Goal: Task Accomplishment & Management: Use online tool/utility

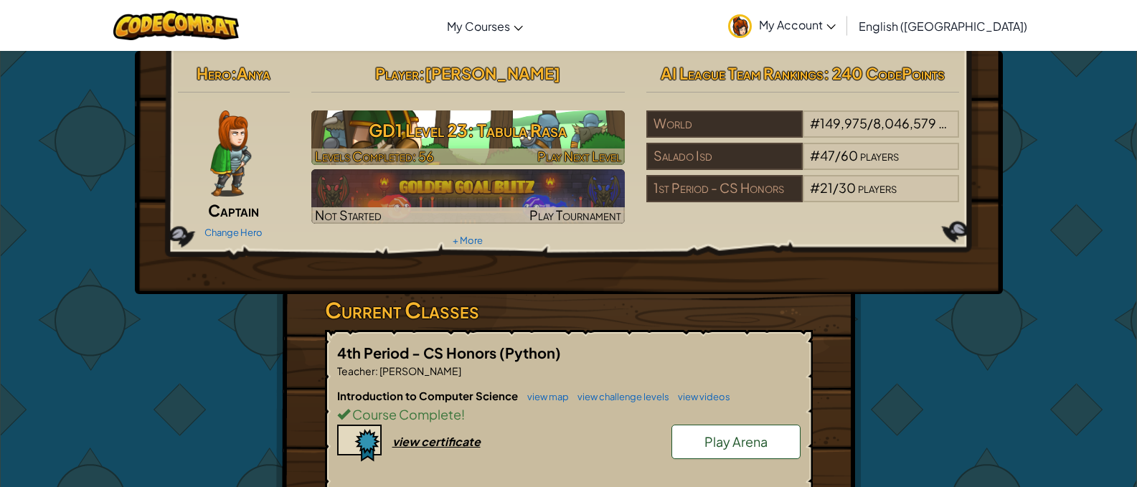
click at [466, 155] on div at bounding box center [468, 157] width 314 height 17
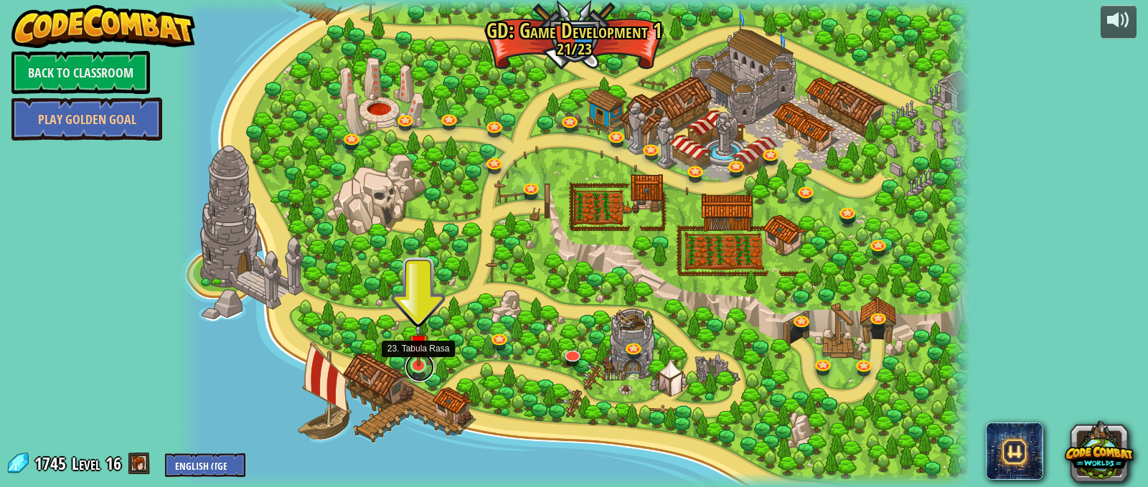
click at [420, 368] on link at bounding box center [419, 367] width 29 height 29
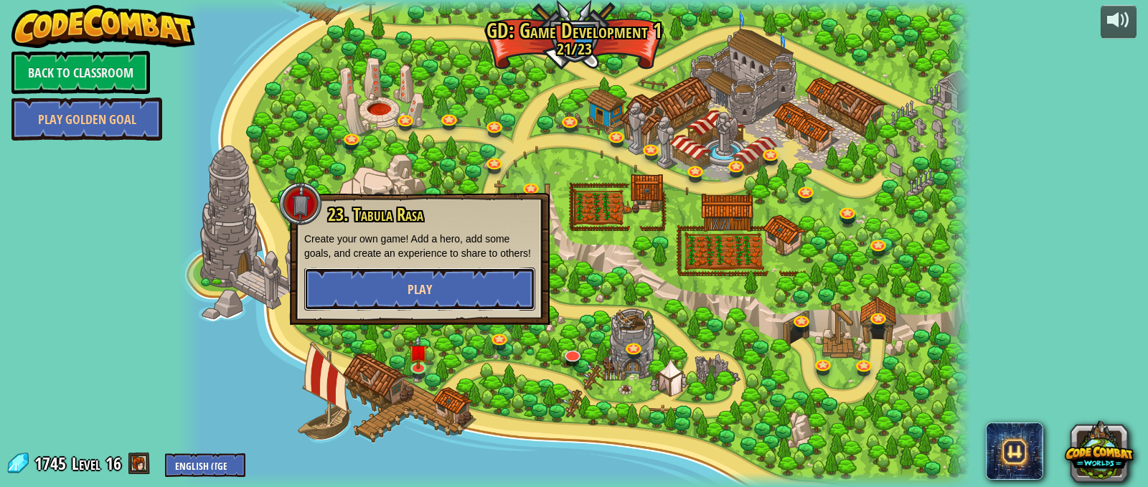
click at [406, 292] on button "Play" at bounding box center [419, 289] width 231 height 43
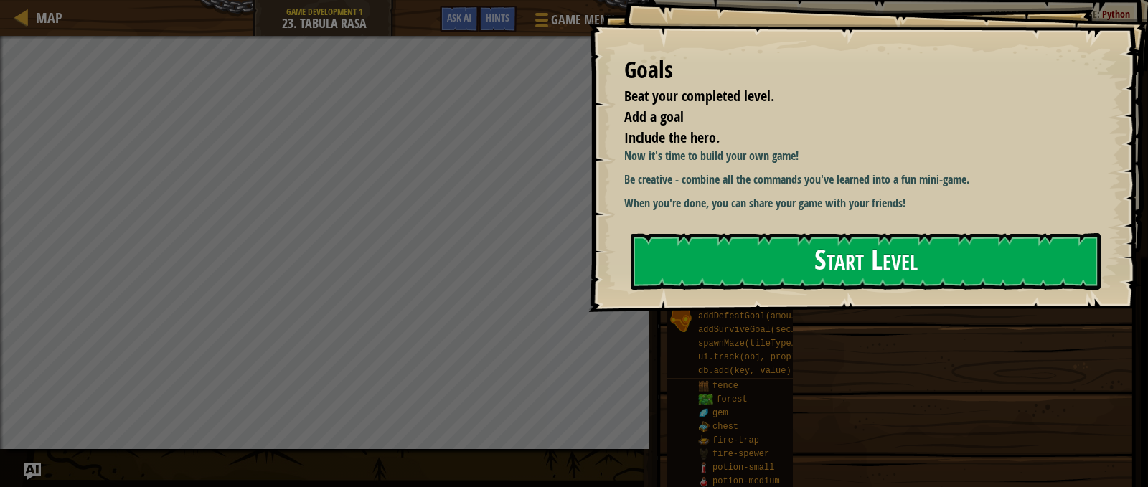
click at [739, 278] on button "Start Level" at bounding box center [866, 261] width 470 height 57
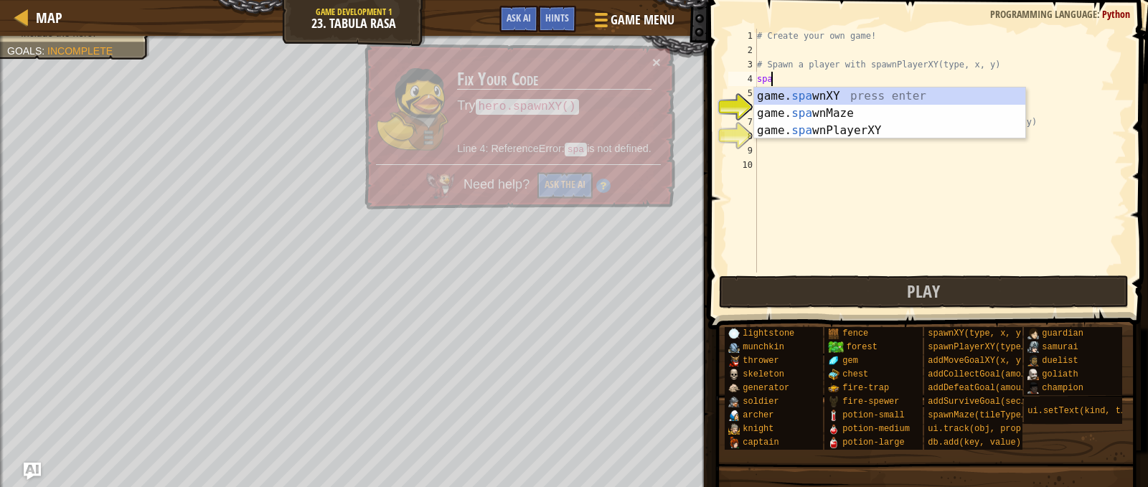
scroll to position [6, 1]
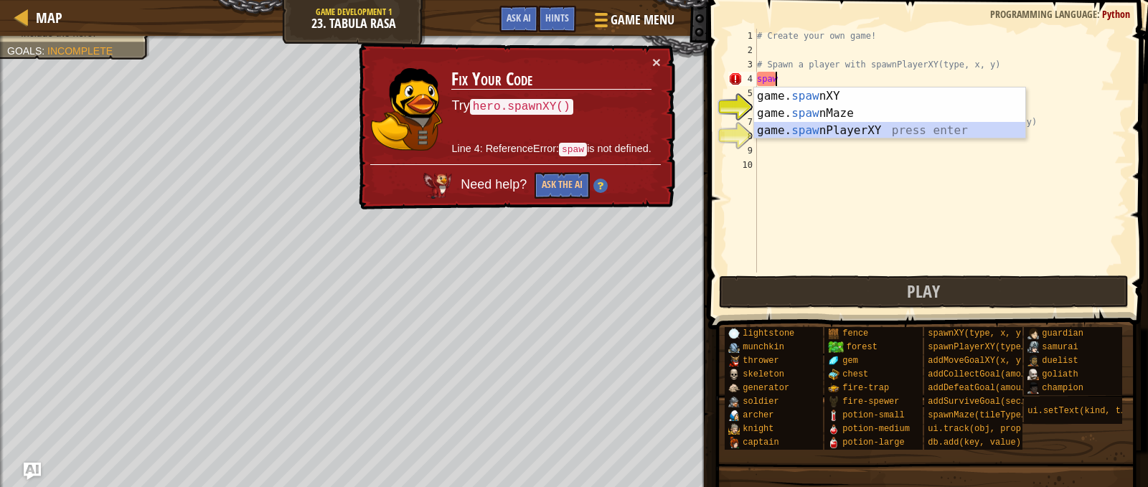
click at [818, 133] on div "game. [PERSON_NAME] nXY press enter game. [PERSON_NAME] nMaze press enter game.…" at bounding box center [889, 131] width 271 height 86
type textarea "player = game.spawnPlayerXY("captain", 36, 30)"
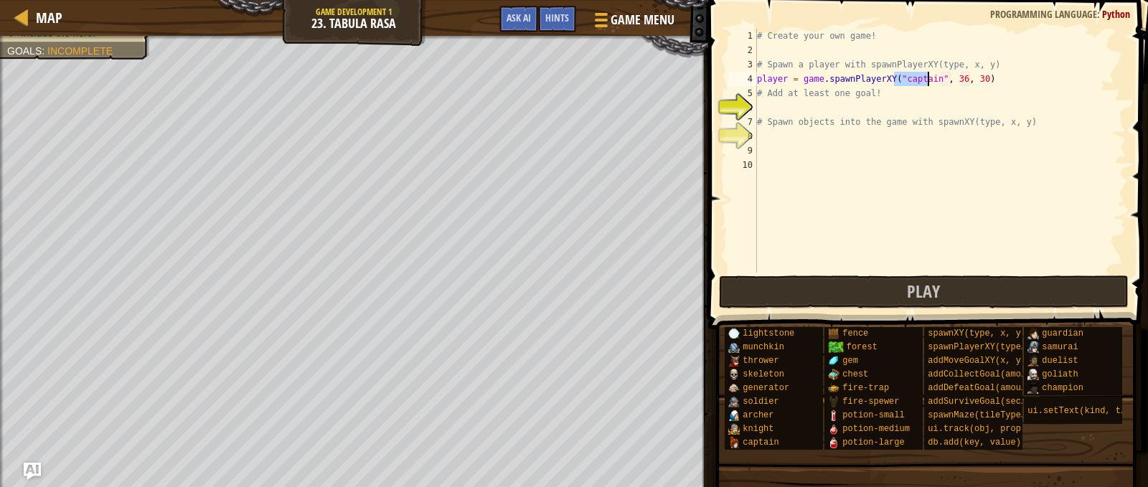
click at [768, 106] on div "# Create your own game! # Spawn a player with spawnPlayerXY(type, x, y) player …" at bounding box center [940, 165] width 372 height 273
type textarea "s"
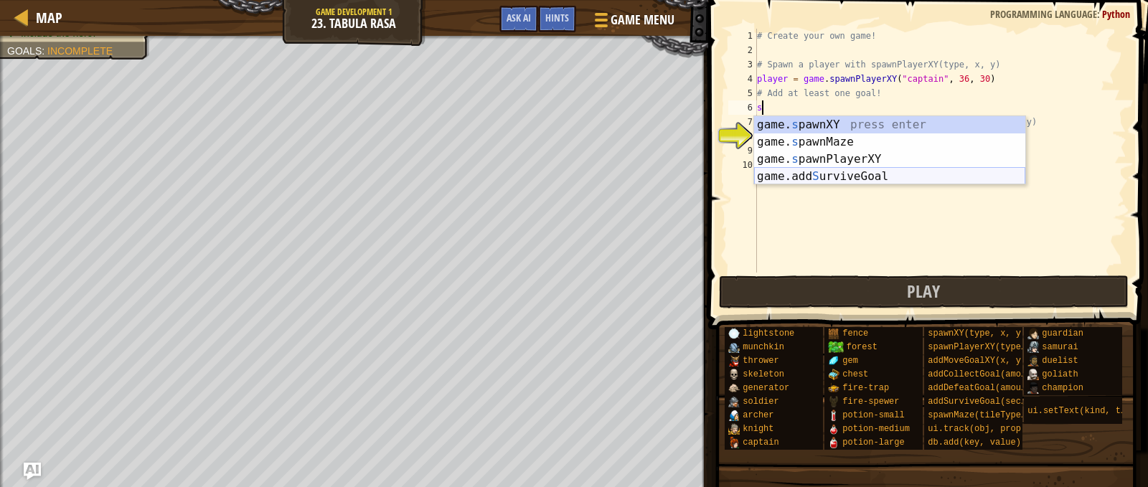
click at [810, 177] on div "game. s pawnXY press enter game. s pawnMaze press enter game. s pawnPlayerXY pr…" at bounding box center [889, 167] width 271 height 103
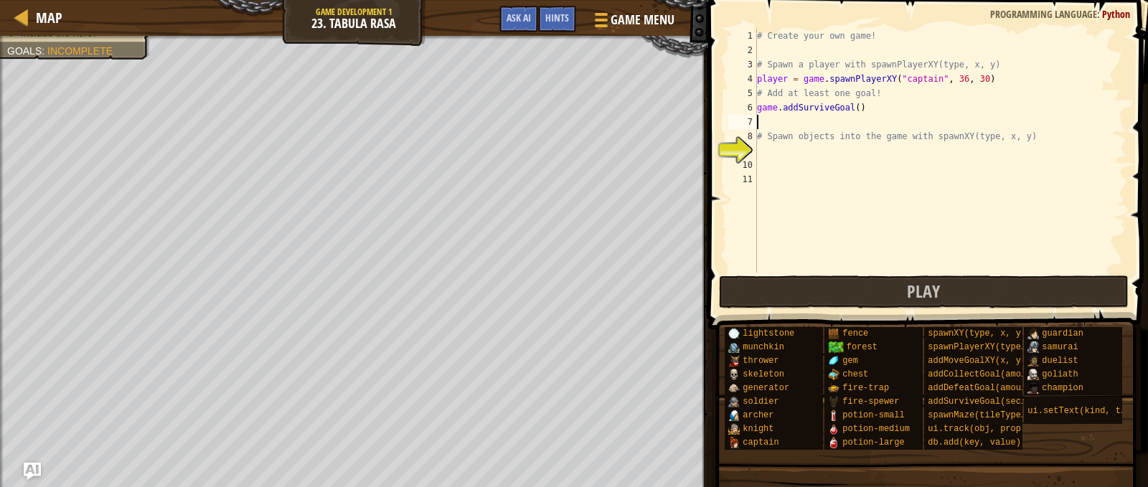
type textarea "g"
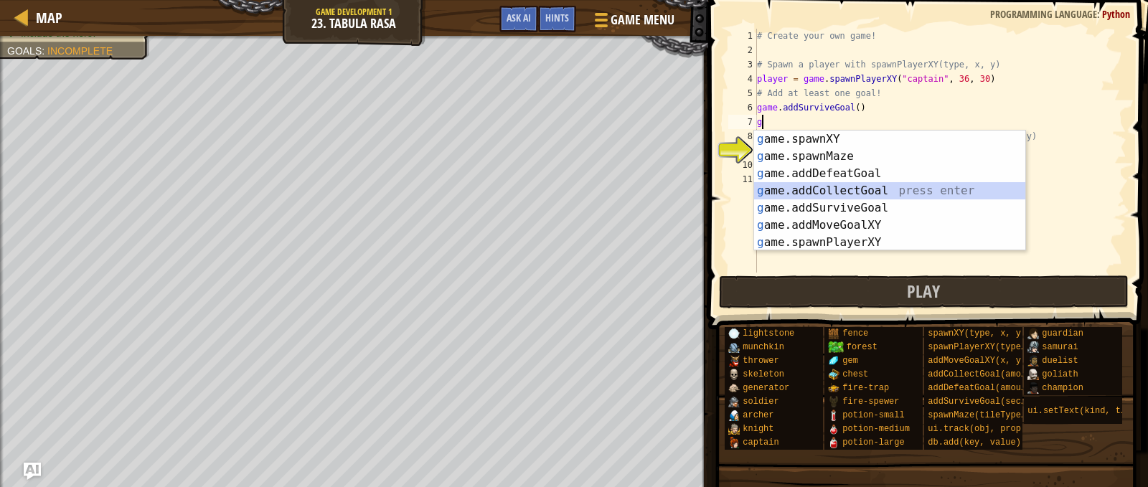
click at [832, 193] on div "g ame.spawnXY press enter g ame.spawnMaze press enter g ame.addDefeatGoal press…" at bounding box center [889, 208] width 271 height 155
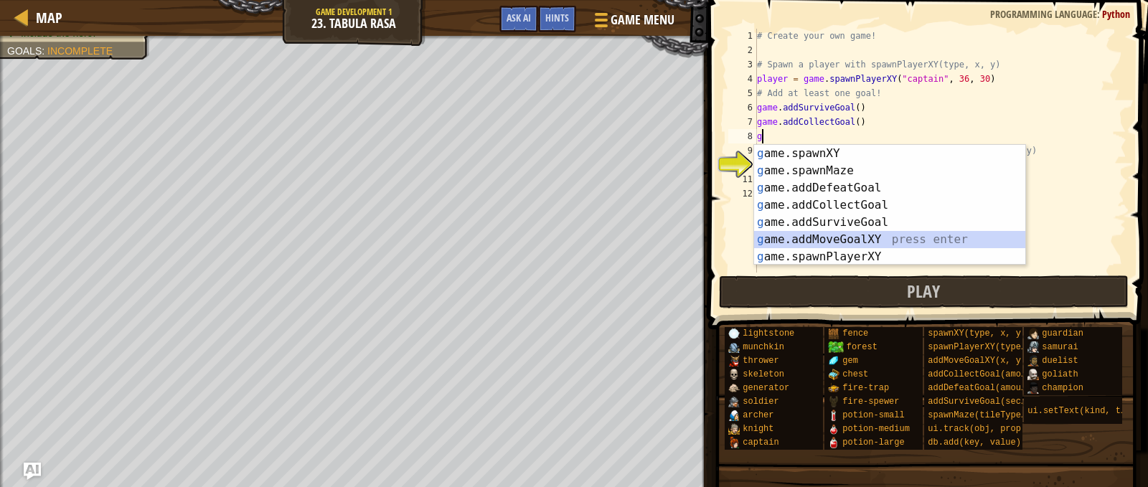
click at [842, 235] on div "g ame.spawnXY press enter g ame.spawnMaze press enter g ame.addDefeatGoal press…" at bounding box center [889, 222] width 271 height 155
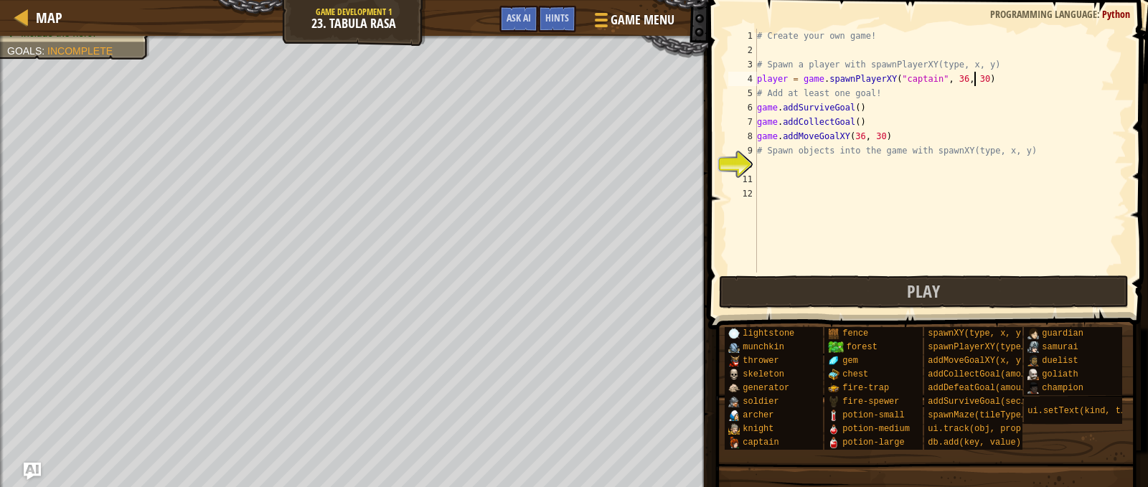
click at [984, 80] on div "# Create your own game! # Spawn a player with spawnPlayerXY(type, x, y) player …" at bounding box center [940, 165] width 372 height 273
type textarea "player = game.spawnPlayerXY("captain", 36, 30)"
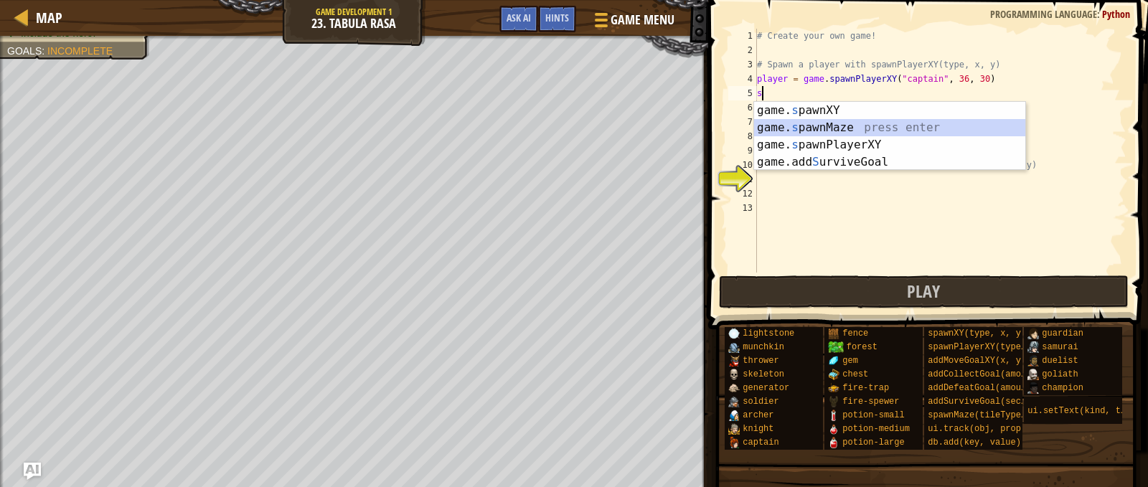
click at [904, 129] on div "game. s pawnXY press enter game. s pawnMaze press enter game. s pawnPlayerXY pr…" at bounding box center [889, 153] width 271 height 103
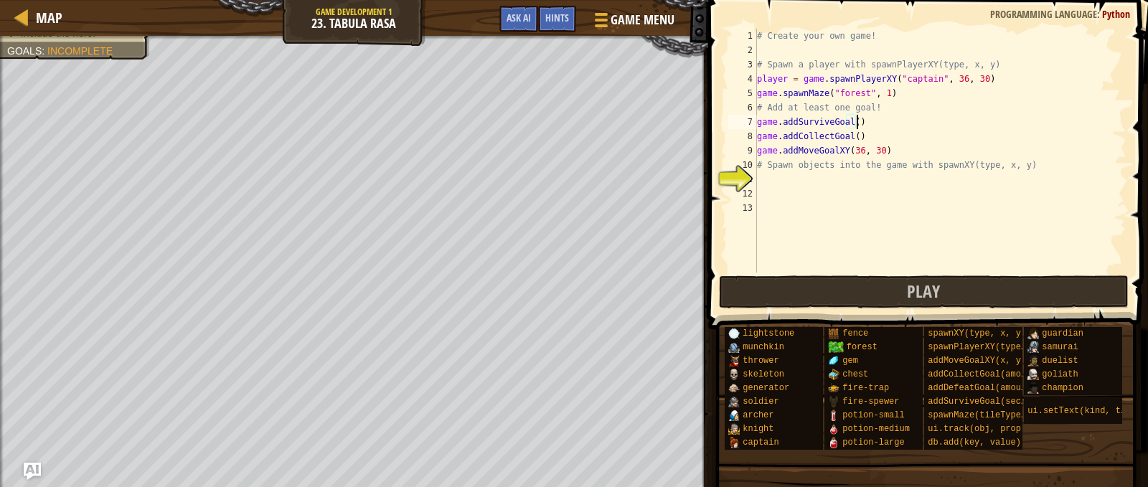
scroll to position [6, 8]
type textarea "game.addMoveGoalXY(60, 30)"
click at [767, 184] on div "# Create your own game! # Spawn a player with spawnPlayerXY(type, x, y) player …" at bounding box center [940, 165] width 372 height 273
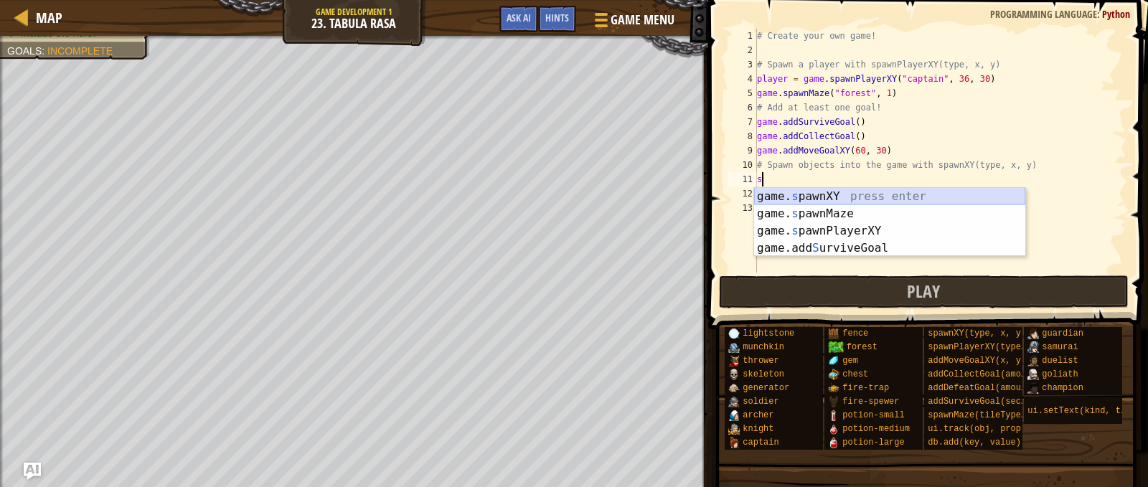
click at [859, 202] on div "game. s pawnXY press enter game. s pawnMaze press enter game. s pawnPlayerXY pr…" at bounding box center [889, 239] width 271 height 103
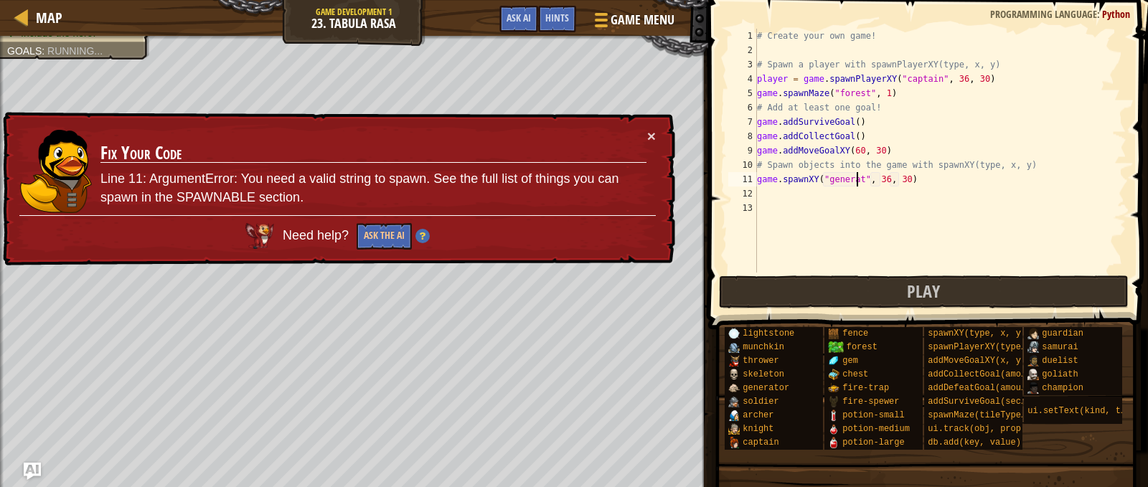
scroll to position [6, 9]
click at [650, 133] on button "×" at bounding box center [652, 140] width 9 height 15
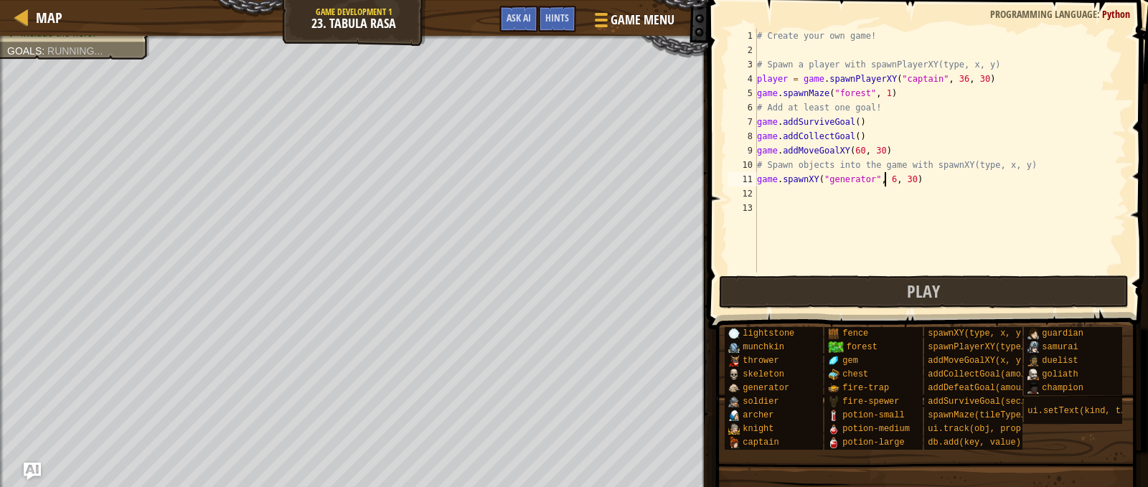
scroll to position [6, 11]
type textarea "game.spawnXY("generator", 60, 61)"
click at [782, 200] on div "# Create your own game! # Spawn a player with spawnPlayerXY(type, x, y) player …" at bounding box center [940, 165] width 372 height 273
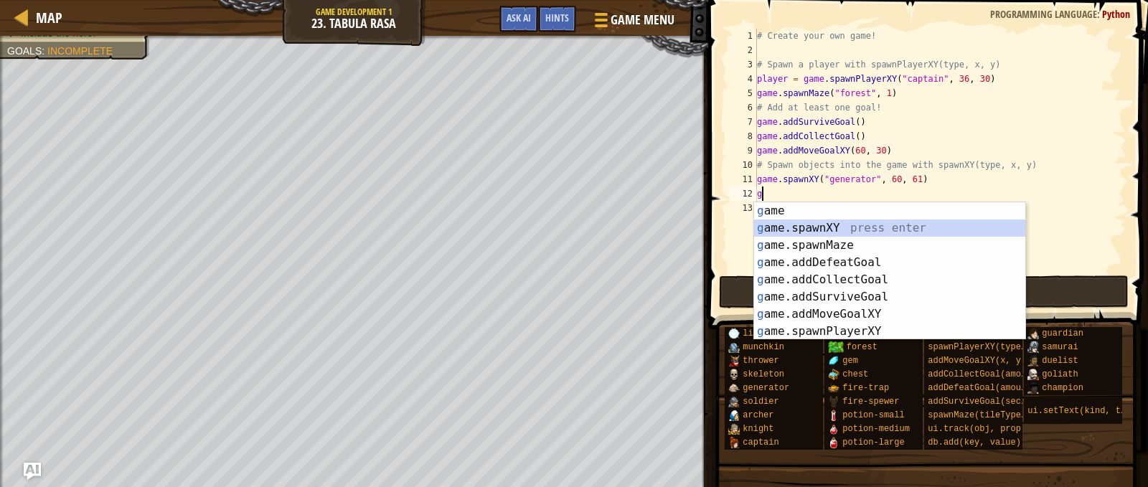
click at [830, 225] on div "g ame press enter g ame.spawnXY press enter g ame.spawnMaze press enter g ame.a…" at bounding box center [889, 288] width 271 height 172
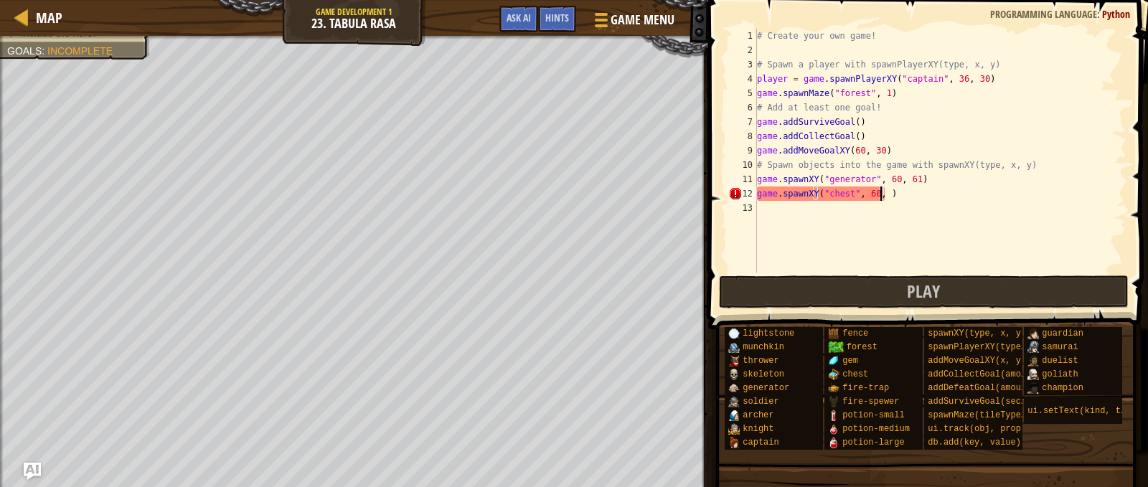
scroll to position [6, 10]
type textarea "game.spawnXY("chest", 60, 12)"
click at [781, 212] on div "# Create your own game! # Spawn a player with spawnPlayerXY(type, x, y) player …" at bounding box center [940, 165] width 372 height 273
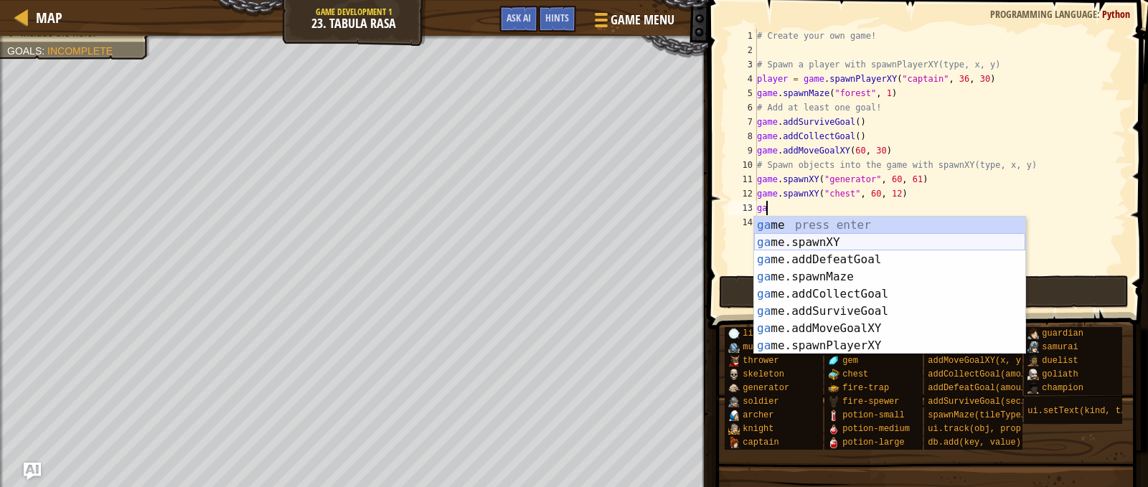
click at [815, 247] on div "ga me press enter ga me.spawnXY press enter ga me.addDefeatGoal press enter ga …" at bounding box center [889, 303] width 271 height 172
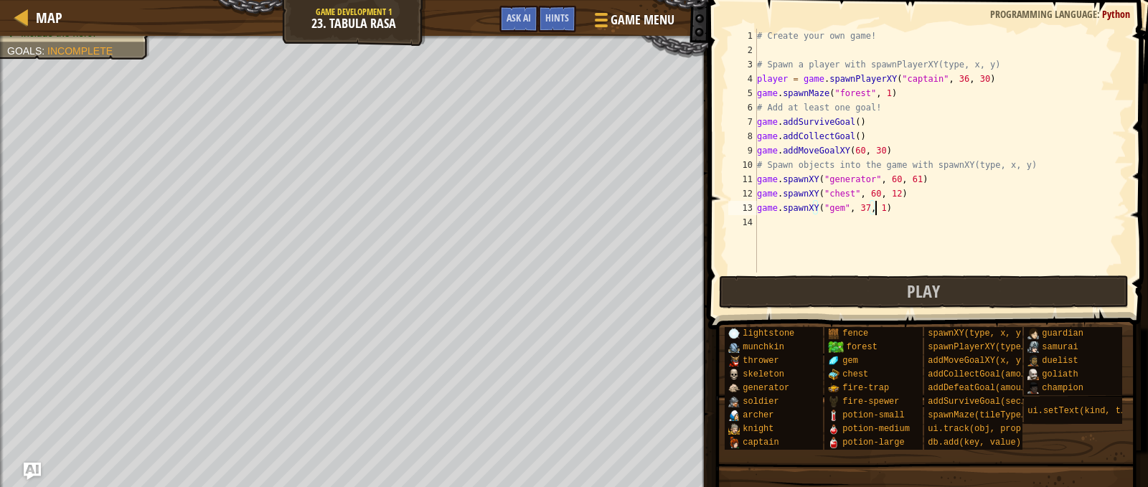
scroll to position [6, 9]
type textarea "game.spawnXY("gem", 37, 12)"
type textarea "game.spawnXY("gem", 12, 13)"
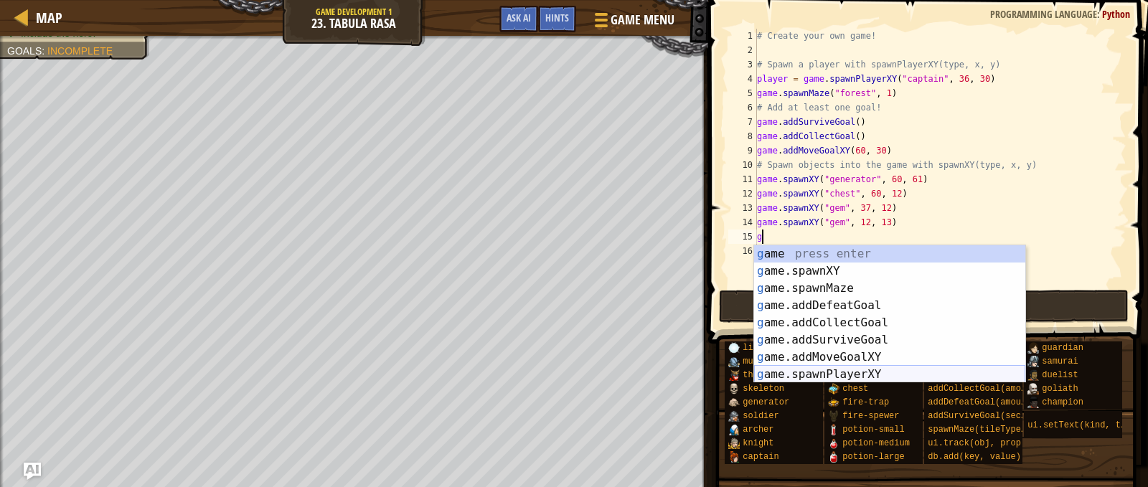
click at [830, 372] on div "g ame press enter g ame.spawnXY press enter g ame.spawnMaze press enter g ame.a…" at bounding box center [889, 331] width 271 height 172
type textarea "player = game.spawnPlayerXY("captain", 36, 30)"
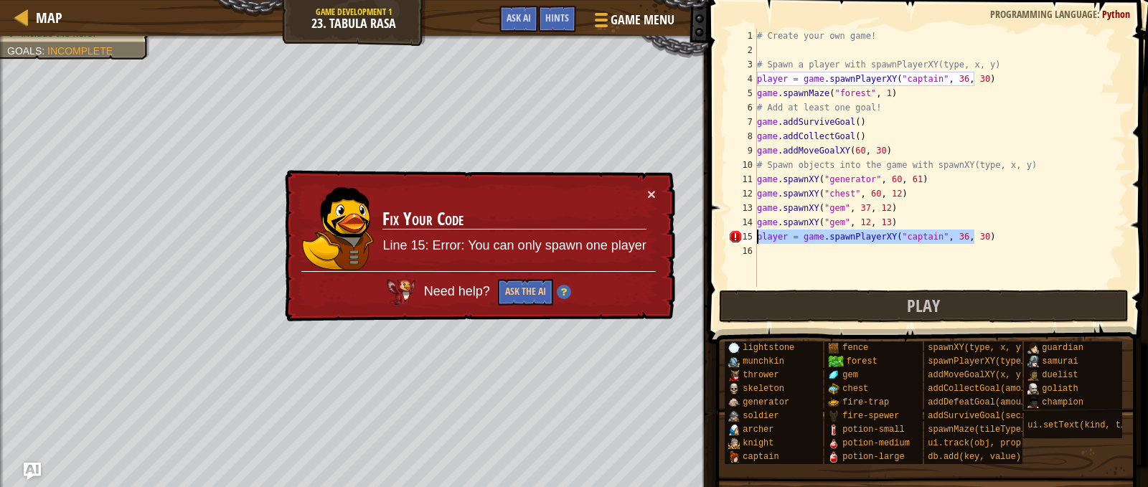
drag, startPoint x: 990, startPoint y: 230, endPoint x: 754, endPoint y: 238, distance: 235.5
click at [754, 238] on div "player = game.spawnPlayerXY("captain", 36, 30) 1 2 3 4 5 6 7 8 9 10 11 12 13 14…" at bounding box center [925, 158] width 401 height 258
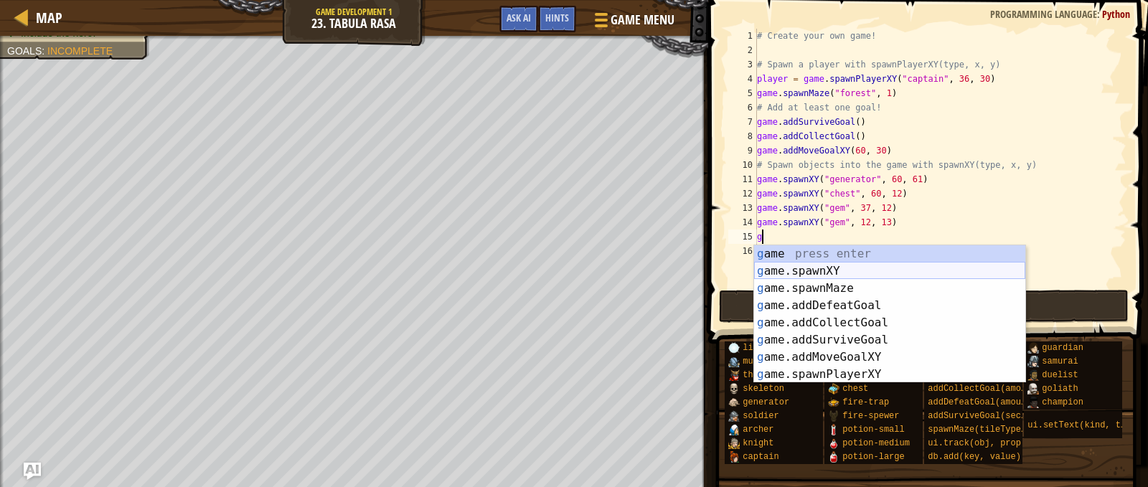
click at [809, 266] on div "g ame press enter g ame.spawnXY press enter g ame.spawnMaze press enter g ame.a…" at bounding box center [889, 331] width 271 height 172
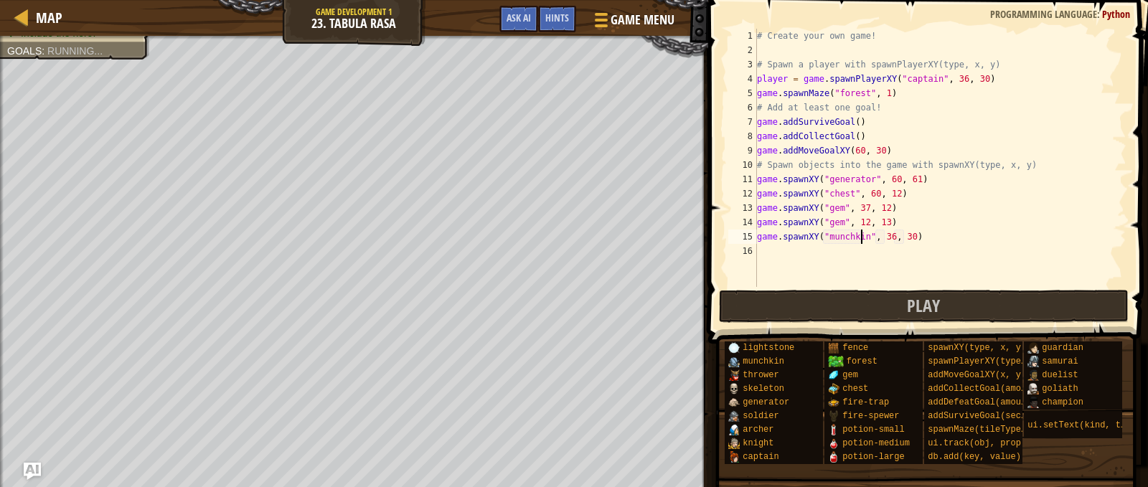
scroll to position [6, 9]
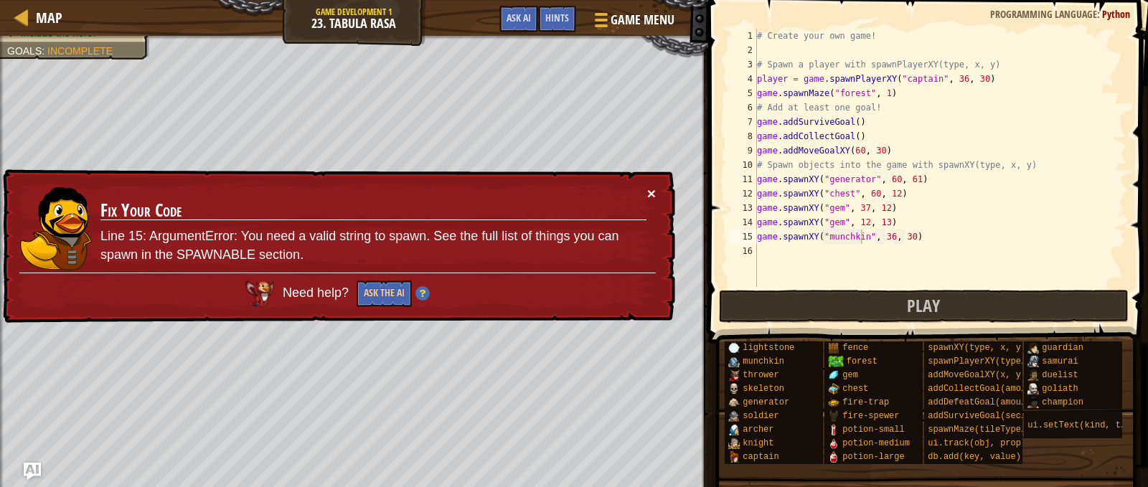
click at [652, 190] on button "×" at bounding box center [651, 193] width 9 height 15
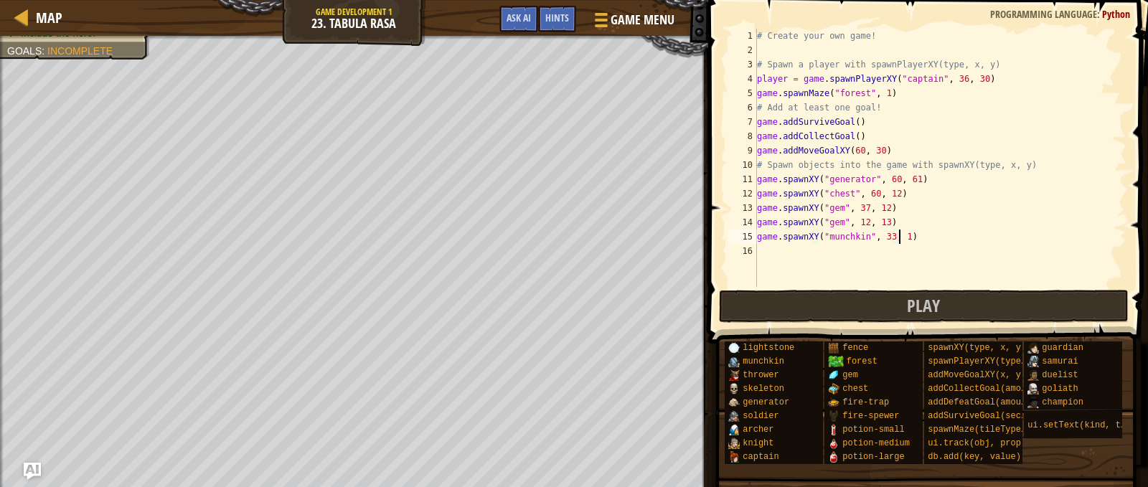
scroll to position [6, 11]
type textarea "game.spawnXY("munchkin", 33, 13)"
click at [823, 252] on div "# Create your own game! # Spawn a player with spawnPlayerXY(type, x, y) player …" at bounding box center [940, 172] width 372 height 287
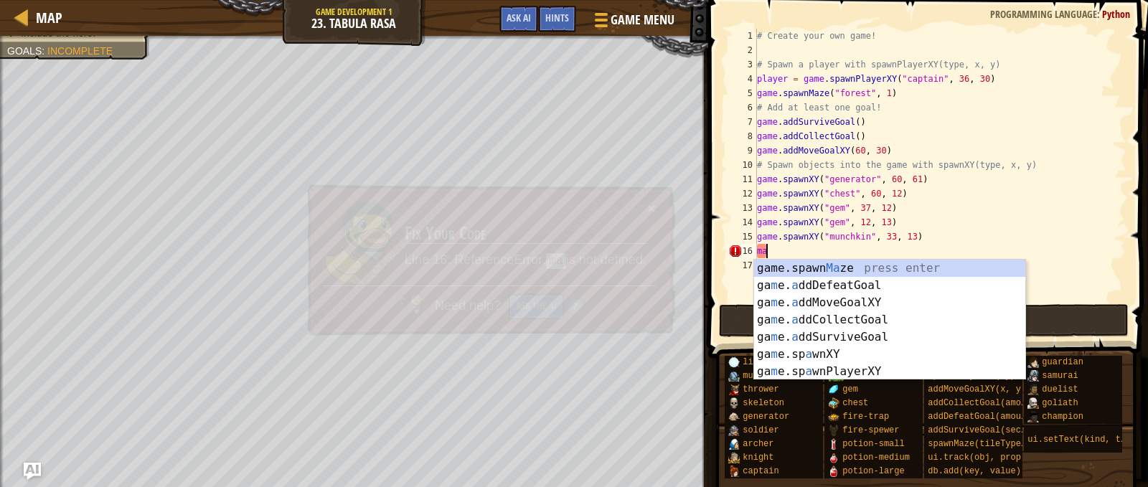
type textarea "m"
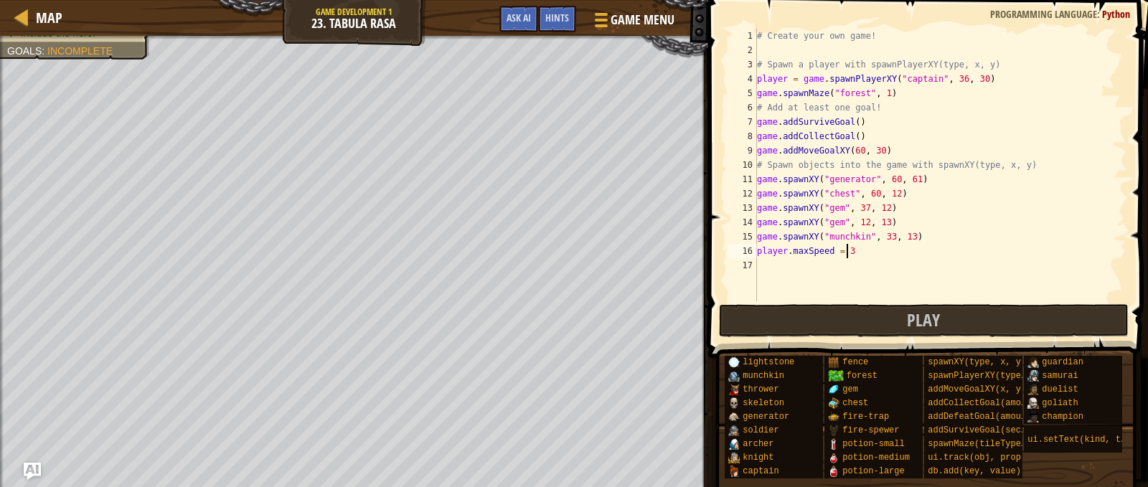
scroll to position [6, 7]
type textarea "player.maxSpeed = 300"
type textarea "player.maxHealth = 500"
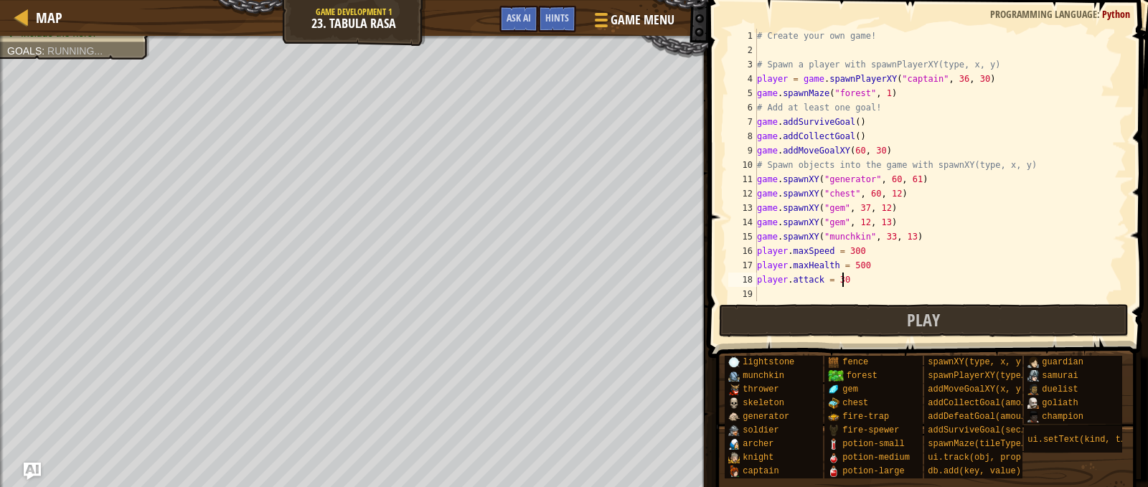
type textarea "player.attack = 300"
click at [831, 286] on div "# Create your own game! # Spawn a player with spawnPlayerXY(type, x, y) player …" at bounding box center [940, 179] width 372 height 301
drag, startPoint x: 837, startPoint y: 279, endPoint x: 819, endPoint y: 284, distance: 17.9
click at [819, 284] on div "# Create your own game! # Spawn a player with spawnPlayerXY(type, x, y) player …" at bounding box center [940, 179] width 372 height 301
click at [850, 281] on div "# Create your own game! # Spawn a player with spawnPlayerXY(type, x, y) player …" at bounding box center [940, 179] width 372 height 301
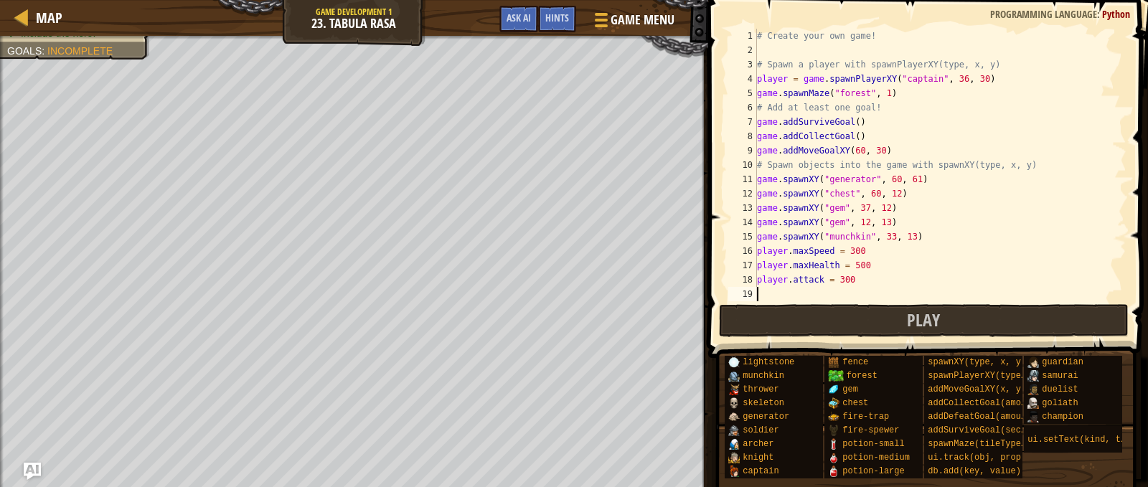
click at [769, 289] on div "# Create your own game! # Spawn a player with spawnPlayerXY(type, x, y) player …" at bounding box center [940, 179] width 372 height 301
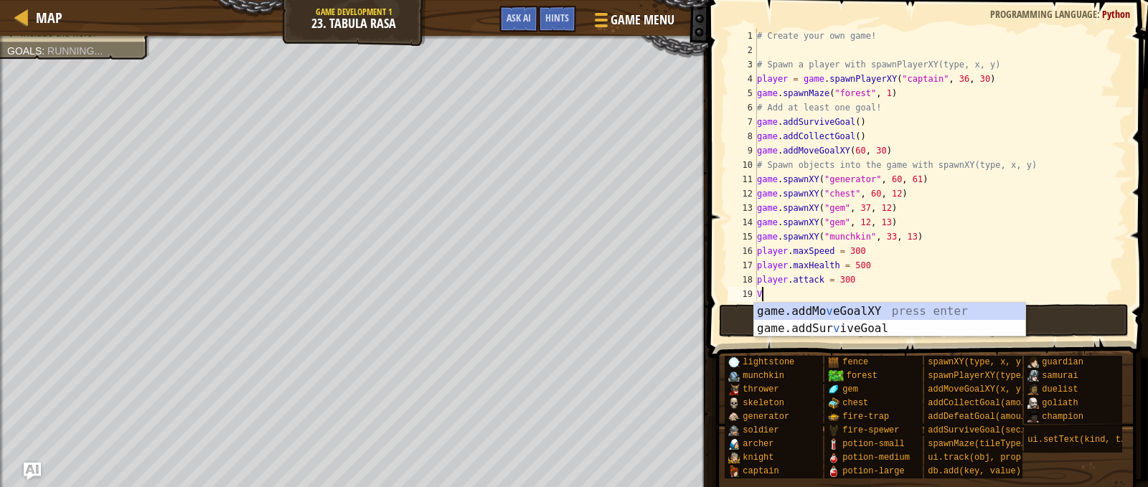
type textarea "V"
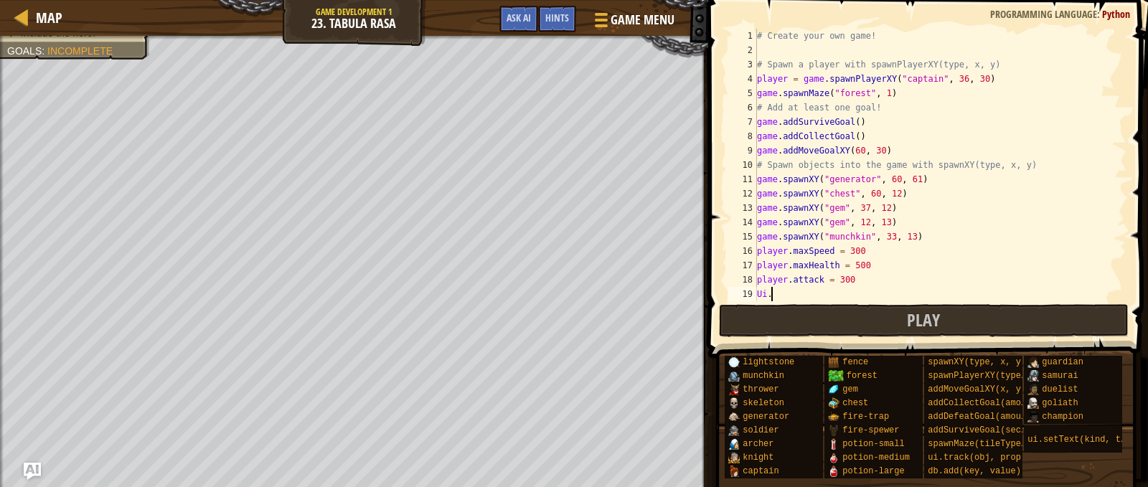
type textarea "U"
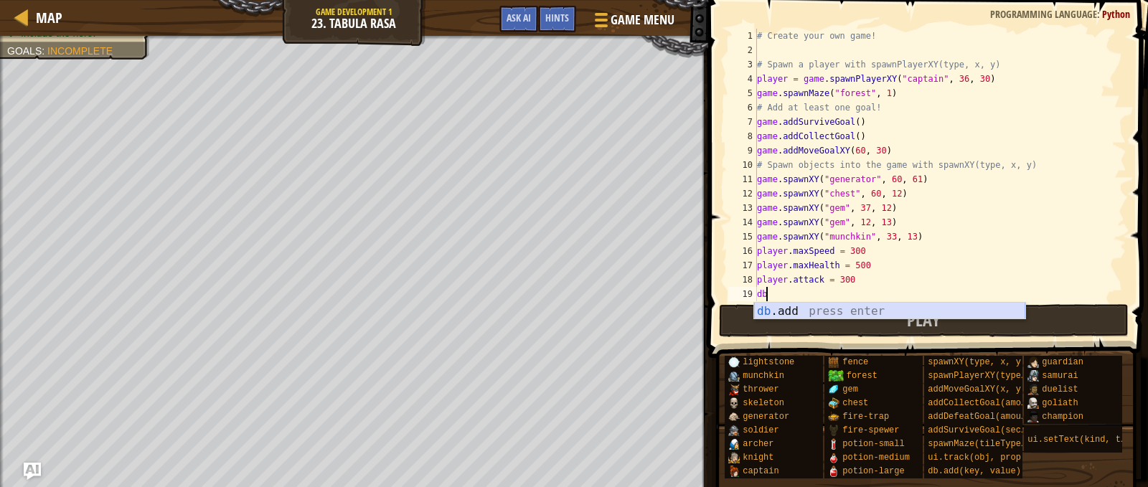
click at [807, 314] on div "db .add press enter" at bounding box center [889, 329] width 271 height 52
type textarea "db.add("plays", 1)"
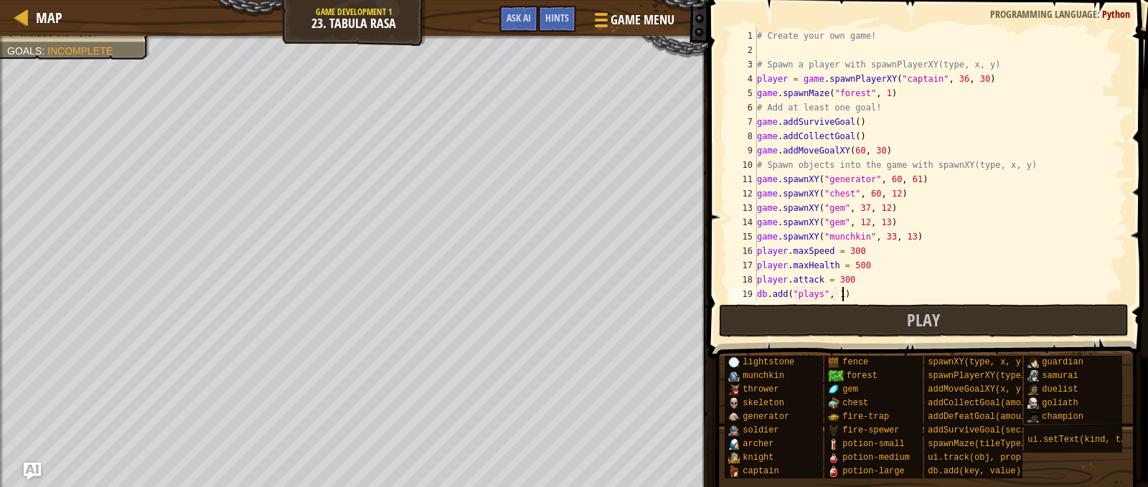
click at [847, 293] on div "# Create your own game! # Spawn a player with spawnPlayerXY(type, x, y) player …" at bounding box center [935, 179] width 362 height 301
click at [870, 294] on div "# Create your own game! # Spawn a player with spawnPlayerXY(type, x, y) player …" at bounding box center [935, 179] width 362 height 301
type textarea "db.add("plays", 1)"
click at [870, 294] on div "# Create your own game! # Spawn a player with spawnPlayerXY(type, x, y) player …" at bounding box center [935, 179] width 362 height 301
type textarea "db.add("plays", 1)"
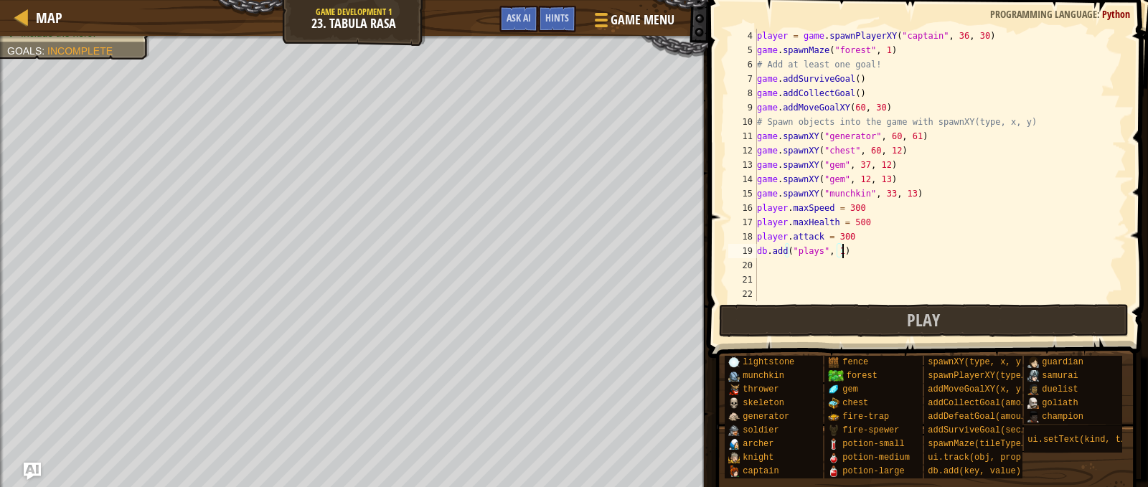
scroll to position [43, 0]
click at [763, 259] on div "player = game . spawnPlayerXY ( "captain" , 36 , 30 ) game . spawnMaze ( "fores…" at bounding box center [935, 179] width 362 height 301
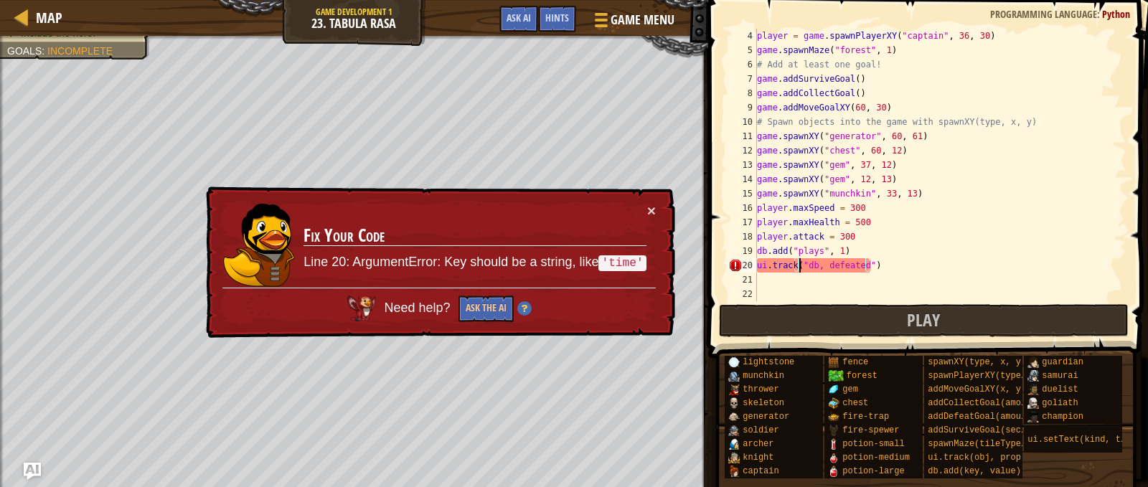
click at [802, 270] on div "player = game . spawnPlayerXY ( "captain" , 36 , 30 ) game . spawnMaze ( "fores…" at bounding box center [935, 179] width 362 height 301
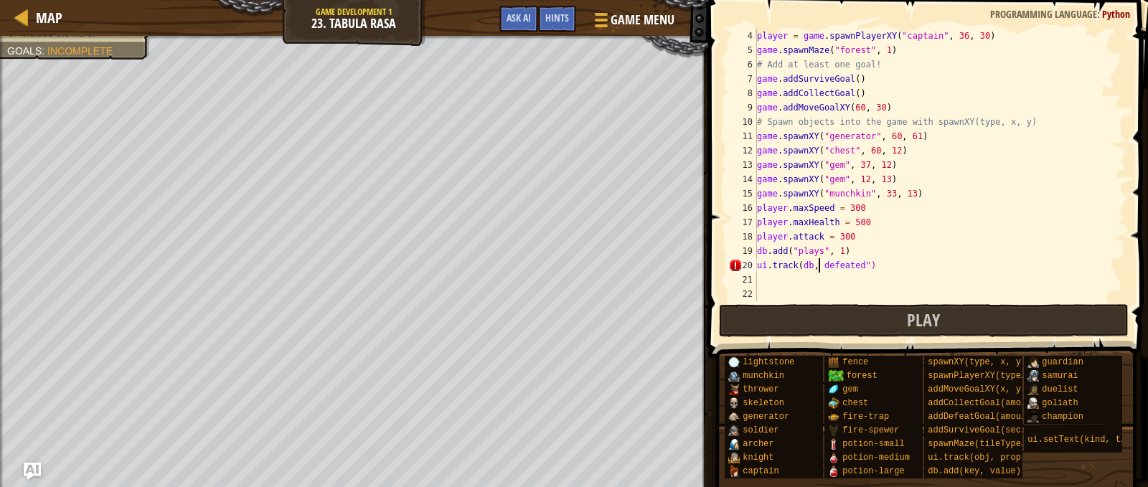
type textarea "ui.track(db, "defeated")"
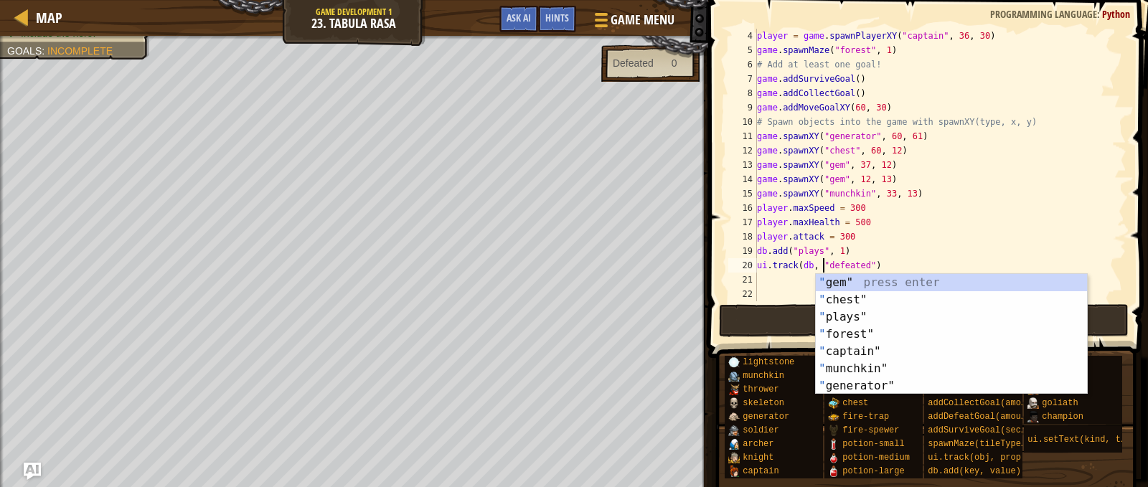
click at [784, 281] on div "player = game . spawnPlayerXY ( "captain" , 36 , 30 ) game . spawnMaze ( "fores…" at bounding box center [935, 179] width 362 height 301
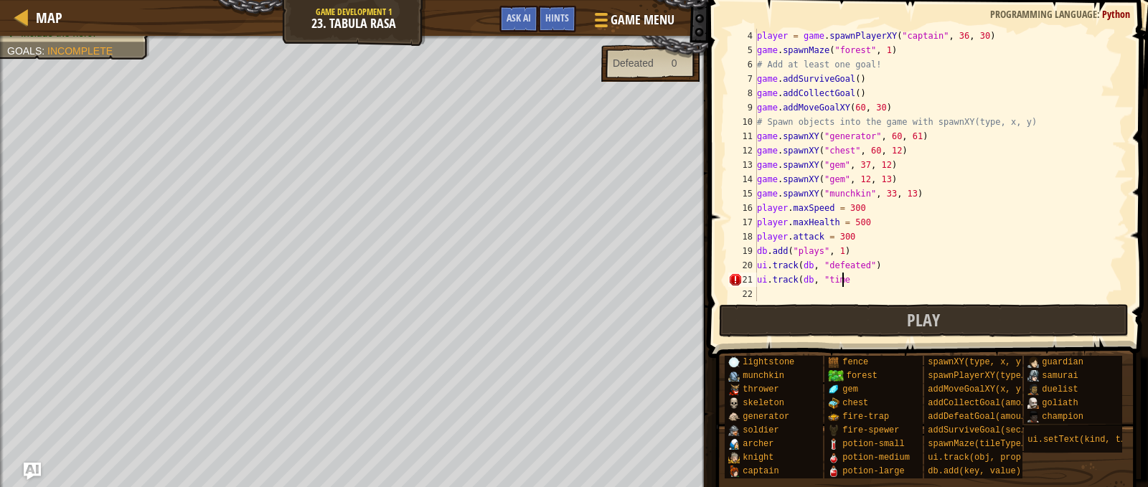
scroll to position [6, 6]
type textarea "ui.track(db, "time")"
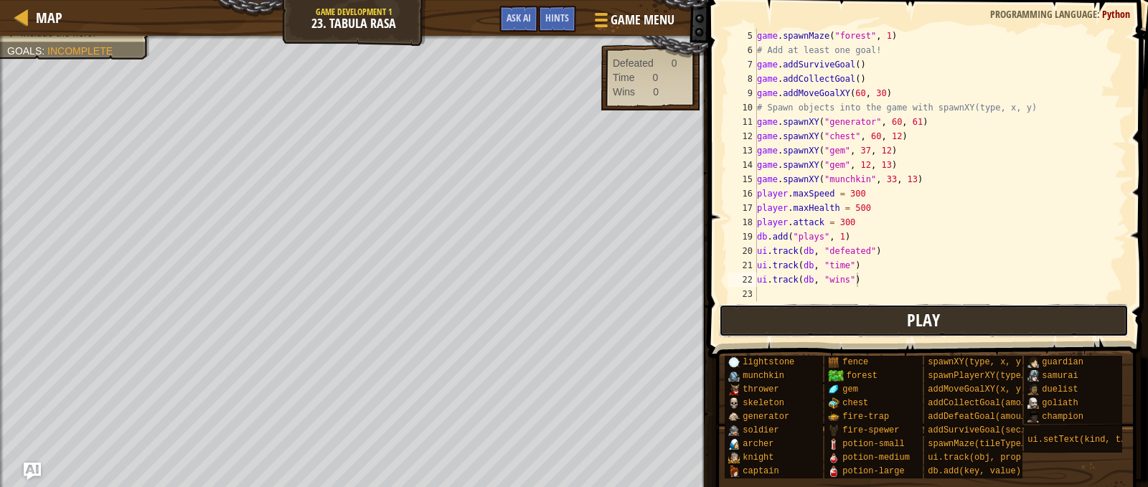
click at [899, 306] on button "Play" at bounding box center [924, 320] width 410 height 33
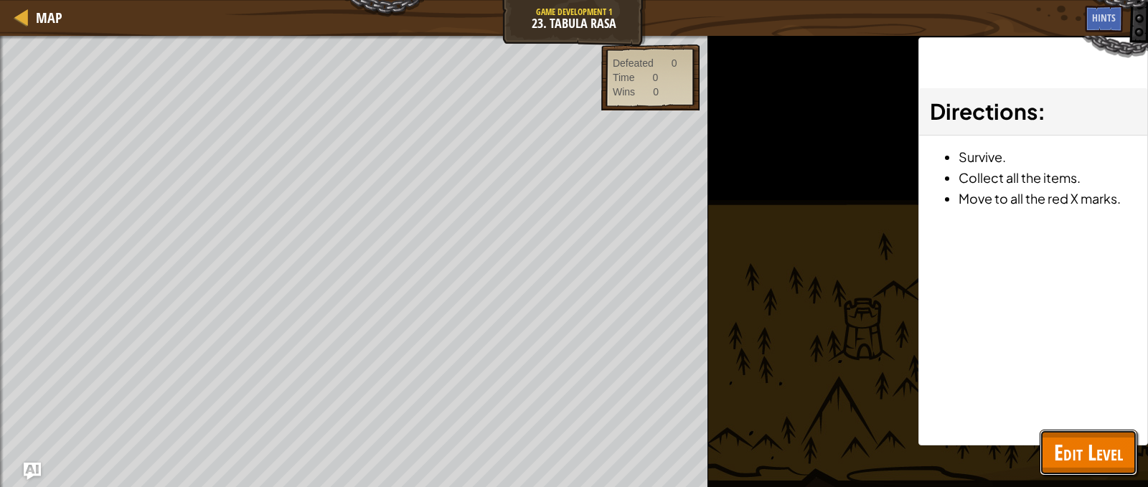
click at [1060, 434] on button "Edit Level" at bounding box center [1089, 453] width 98 height 46
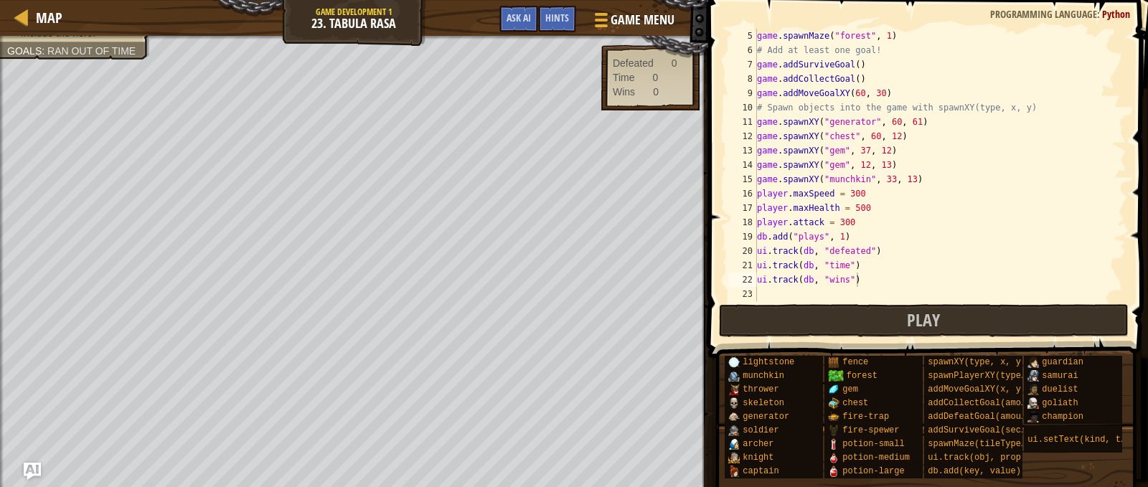
click at [816, 221] on div "game . spawnMaze ( "forest" , 1 ) # Add at least one goal! game . addSurviveGoa…" at bounding box center [935, 179] width 362 height 301
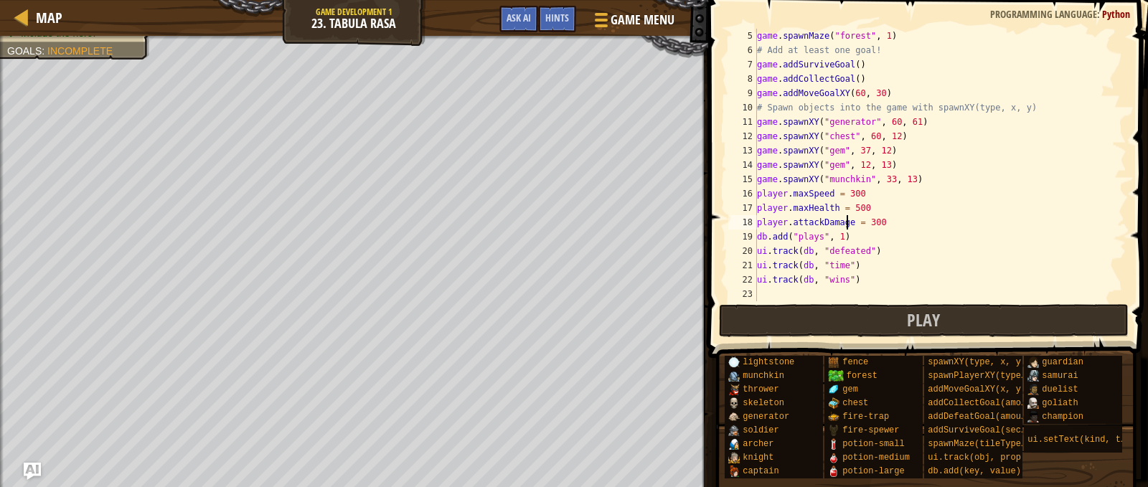
scroll to position [6, 7]
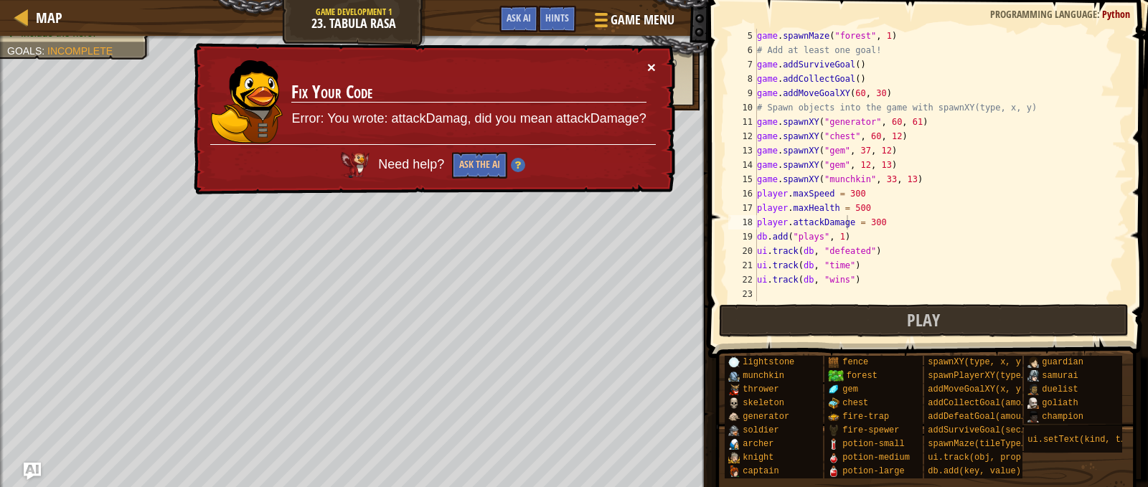
click at [650, 69] on button "×" at bounding box center [651, 68] width 9 height 15
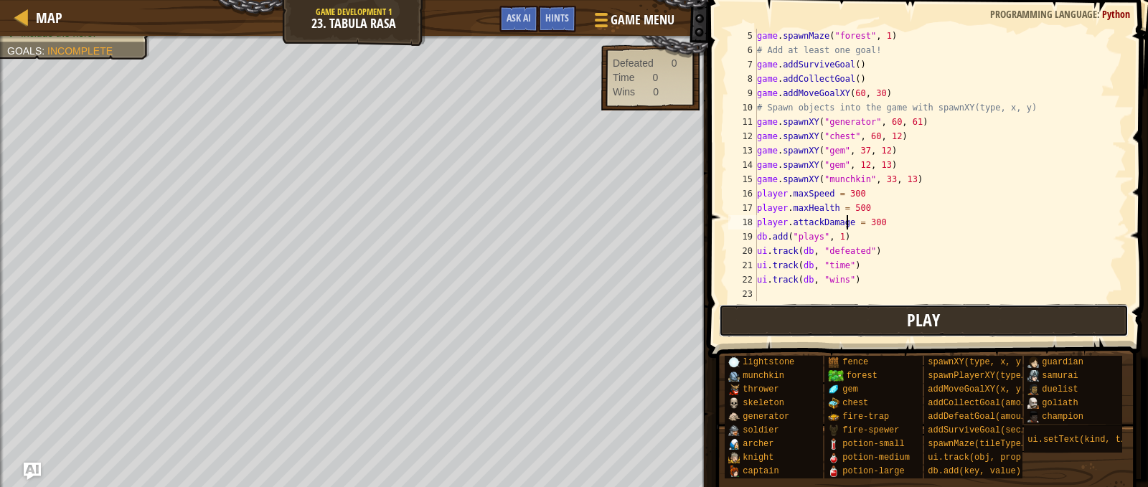
click at [827, 321] on button "Play" at bounding box center [924, 320] width 410 height 33
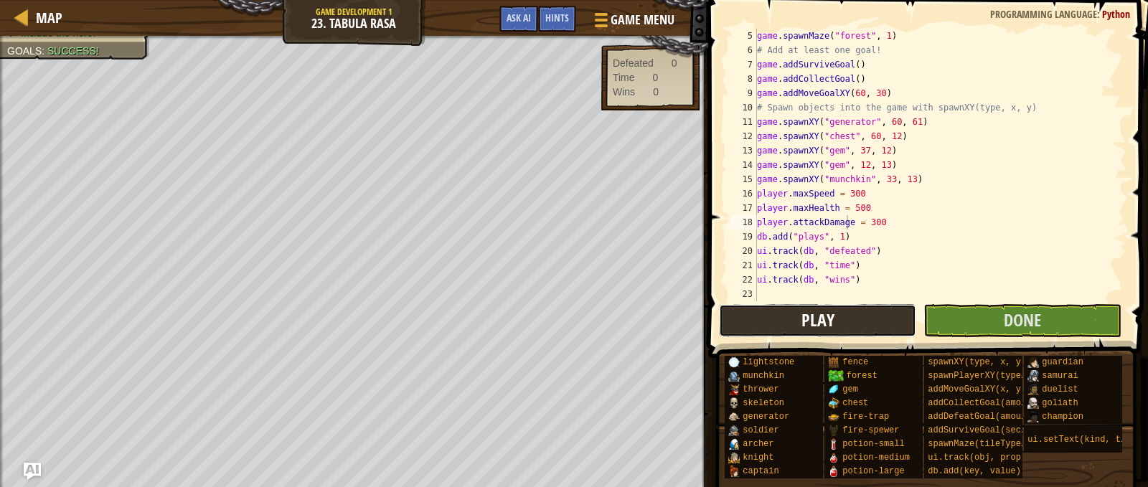
click at [891, 321] on button "Play" at bounding box center [818, 320] width 198 height 33
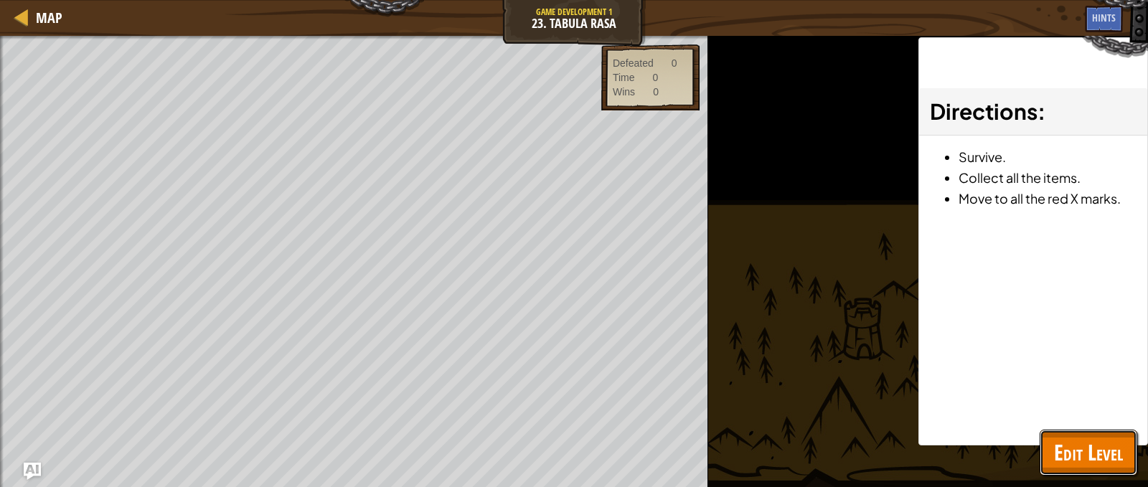
click at [1072, 454] on span "Edit Level" at bounding box center [1088, 452] width 69 height 29
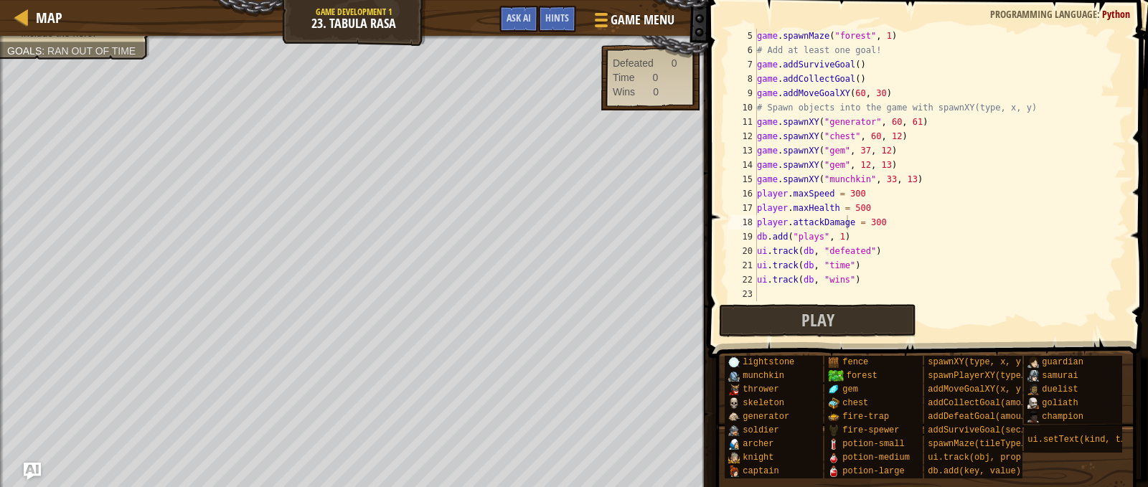
type textarea "game.addMoveGoalXY(60, 30)"
click at [888, 95] on div "game . spawnMaze ( "forest" , 1 ) # Add at least one goal! game . addSurviveGoa…" at bounding box center [935, 179] width 362 height 301
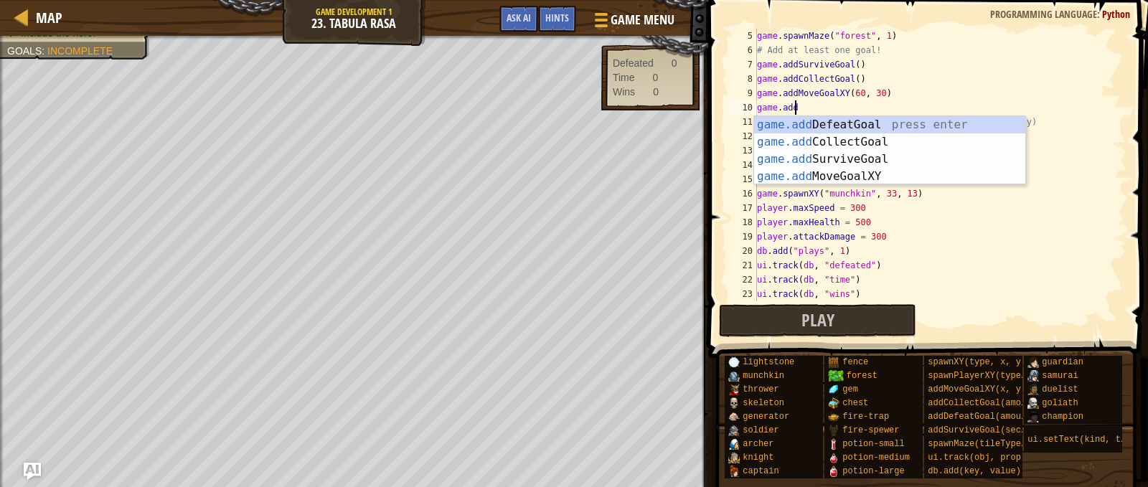
scroll to position [6, 2]
click at [873, 172] on div "game.add DefeatGoal press enter game.add CollectGoal press enter game.add Survi…" at bounding box center [889, 167] width 271 height 103
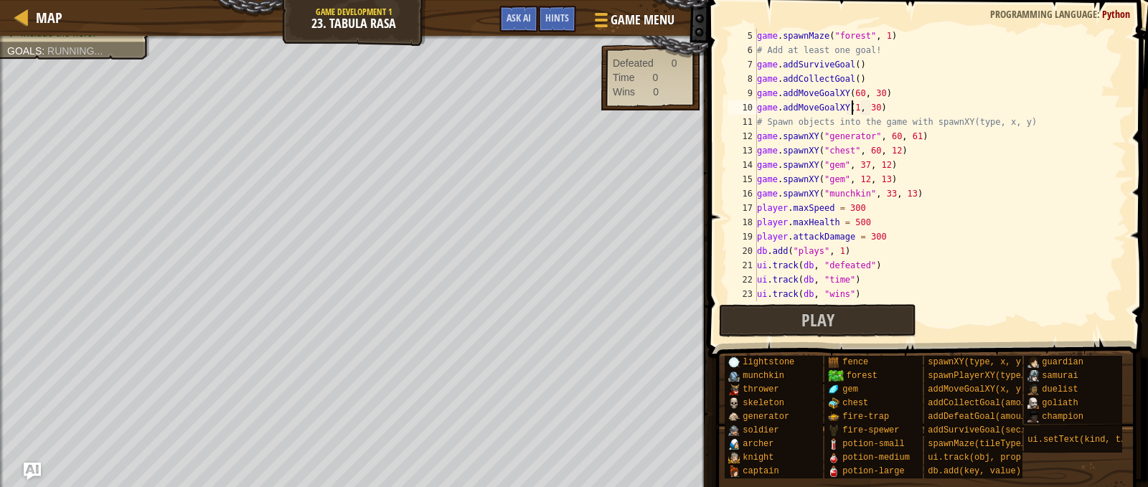
scroll to position [6, 8]
type textarea "game.addMoveGoalXY(12, 29)"
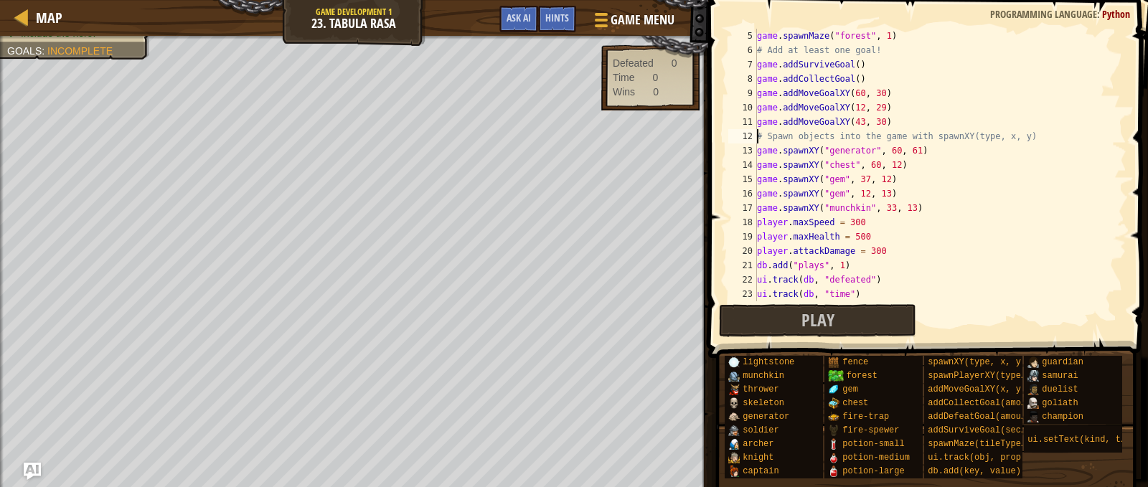
type textarea "game.addMoveGoalXY(43, 30)"
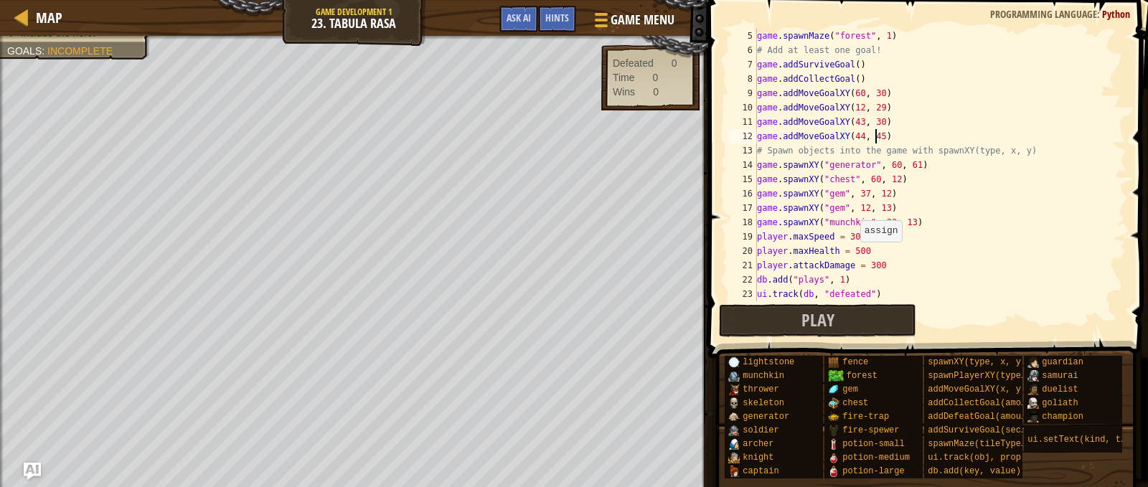
scroll to position [100, 0]
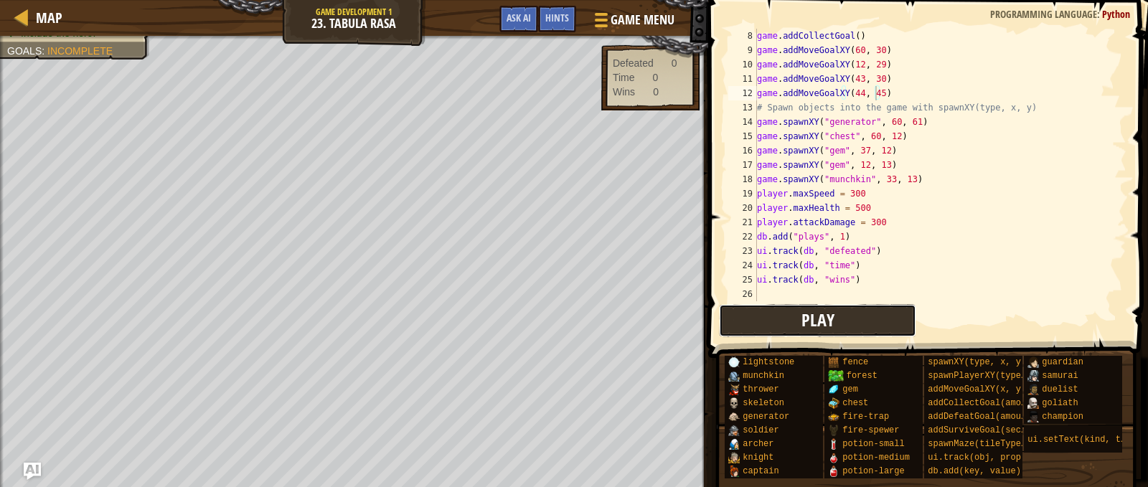
click at [779, 315] on button "Play" at bounding box center [818, 320] width 198 height 33
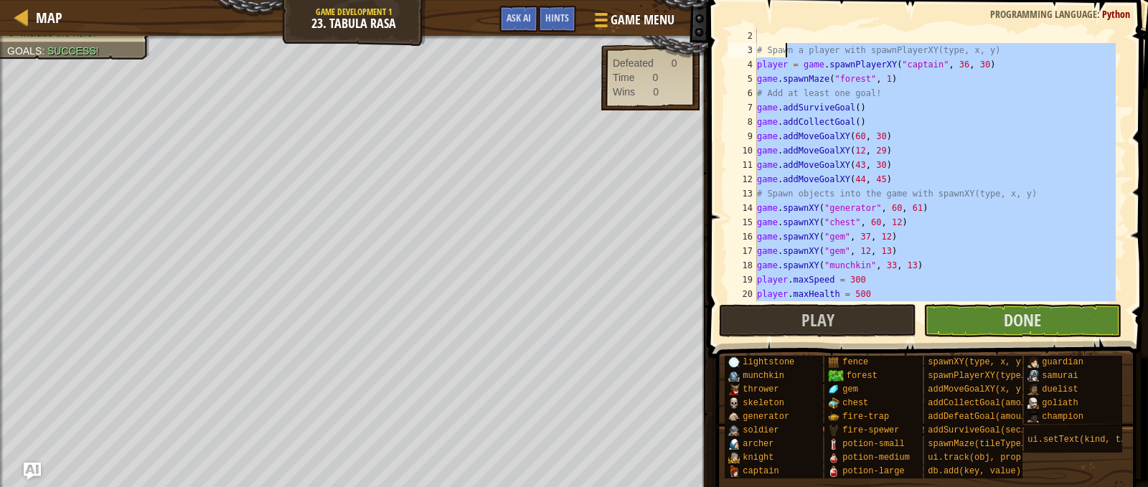
scroll to position [0, 0]
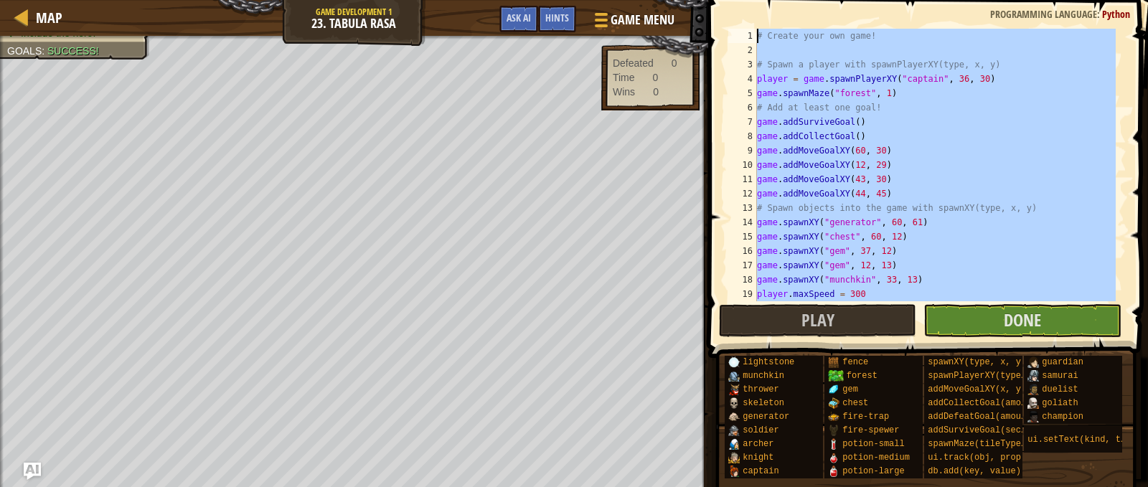
drag, startPoint x: 862, startPoint y: 281, endPoint x: 761, endPoint y: 21, distance: 278.8
click at [761, 21] on div "ui.track(db, "wins") 1 2 3 4 5 6 7 8 9 10 11 12 13 14 15 16 17 18 19 20 # Creat…" at bounding box center [926, 207] width 444 height 400
click at [729, 110] on div "6" at bounding box center [742, 107] width 29 height 14
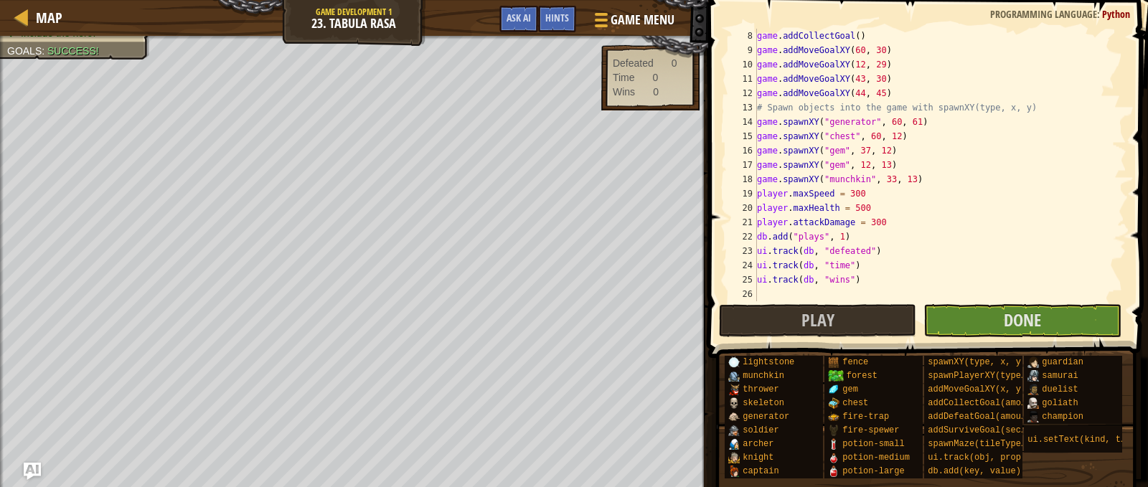
scroll to position [100, 0]
click at [915, 181] on div "game . addCollectGoal ( ) game . addMoveGoalXY ( 60 , 30 ) game . addMoveGoalXY…" at bounding box center [935, 179] width 362 height 301
type textarea "game.spawnXY("munchkin", 33, 13)"
click at [915, 181] on div "game . addCollectGoal ( ) game . addMoveGoalXY ( 60 , 30 ) game . addMoveGoalXY…" at bounding box center [935, 179] width 362 height 301
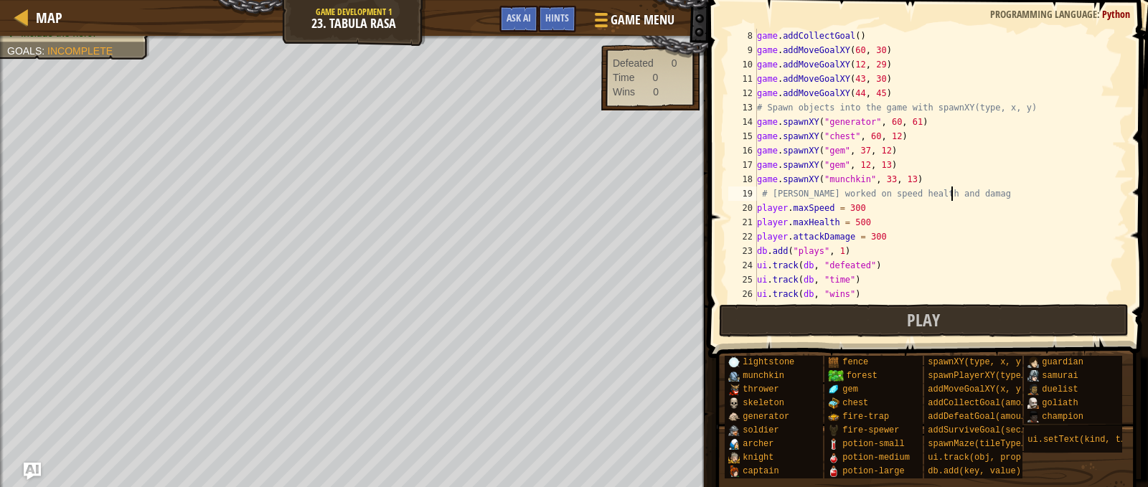
scroll to position [6, 16]
drag, startPoint x: 961, startPoint y: 190, endPoint x: 844, endPoint y: 195, distance: 117.1
click at [844, 195] on div "game . addCollectGoal ( ) game . addMoveGoalXY ( 60 , 30 ) game . addMoveGoalXY…" at bounding box center [935, 179] width 362 height 301
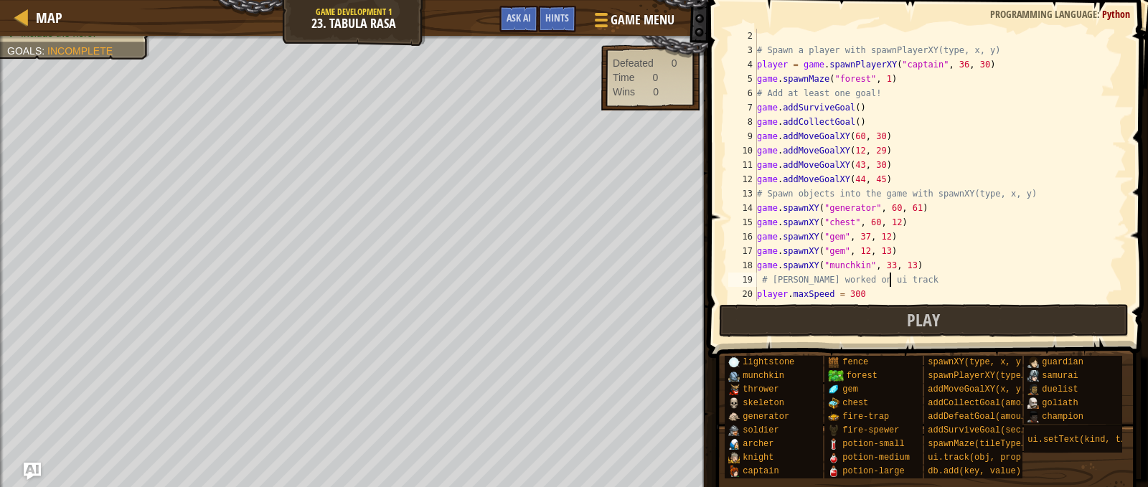
scroll to position [14, 0]
click at [886, 92] on div "# Spawn a player with spawnPlayerXY(type, x, y) player = game . spawnPlayerXY (…" at bounding box center [935, 179] width 362 height 301
type textarea "# Add at least one goal!"
click at [903, 79] on div "# Spawn a player with spawnPlayerXY(type, x, y) player = game . spawnPlayerXY (…" at bounding box center [935, 179] width 362 height 301
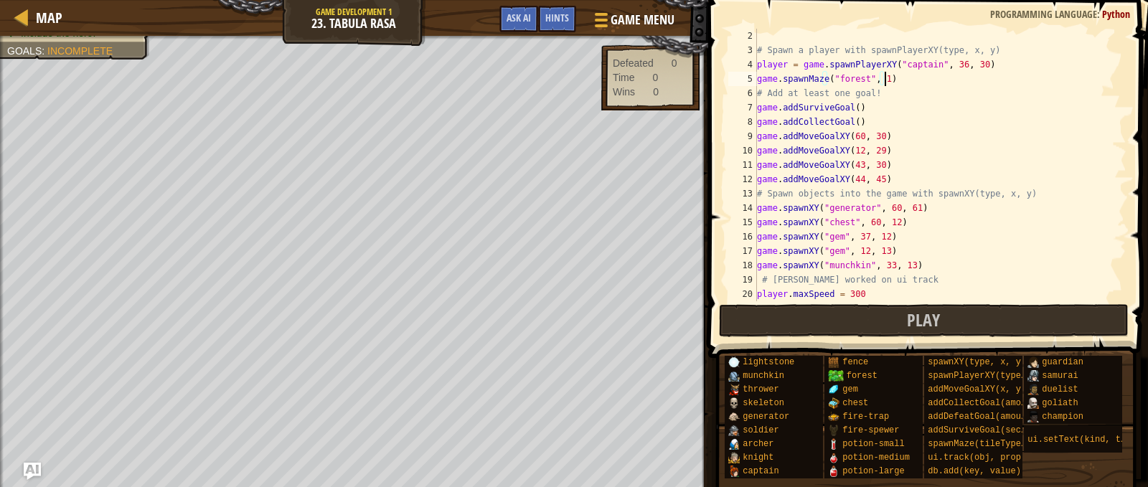
type textarea "game.spawnMaze("forest", 1)"
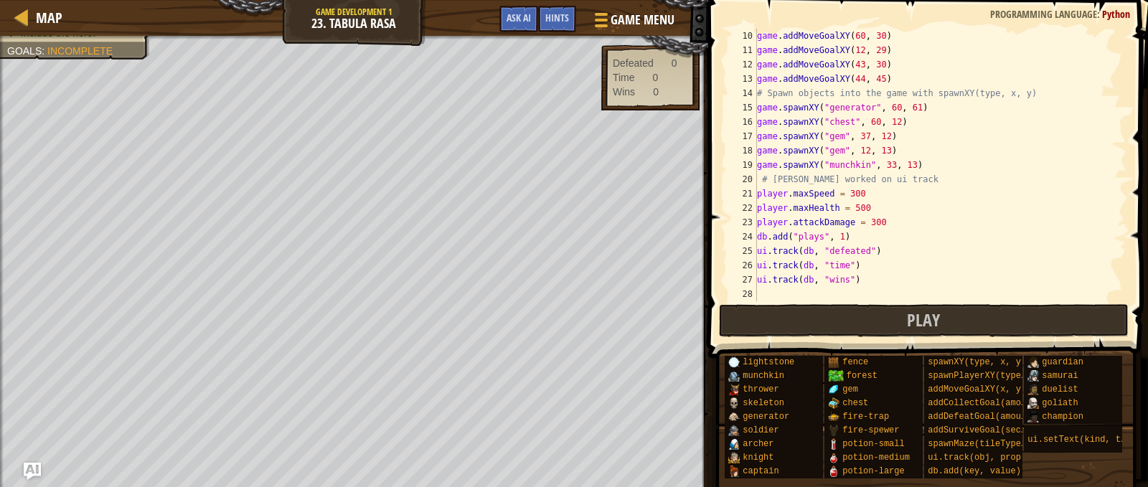
scroll to position [129, 0]
click at [762, 239] on div "game . addMoveGoalXY ( 60 , 30 ) game . addMoveGoalXY ( 12 , 29 ) game . addMov…" at bounding box center [935, 179] width 362 height 301
type textarea "db.add("plays", 1)"
click at [872, 230] on div "game . addMoveGoalXY ( 60 , 30 ) game . addMoveGoalXY ( 12 , 29 ) game . addMov…" at bounding box center [935, 179] width 362 height 301
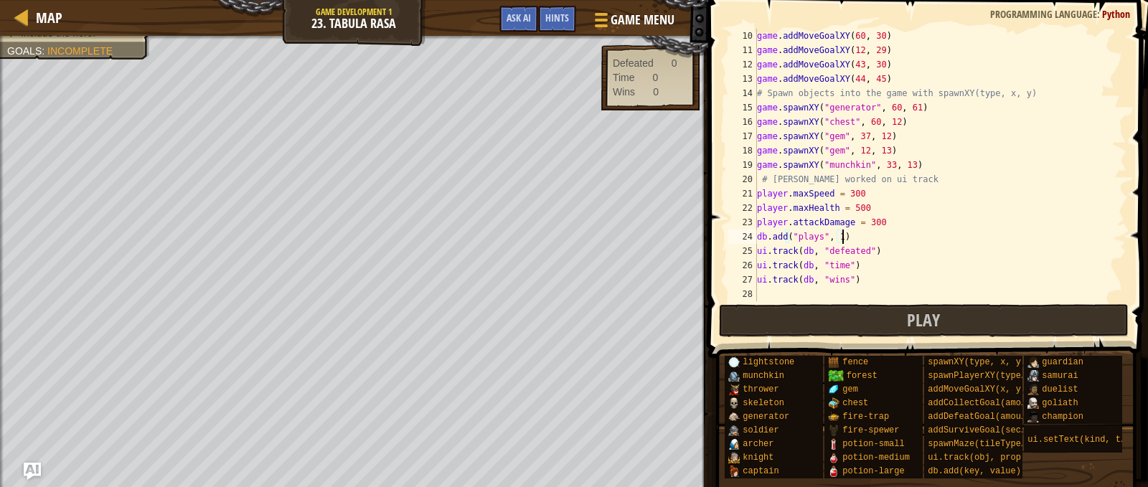
click at [876, 234] on div "game . addMoveGoalXY ( 60 , 30 ) game . addMoveGoalXY ( 12 , 29 ) game . addMov…" at bounding box center [935, 179] width 362 height 301
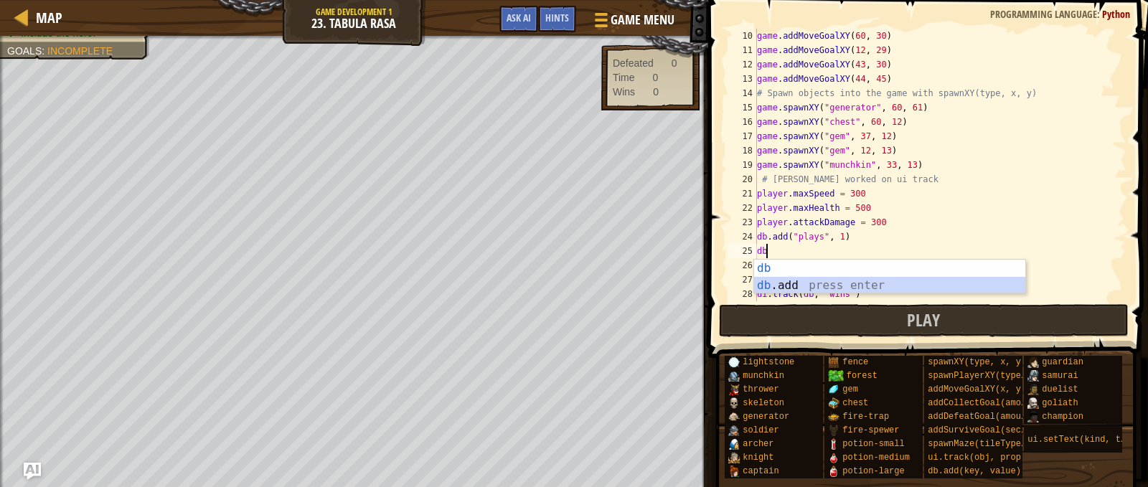
click at [804, 285] on div "db press enter db .add press enter" at bounding box center [889, 294] width 271 height 69
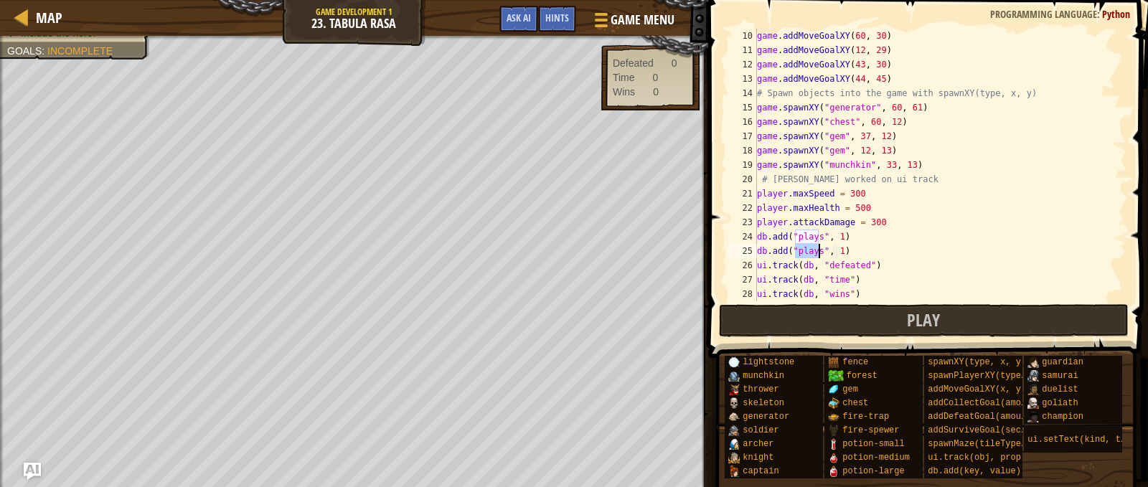
type textarea "db.add("plays", 1)"
drag, startPoint x: 845, startPoint y: 251, endPoint x: 744, endPoint y: 250, distance: 101.2
click at [744, 250] on div "db.add("plays", 1) 10 11 12 13 14 15 16 17 18 19 20 21 22 23 24 25 26 27 28 29 …" at bounding box center [925, 165] width 401 height 273
click at [803, 235] on div "game . addMoveGoalXY ( 60 , 30 ) game . addMoveGoalXY ( 12 , 29 ) game . addMov…" at bounding box center [935, 179] width 362 height 301
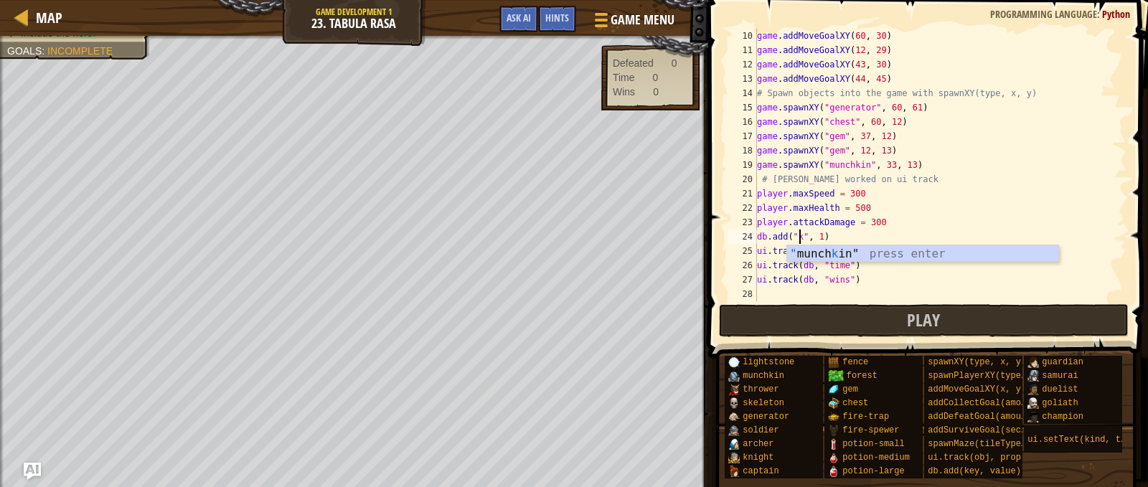
scroll to position [6, 4]
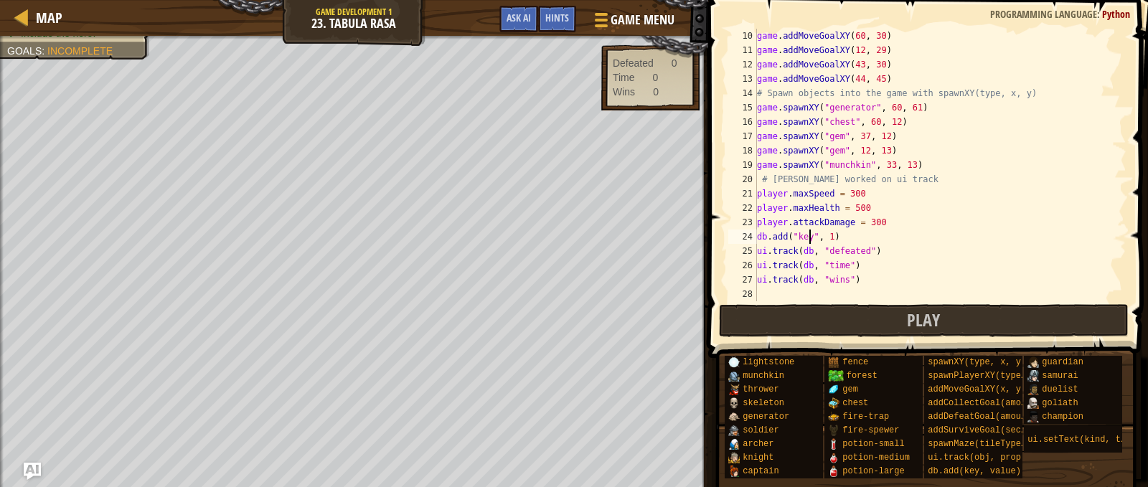
click at [835, 271] on div "game . addMoveGoalXY ( 60 , 30 ) game . addMoveGoalXY ( 12 , 29 ) game . addMov…" at bounding box center [935, 179] width 362 height 301
click at [864, 285] on div "game . addMoveGoalXY ( 60 , 30 ) game . addMoveGoalXY ( 12 , 29 ) game . addMov…" at bounding box center [935, 179] width 362 height 301
type textarea "ui.track(db, "wins")"
click at [832, 297] on div "game . addMoveGoalXY ( 60 , 30 ) game . addMoveGoalXY ( 12 , 29 ) game . addMov…" at bounding box center [935, 179] width 362 height 301
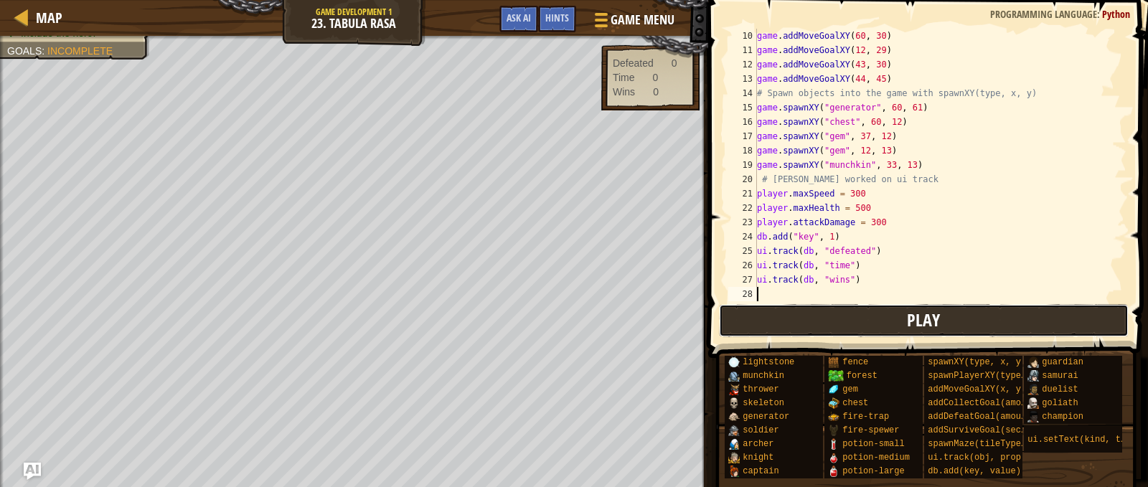
click at [848, 326] on button "Play" at bounding box center [924, 320] width 410 height 33
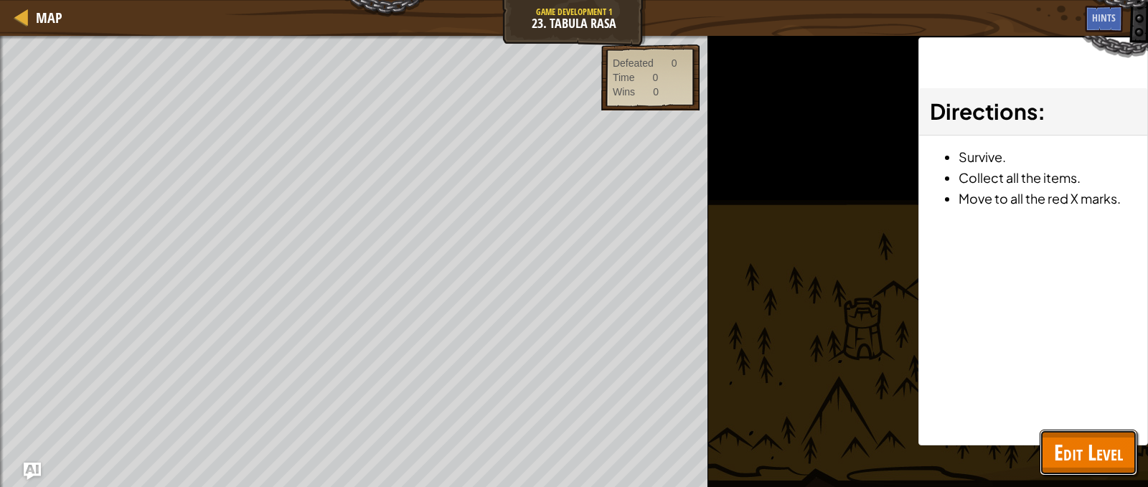
click at [1104, 443] on span "Edit Level" at bounding box center [1088, 452] width 69 height 29
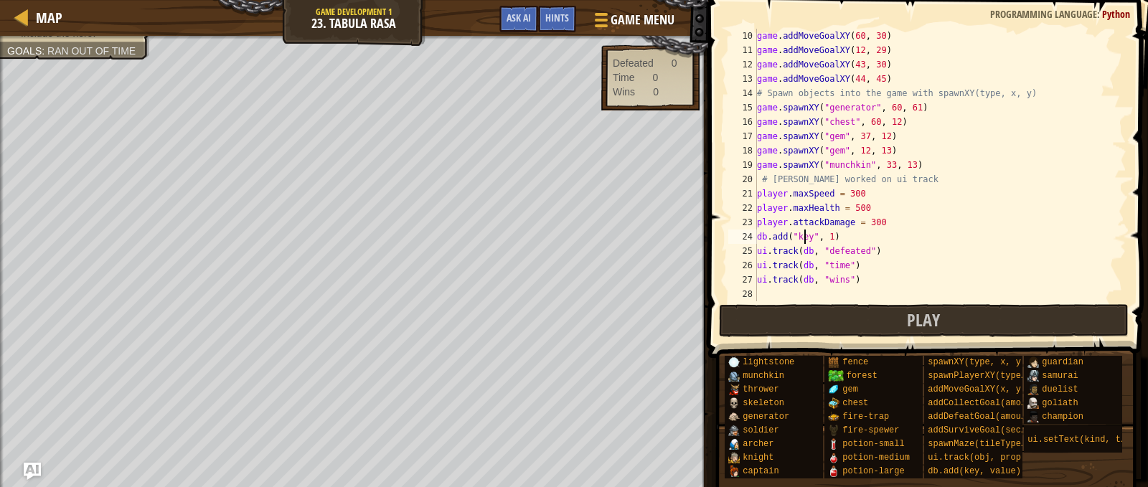
click at [804, 234] on div "game . addMoveGoalXY ( 60 , 30 ) game . addMoveGoalXY ( 12 , 29 ) game . addMov…" at bounding box center [935, 179] width 362 height 301
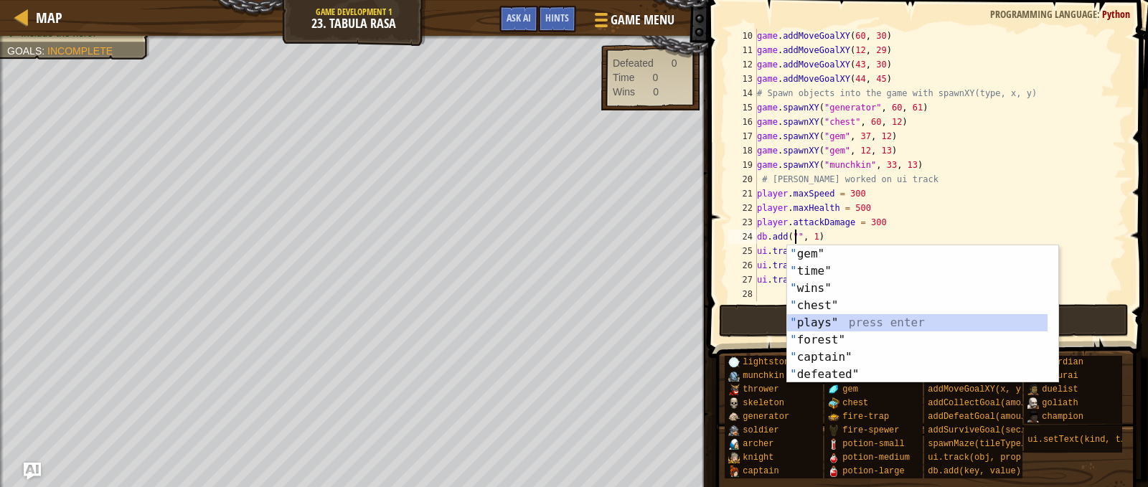
click at [872, 324] on div "" gem" press enter " time" press enter " wins" press enter " chest" press enter…" at bounding box center [922, 331] width 271 height 172
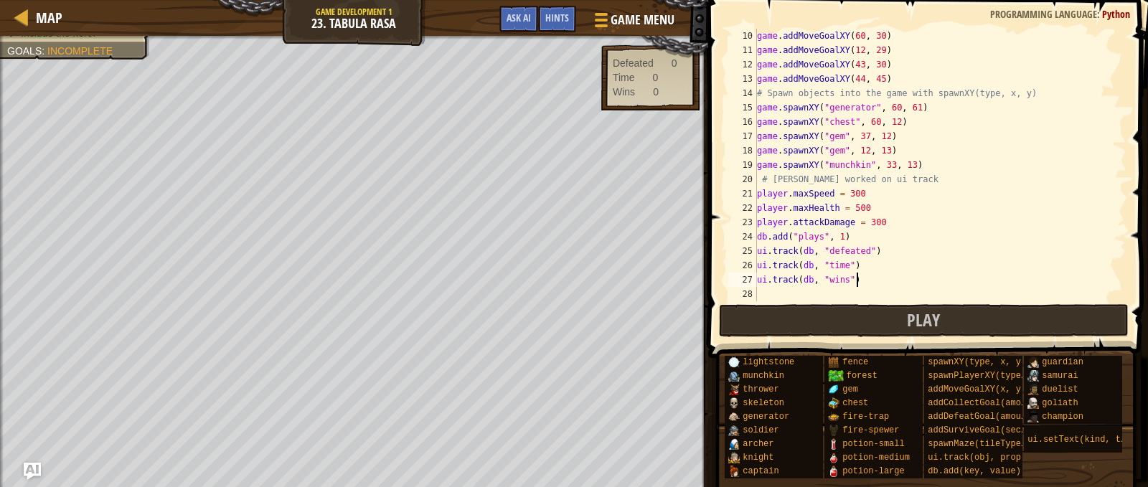
click at [882, 279] on div "game . addMoveGoalXY ( 60 , 30 ) game . addMoveGoalXY ( 12 , 29 ) game . addMov…" at bounding box center [935, 179] width 362 height 301
click at [863, 324] on button "Play" at bounding box center [924, 320] width 410 height 33
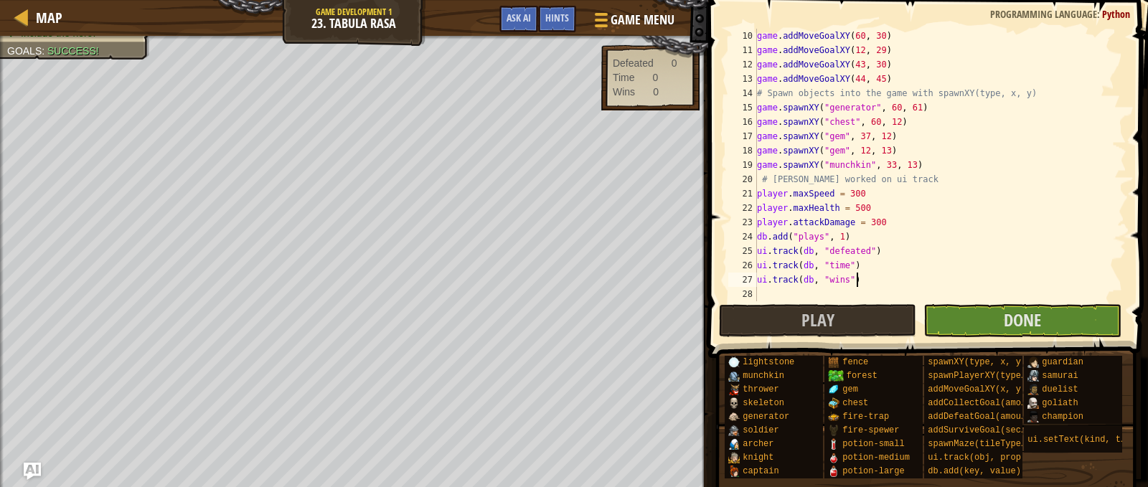
click at [865, 235] on div "game . addMoveGoalXY ( 60 , 30 ) game . addMoveGoalXY ( 12 , 29 ) game . addMov…" at bounding box center [935, 179] width 362 height 301
type textarea "db.add("plays", 1)"
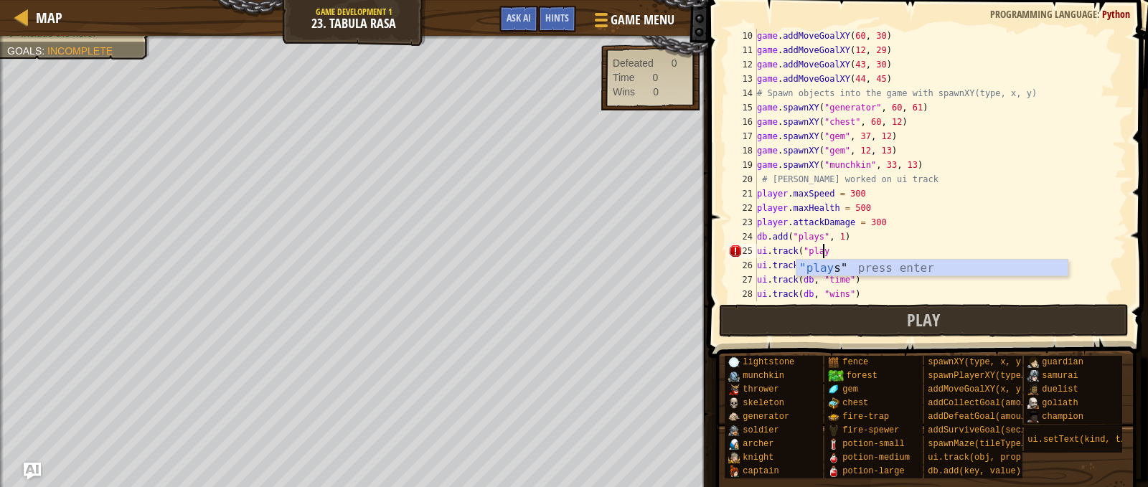
scroll to position [6, 5]
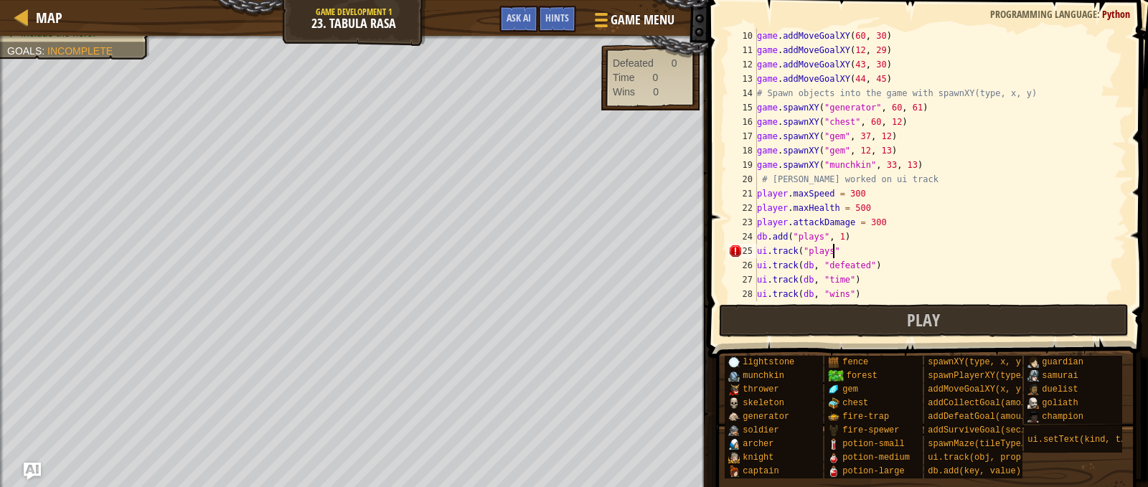
click at [845, 251] on div "game . addMoveGoalXY ( 60 , 30 ) game . addMoveGoalXY ( 12 , 29 ) game . addMov…" at bounding box center [935, 179] width 362 height 301
click at [800, 251] on div "game . addMoveGoalXY ( 60 , 30 ) game . addMoveGoalXY ( 12 , 29 ) game . addMov…" at bounding box center [935, 179] width 362 height 301
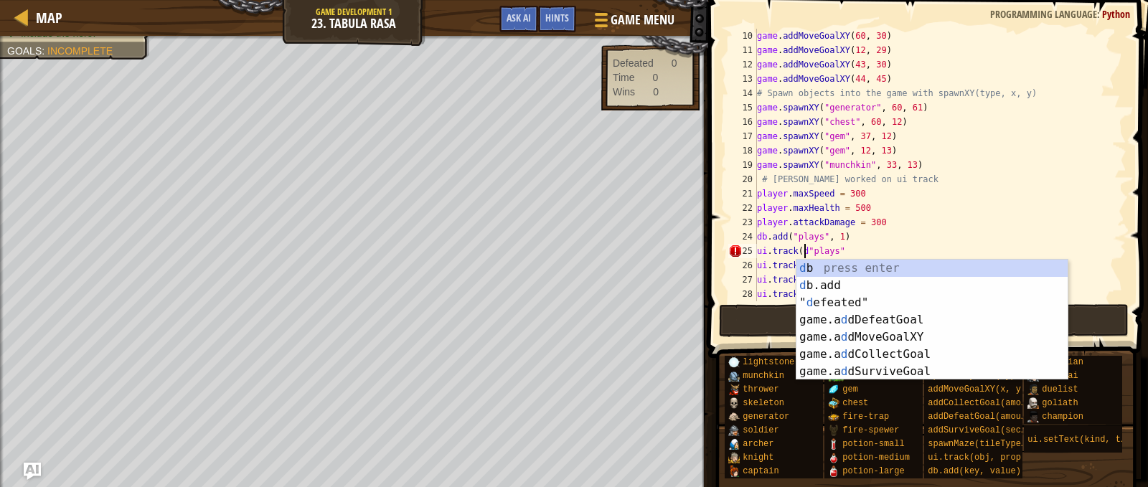
scroll to position [6, 4]
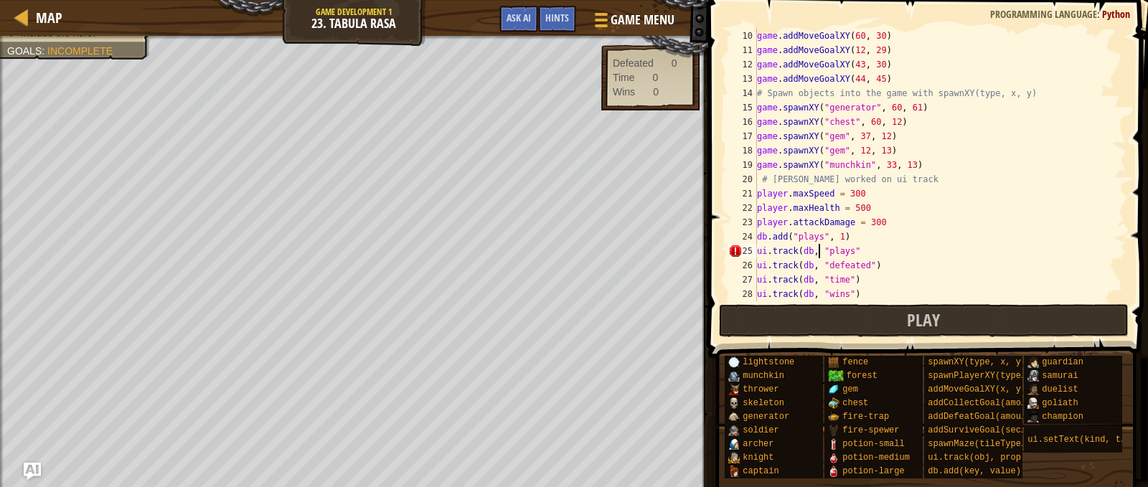
click at [851, 253] on div "game . addMoveGoalXY ( 60 , 30 ) game . addMoveGoalXY ( 12 , 29 ) game . addMov…" at bounding box center [935, 179] width 362 height 301
click at [882, 286] on div "game . addMoveGoalXY ( 60 , 30 ) game . addMoveGoalXY ( 12 , 29 ) game . addMov…" at bounding box center [935, 179] width 362 height 301
click at [877, 300] on div "game . addMoveGoalXY ( 60 , 30 ) game . addMoveGoalXY ( 12 , 29 ) game . addMov…" at bounding box center [935, 179] width 362 height 301
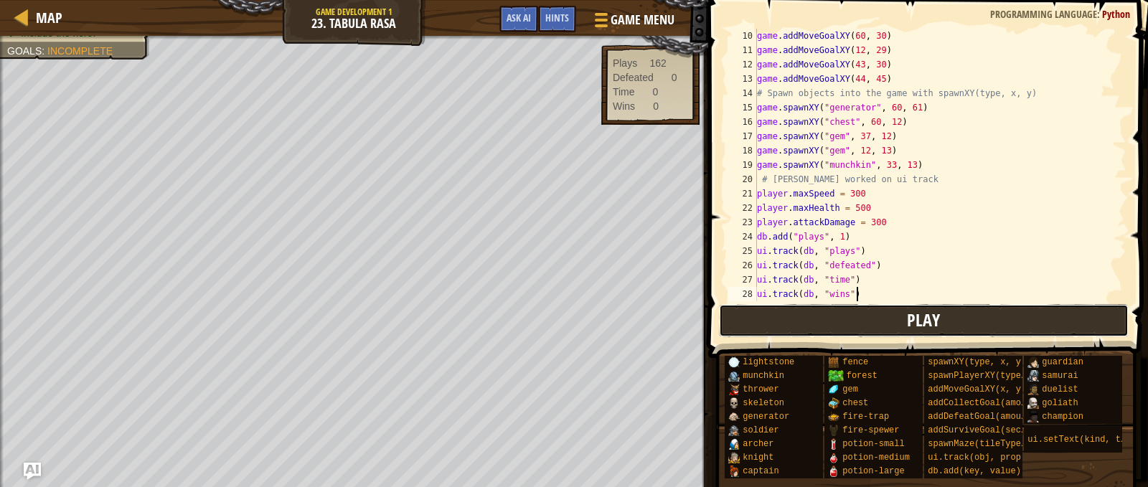
click at [870, 324] on button "Play" at bounding box center [924, 320] width 410 height 33
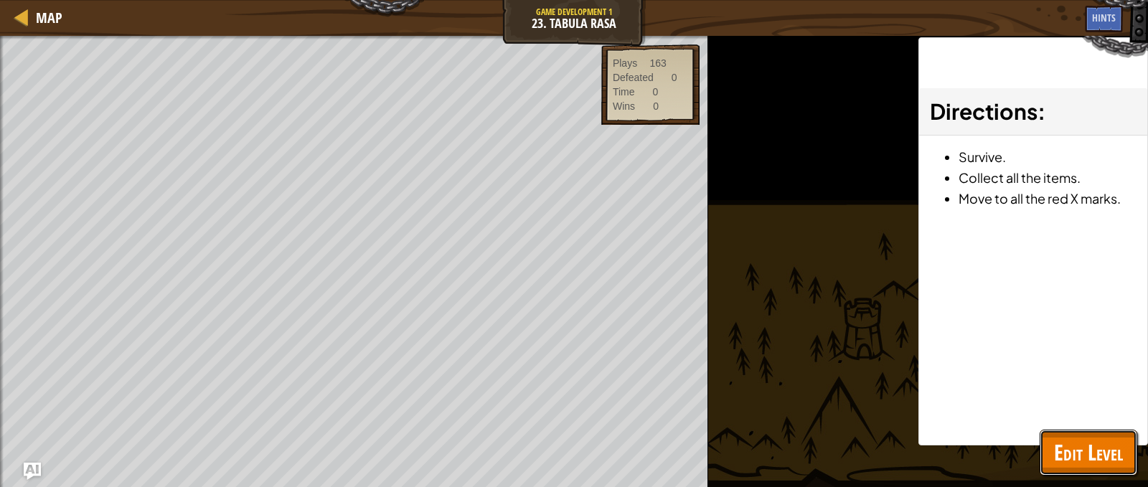
click at [1054, 459] on span "Edit Level" at bounding box center [1088, 452] width 69 height 29
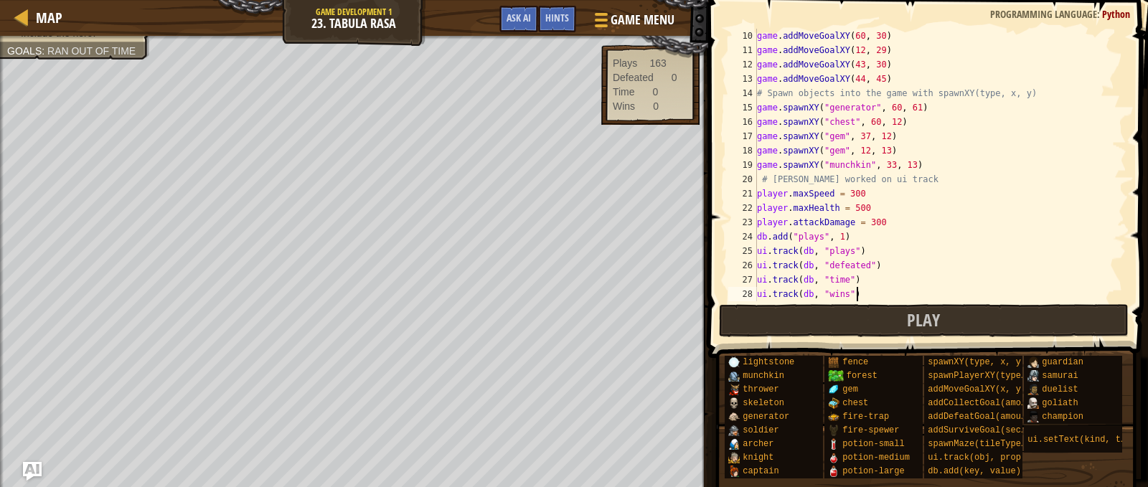
click at [27, 471] on div "Map Game Development 1 23. Tabula Rasa Game Menu Done Hints Ask AI 1 הההההההההה…" at bounding box center [574, 243] width 1148 height 487
click at [29, 474] on img "Ask AI" at bounding box center [32, 471] width 19 height 19
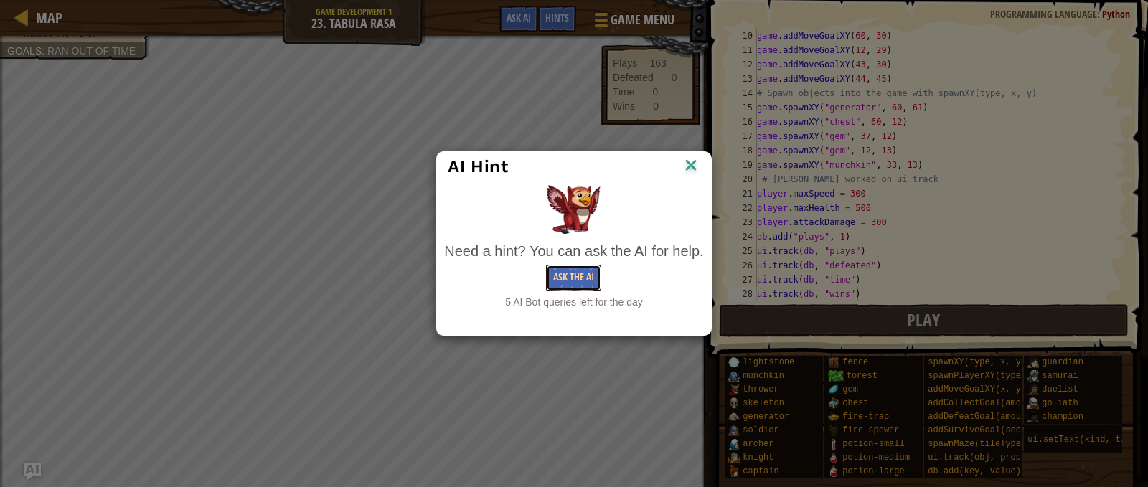
click at [569, 278] on button "Ask the AI" at bounding box center [573, 278] width 55 height 27
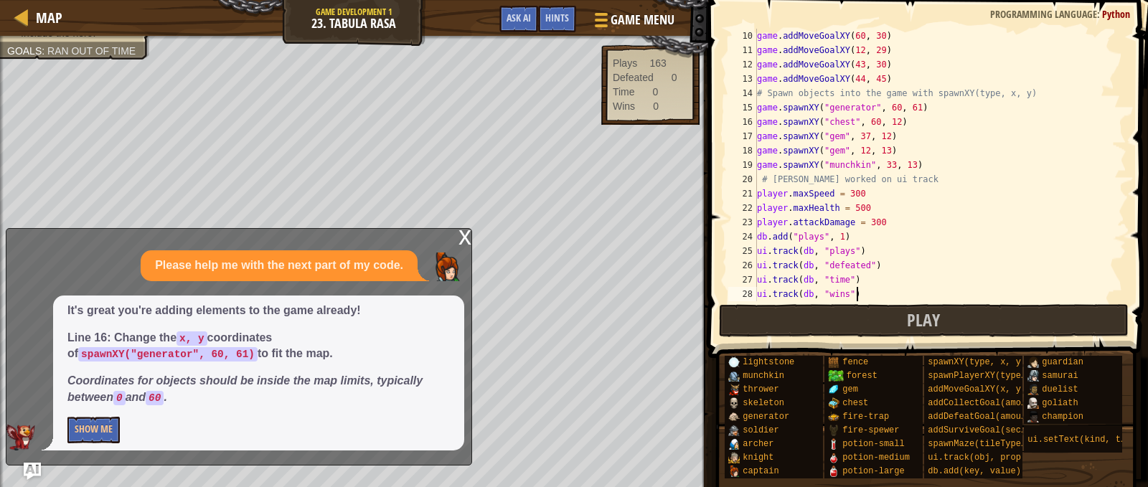
click at [515, 4] on div "Map Game Development 1 23. Tabula Rasa Game Menu Done Hints Ask AI" at bounding box center [354, 18] width 708 height 36
click at [517, 15] on span "Ask AI" at bounding box center [519, 18] width 24 height 14
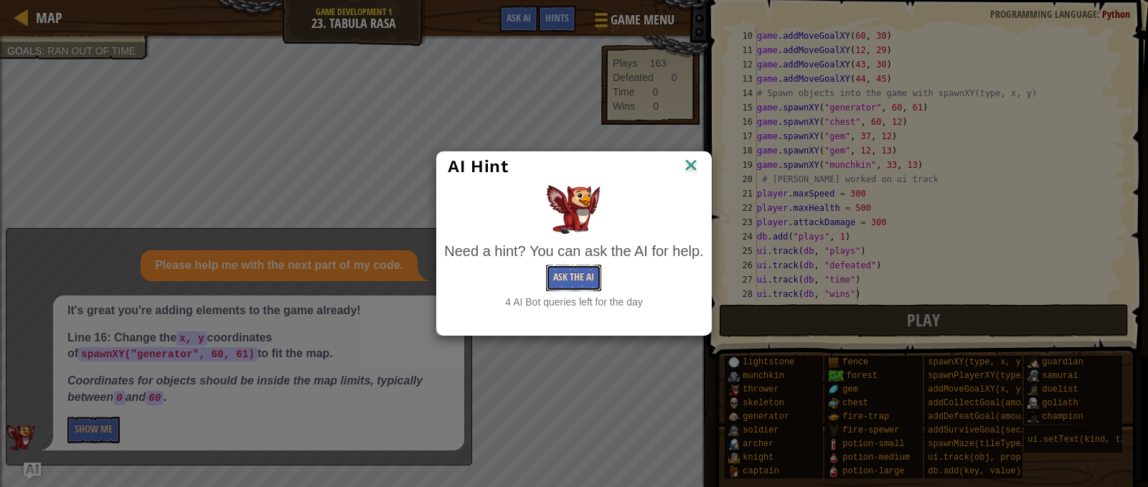
click at [575, 277] on button "Ask the AI" at bounding box center [573, 278] width 55 height 27
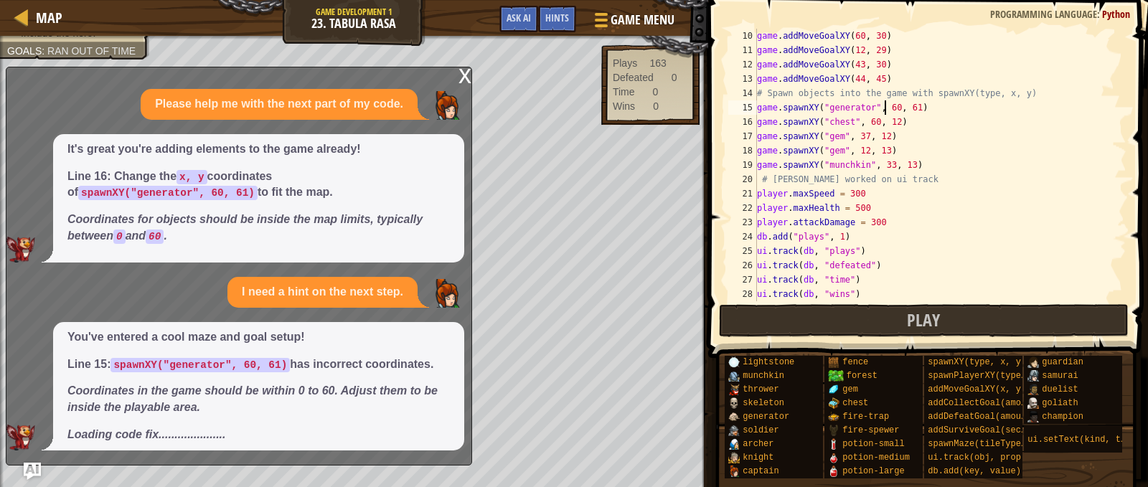
click at [887, 108] on div "game . addMoveGoalXY ( 60 , 30 ) game . addMoveGoalXY ( 12 , 29 ) game . addMov…" at bounding box center [935, 179] width 362 height 301
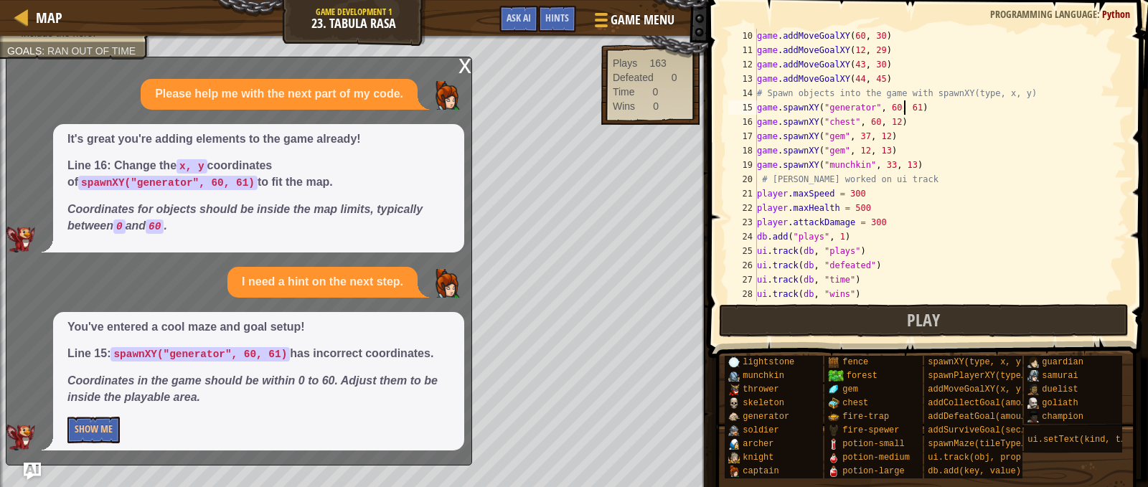
click at [902, 111] on div "game . addMoveGoalXY ( 60 , 30 ) game . addMoveGoalXY ( 12 , 29 ) game . addMov…" at bounding box center [935, 179] width 362 height 301
click at [463, 64] on div "x" at bounding box center [465, 64] width 13 height 14
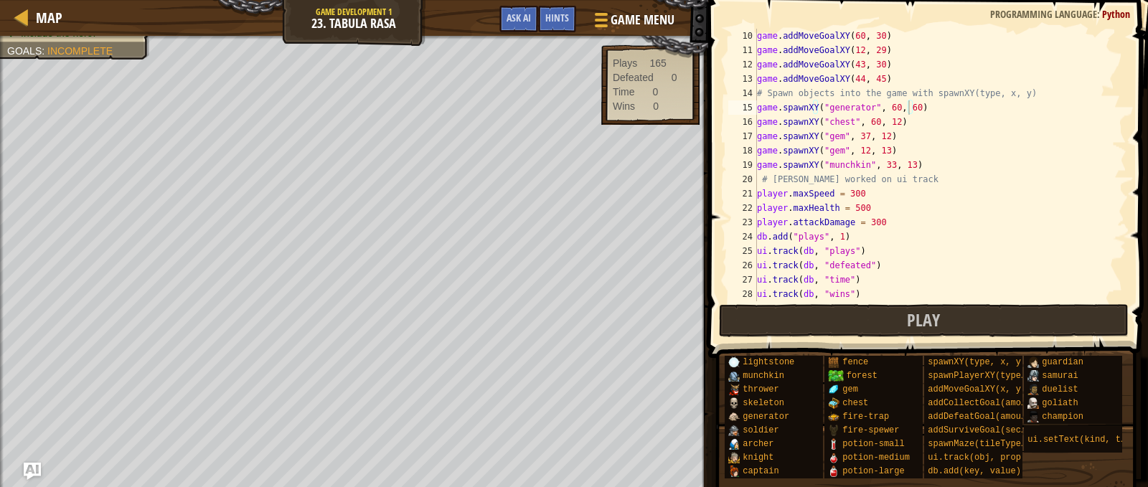
click at [927, 103] on div "game . addMoveGoalXY ( 60 , 30 ) game . addMoveGoalXY ( 12 , 29 ) game . addMov…" at bounding box center [935, 179] width 362 height 301
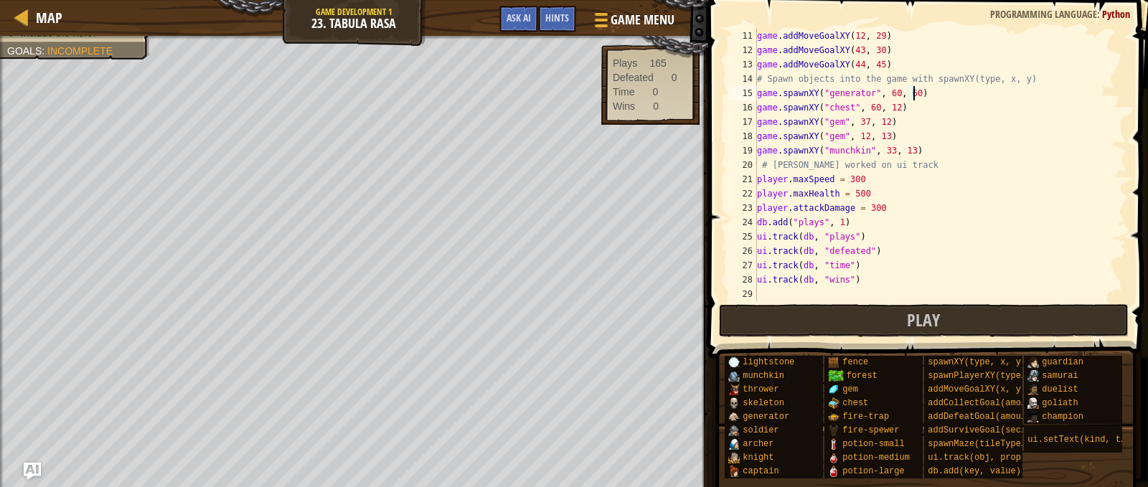
click at [884, 284] on div "game . addMoveGoalXY ( 12 , 29 ) game . addMoveGoalXY ( 43 , 30 ) game . addMov…" at bounding box center [935, 179] width 362 height 301
click at [886, 94] on div "game . addMoveGoalXY ( 12 , 29 ) game . addMoveGoalXY ( 43 , 30 ) game . addMov…" at bounding box center [935, 179] width 362 height 301
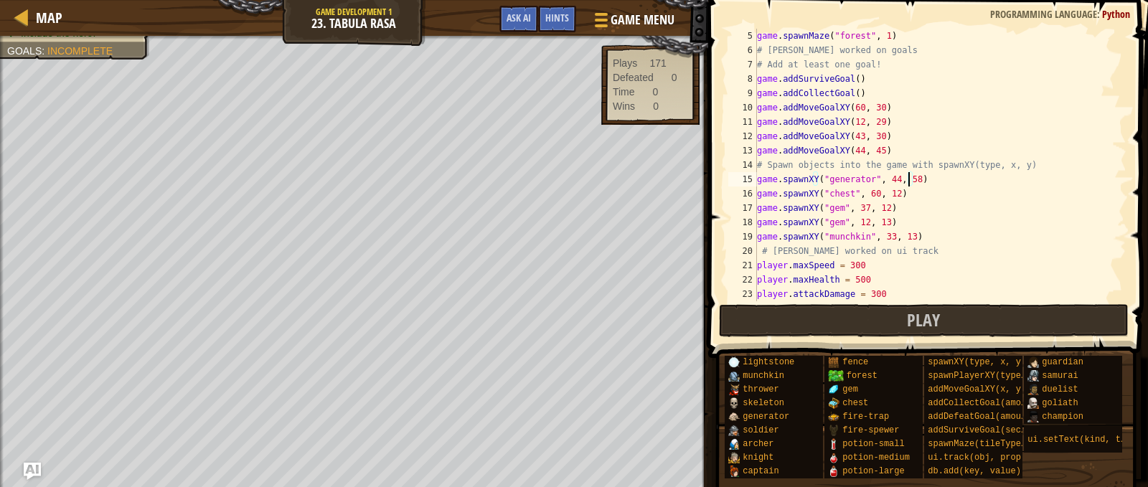
scroll to position [57, 0]
click at [849, 79] on div "game . spawnMaze ( "forest" , 1 ) # [PERSON_NAME] worked on goals # Add at leas…" at bounding box center [935, 179] width 362 height 301
click at [879, 80] on div "game . spawnMaze ( "forest" , 1 ) # [PERSON_NAME] worked on goals # Add at leas…" at bounding box center [935, 179] width 362 height 301
click at [891, 329] on button "Play" at bounding box center [924, 320] width 410 height 33
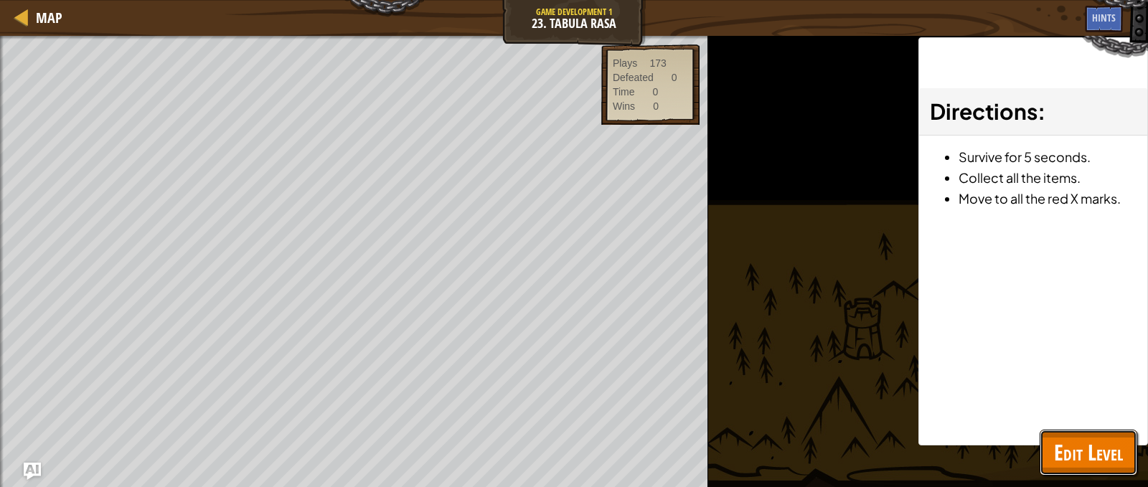
click at [1084, 449] on span "Edit Level" at bounding box center [1088, 452] width 69 height 29
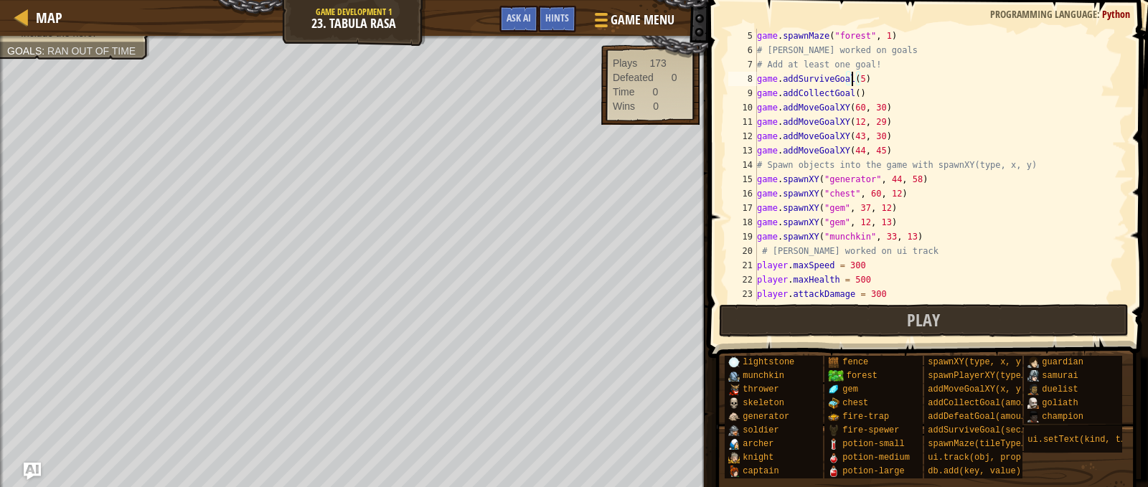
click at [852, 80] on div "game . spawnMaze ( "forest" , 1 ) # [PERSON_NAME] worked on goals # Add at leas…" at bounding box center [935, 179] width 362 height 301
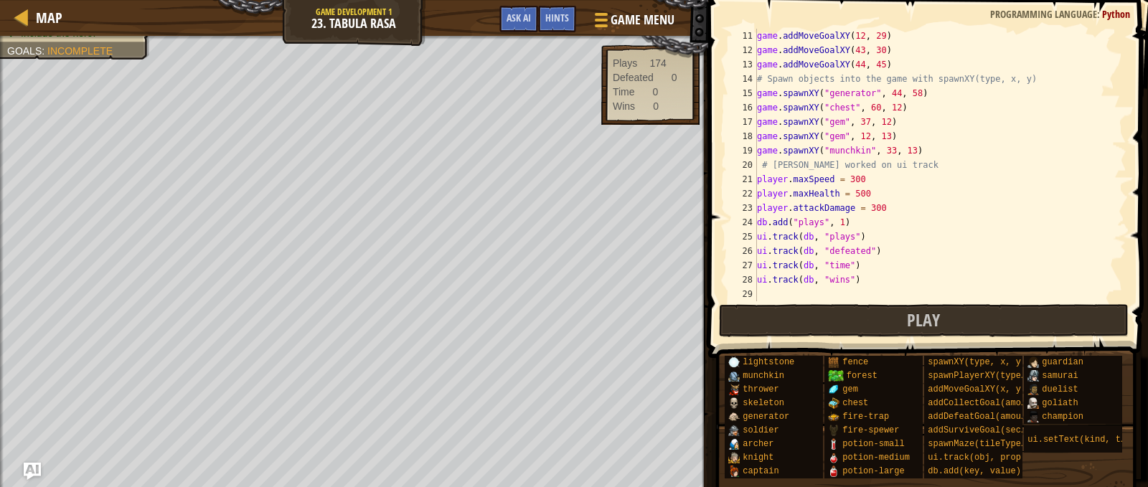
scroll to position [144, 0]
click at [858, 222] on div "game . addMoveGoalXY ( 12 , 29 ) game . addMoveGoalXY ( 43 , 30 ) game . addMov…" at bounding box center [935, 179] width 362 height 301
type textarea "db.add("plays", 1)"
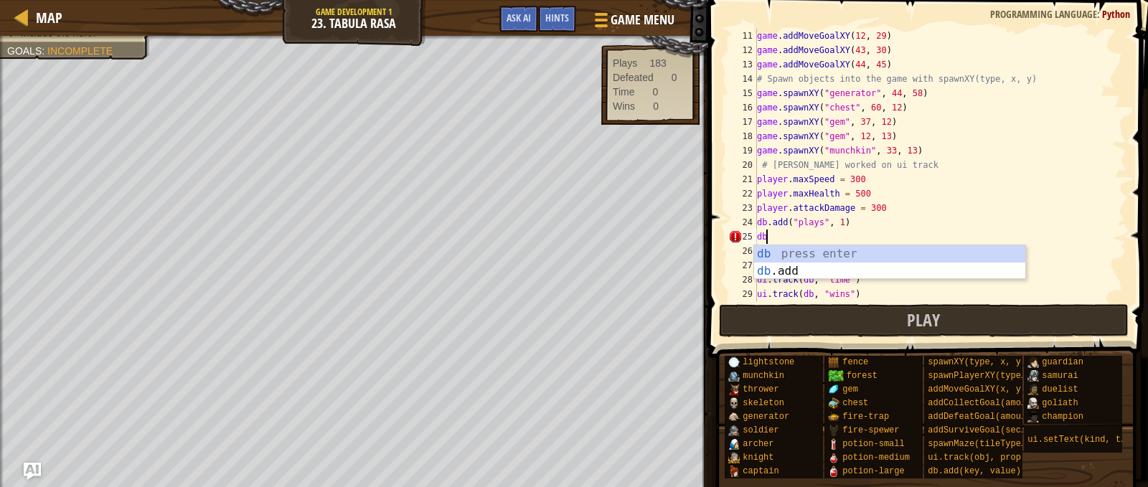
scroll to position [6, 0]
type textarea "d"
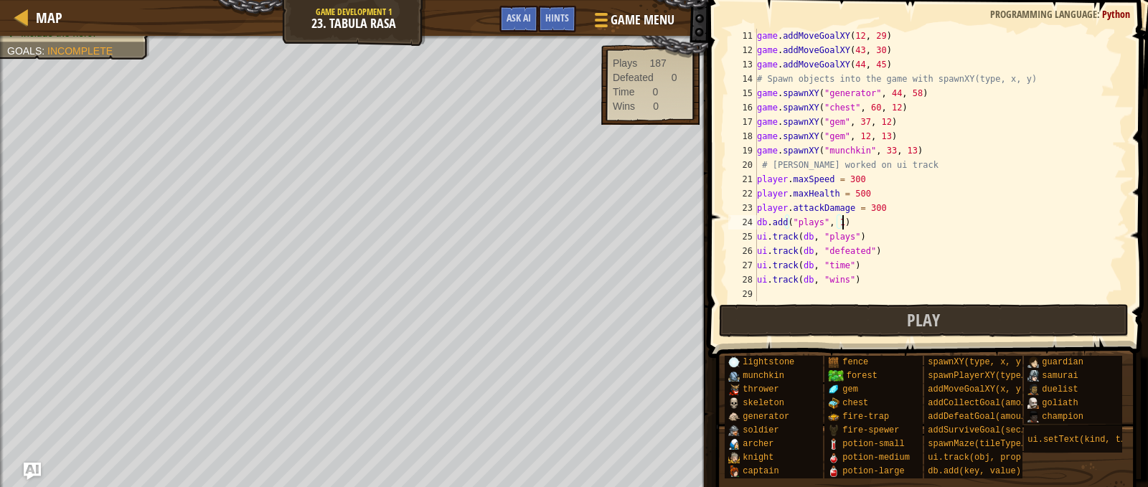
type textarea "db.add("plays", 1)"
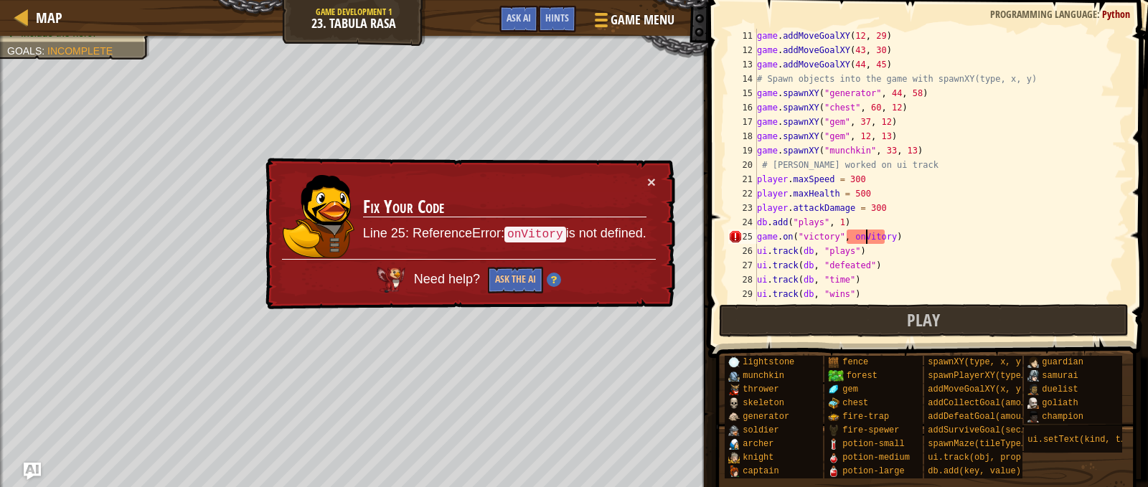
scroll to position [6, 9]
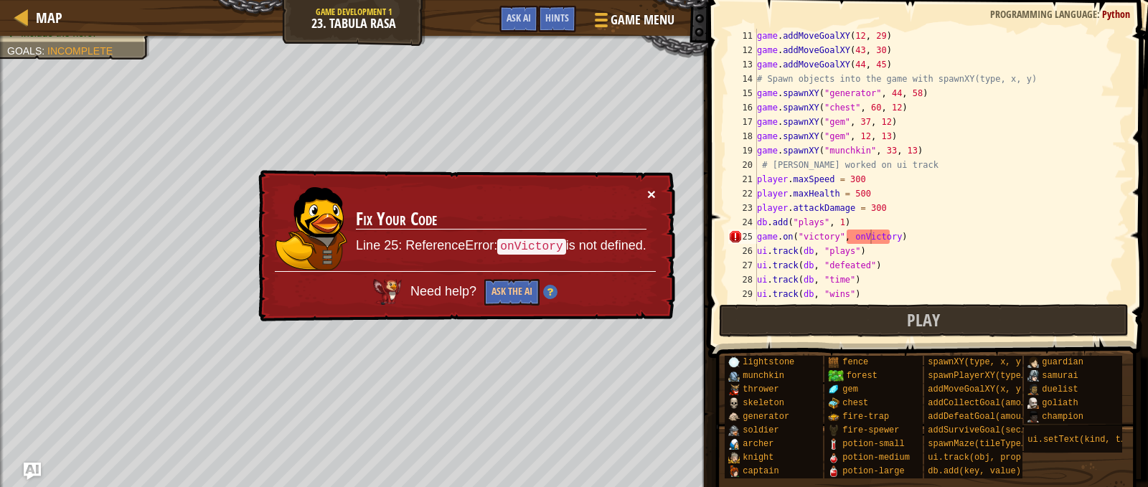
click at [652, 192] on button "×" at bounding box center [652, 196] width 9 height 15
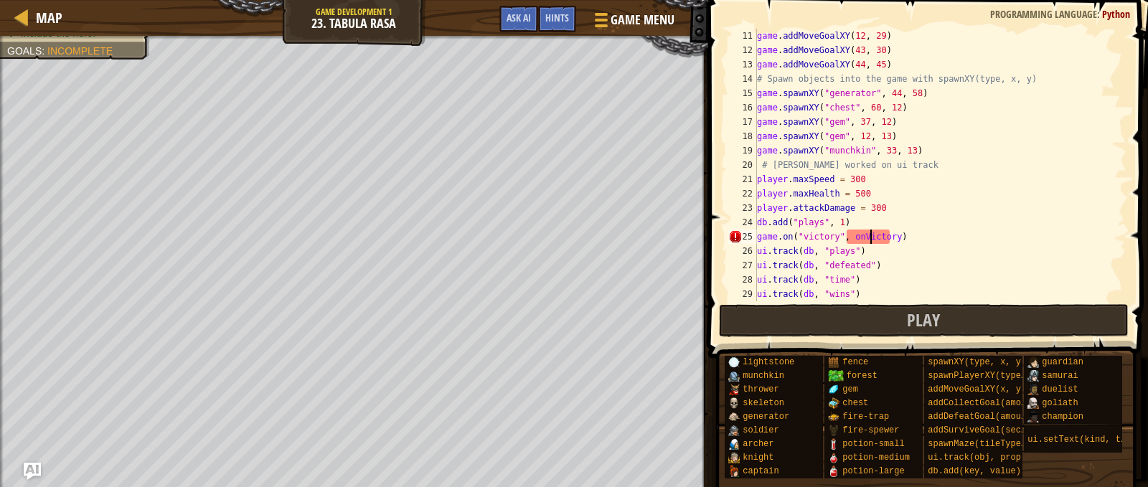
click at [919, 263] on div "game . addMoveGoalXY ( 12 , 29 ) game . addMoveGoalXY ( 43 , 30 ) game . addMov…" at bounding box center [935, 179] width 362 height 301
click at [886, 205] on div "game . addMoveGoalXY ( 12 , 29 ) game . addMoveGoalXY ( 43 , 30 ) game . addMov…" at bounding box center [935, 179] width 362 height 301
type textarea "player.attackDamage = 300"
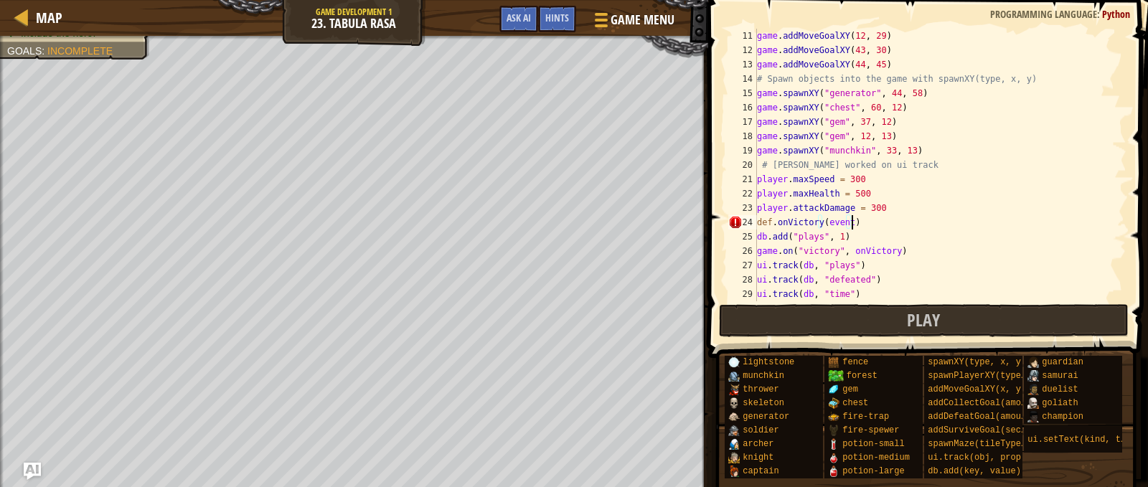
type textarea "def.onVictory(event):"
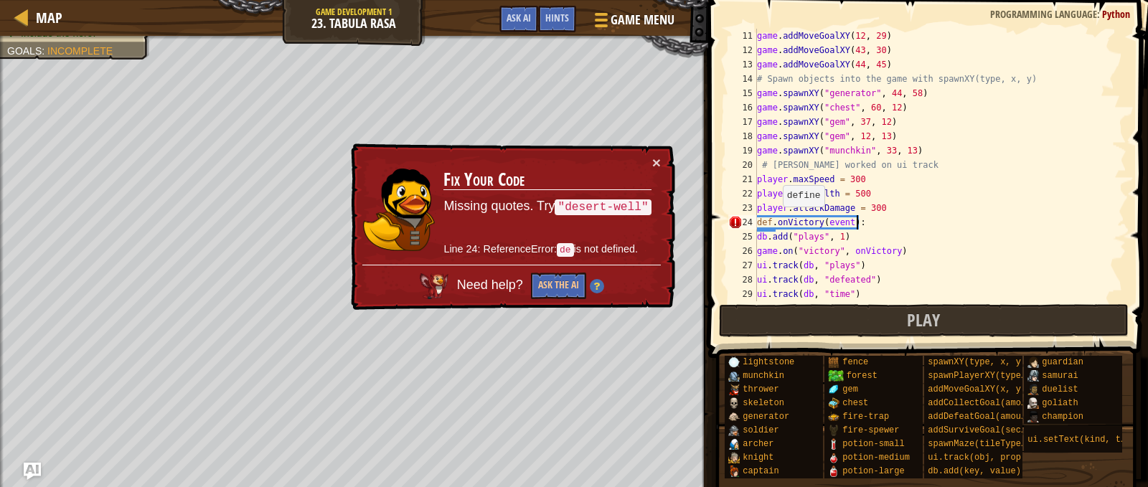
click at [776, 221] on div "game . addMoveGoalXY ( 12 , 29 ) game . addMoveGoalXY ( 43 , 30 ) game . addMov…" at bounding box center [935, 179] width 362 height 301
click at [882, 242] on div "game . addMoveGoalXY ( 12 , 29 ) game . addMoveGoalXY ( 43 , 30 ) game . addMov…" at bounding box center [935, 179] width 362 height 301
type textarea "def onVictory(event):"
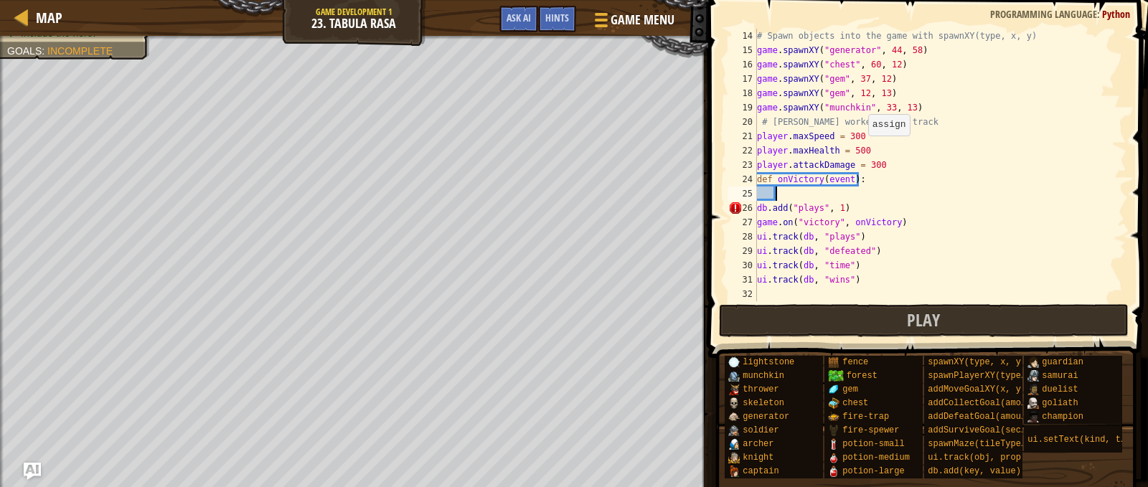
scroll to position [187, 0]
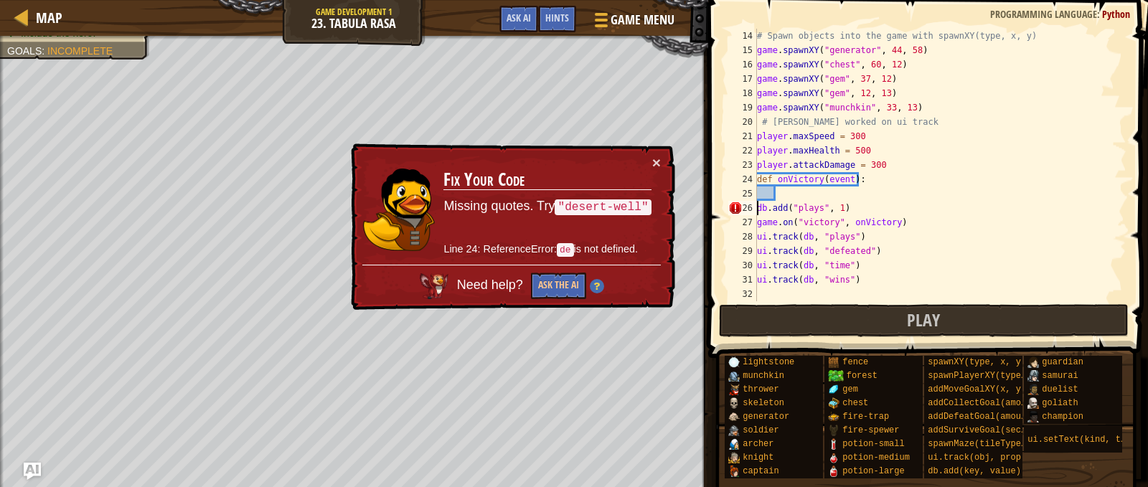
click at [758, 206] on div "# Spawn objects into the game with spawnXY(type, x, y) game . spawnXY ( "genera…" at bounding box center [935, 179] width 362 height 301
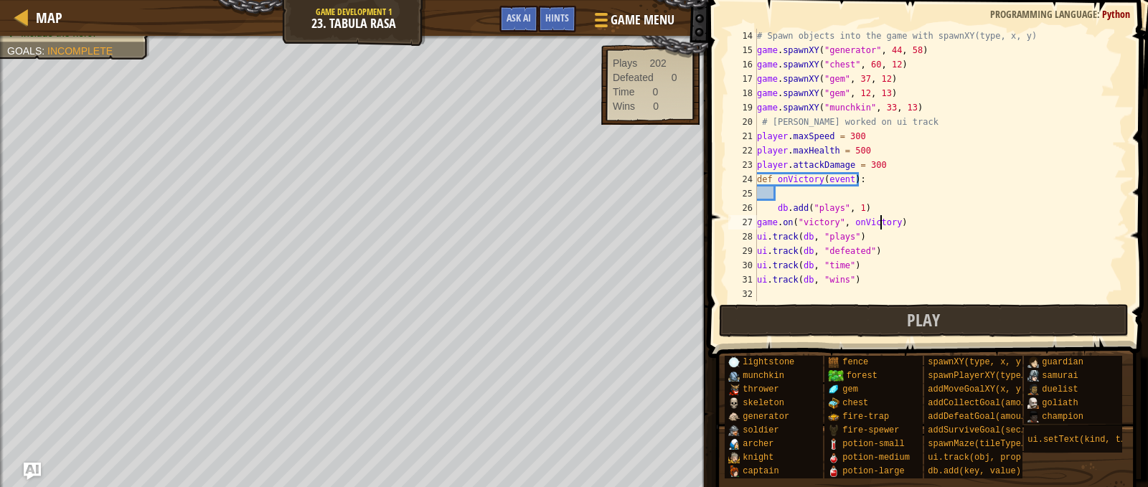
click at [878, 215] on div "# Spawn objects into the game with spawnXY(type, x, y) game . spawnXY ( "genera…" at bounding box center [935, 179] width 362 height 301
click at [872, 207] on div "# Spawn objects into the game with spawnXY(type, x, y) game . spawnXY ( "genera…" at bounding box center [935, 179] width 362 height 301
click at [891, 245] on div "# Spawn objects into the game with spawnXY(type, x, y) game . spawnXY ( "genera…" at bounding box center [935, 179] width 362 height 301
click at [878, 268] on div "# Spawn objects into the game with spawnXY(type, x, y) game . spawnXY ( "genera…" at bounding box center [935, 179] width 362 height 301
click at [858, 279] on div "# Spawn objects into the game with spawnXY(type, x, y) game . spawnXY ( "genera…" at bounding box center [935, 179] width 362 height 301
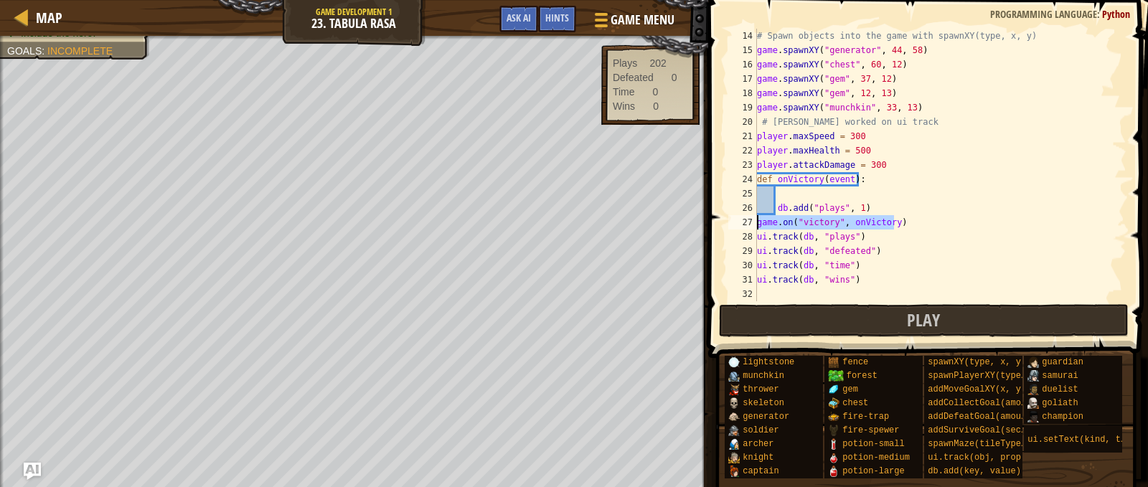
drag, startPoint x: 896, startPoint y: 217, endPoint x: 751, endPoint y: 220, distance: 145.7
click at [751, 220] on div "ui.track(db, "wins") 14 15 16 17 18 19 20 21 22 23 24 25 26 27 28 29 30 31 32 #…" at bounding box center [925, 165] width 401 height 273
click at [864, 284] on div "# Spawn objects into the game with spawnXY(type, x, y) game . spawnXY ( "genera…" at bounding box center [935, 179] width 362 height 301
type textarea "ui.track(db, "wins")"
click at [809, 293] on div "# Spawn objects into the game with spawnXY(type, x, y) game . spawnXY ( "genera…" at bounding box center [935, 179] width 362 height 301
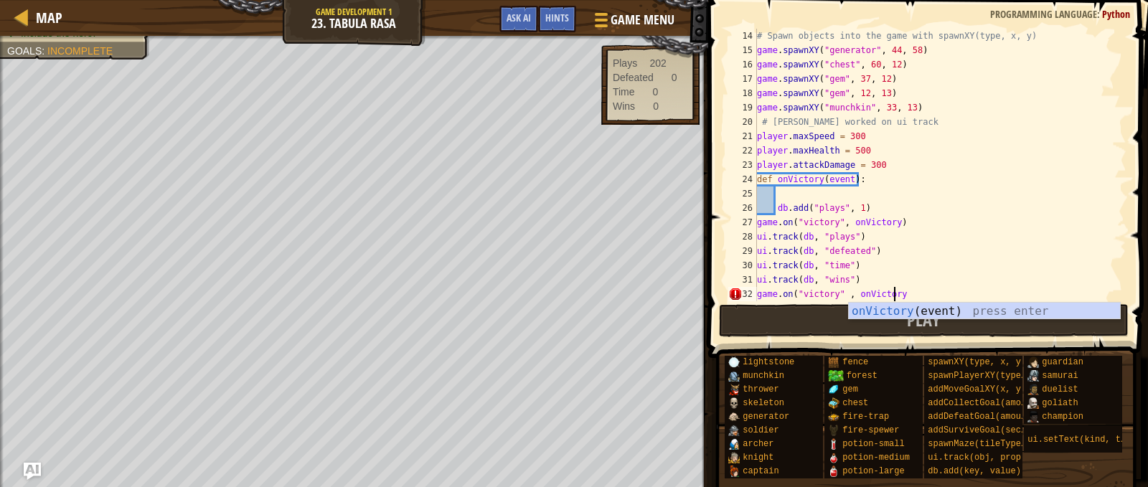
scroll to position [6, 11]
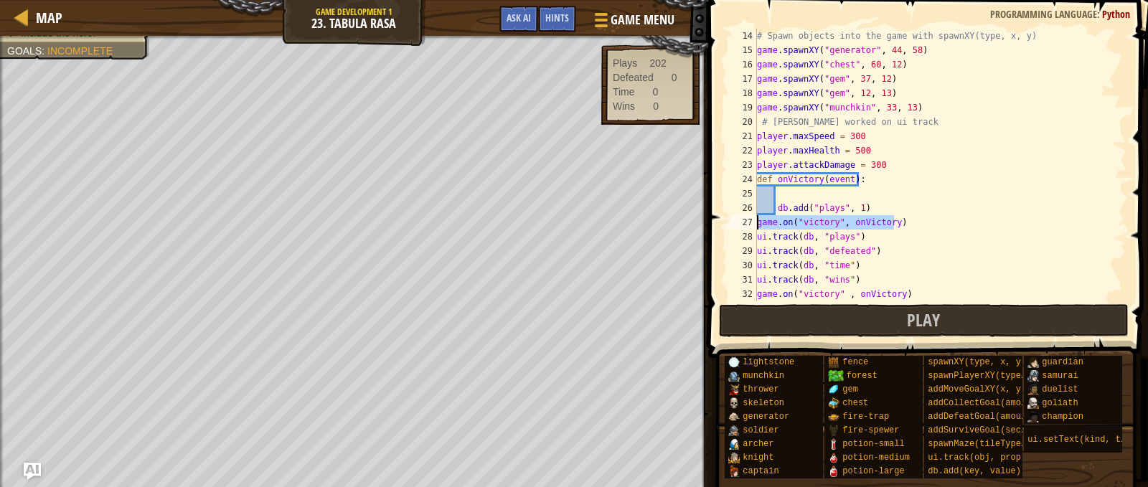
drag, startPoint x: 908, startPoint y: 222, endPoint x: 751, endPoint y: 222, distance: 157.2
click at [751, 222] on div "game.on("victory" , onVictory) 14 15 16 17 18 19 20 21 22 23 24 25 26 27 28 29 …" at bounding box center [925, 165] width 401 height 273
type textarea "game.on("victory", onVictory)"
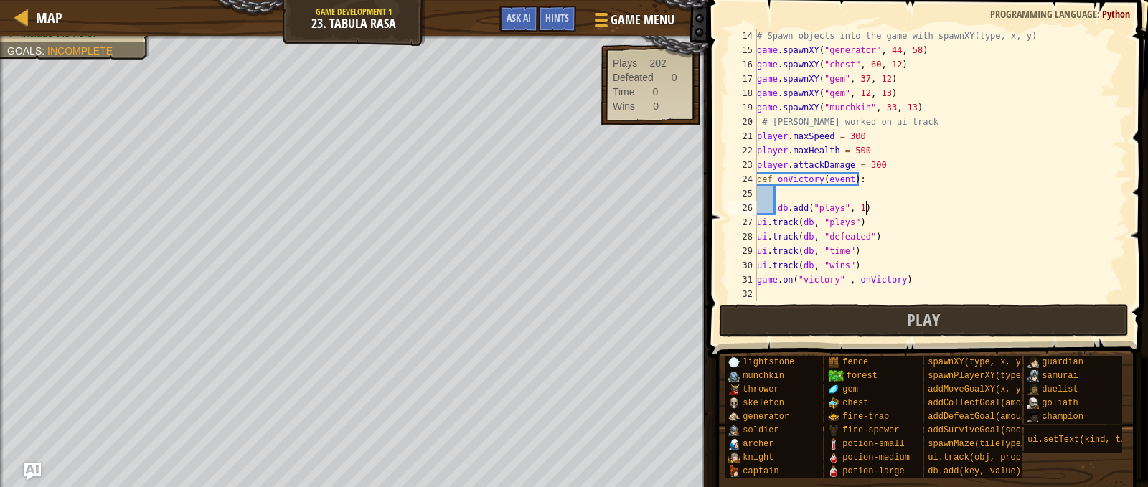
click at [868, 269] on div "# Spawn objects into the game with spawnXY(type, x, y) game . spawnXY ( "genera…" at bounding box center [935, 179] width 362 height 301
type textarea "ui.track(db, "wins")"
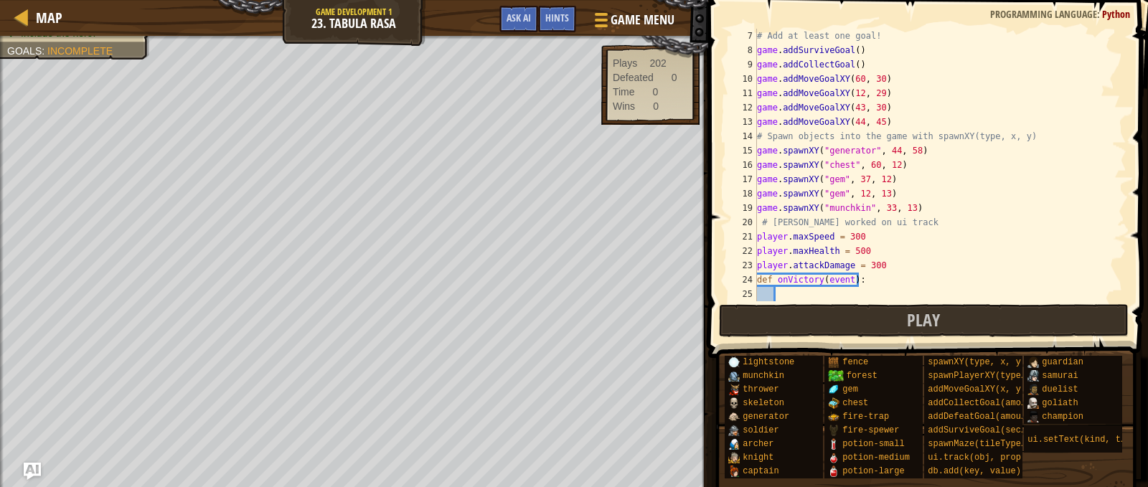
scroll to position [129, 0]
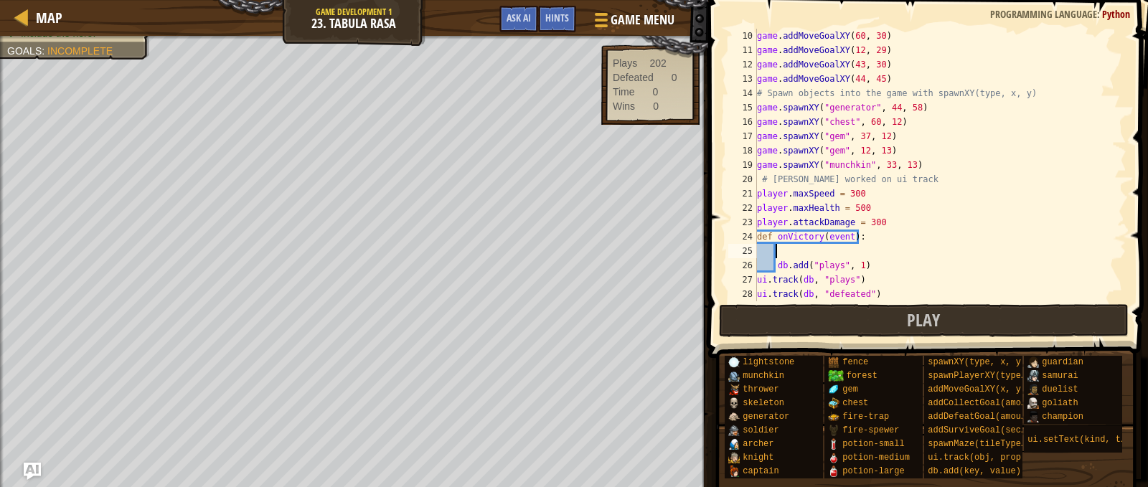
click at [891, 256] on div "game . addMoveGoalXY ( 60 , 30 ) game . addMoveGoalXY ( 12 , 29 ) game . addMov…" at bounding box center [935, 179] width 362 height 301
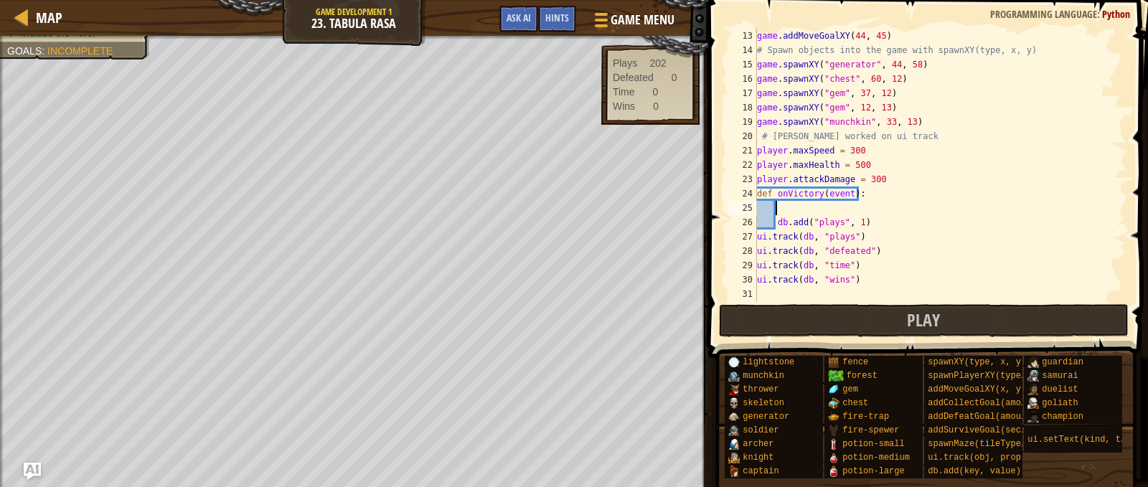
scroll to position [172, 0]
click at [773, 220] on div "game . addMoveGoalXY ( 44 , 45 ) # Spawn objects into the game with spawnXY(typ…" at bounding box center [935, 179] width 362 height 301
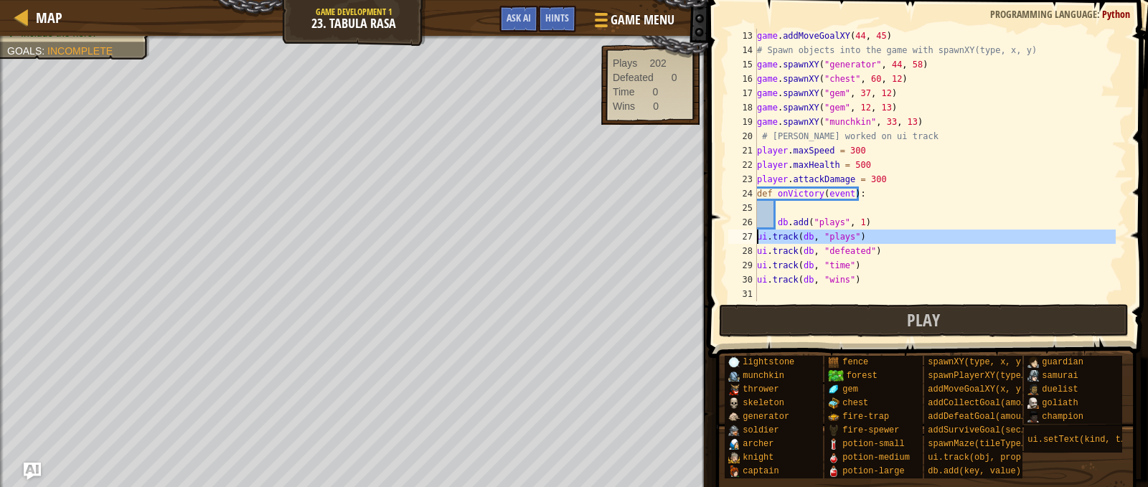
click at [756, 236] on div "27" at bounding box center [742, 237] width 29 height 14
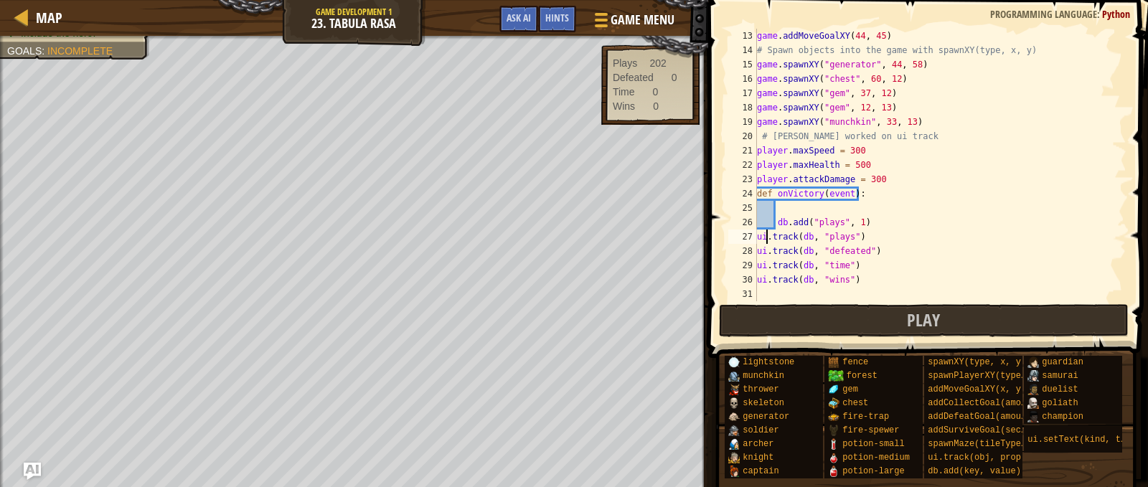
click at [767, 240] on div "game . addMoveGoalXY ( 44 , 45 ) # Spawn objects into the game with spawnXY(typ…" at bounding box center [935, 179] width 362 height 301
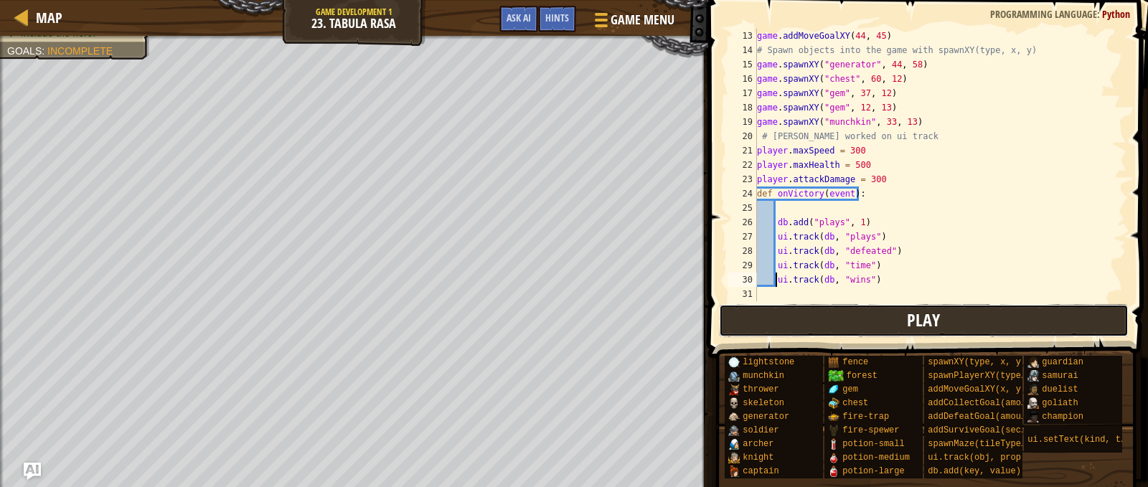
click at [913, 314] on span "Play" at bounding box center [923, 320] width 33 height 23
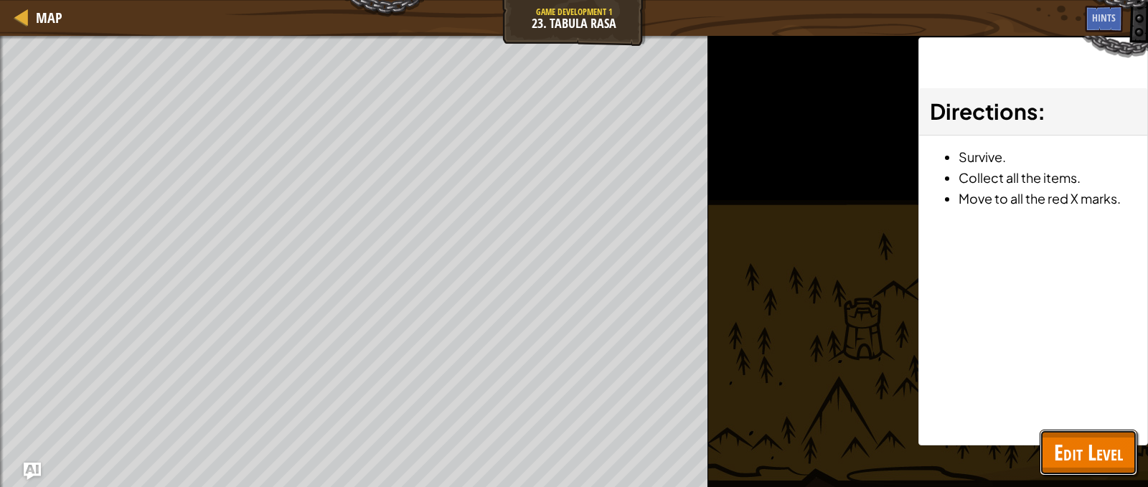
click at [1107, 447] on span "Edit Level" at bounding box center [1088, 452] width 69 height 29
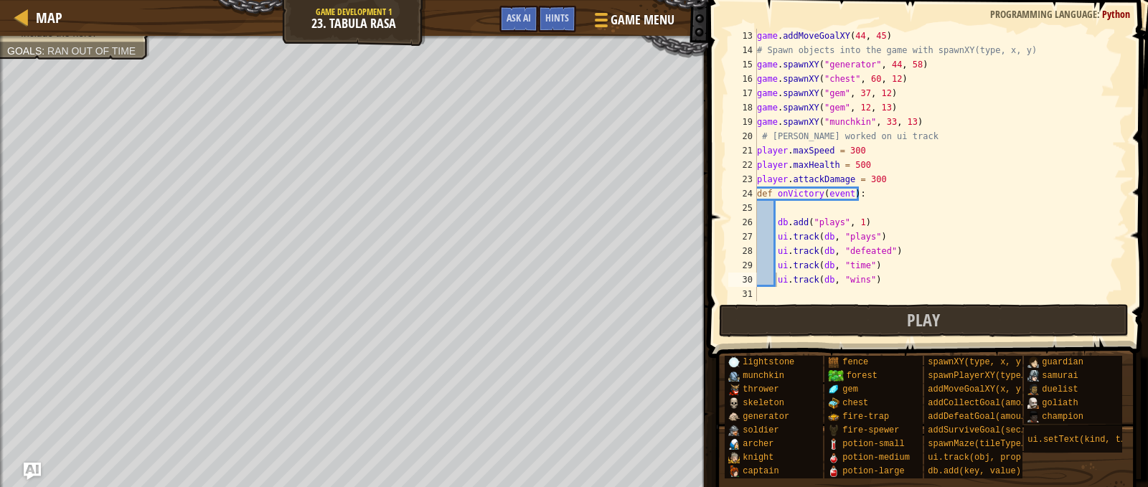
click at [878, 216] on div "game . addMoveGoalXY ( 44 , 45 ) # Spawn objects into the game with spawnXY(typ…" at bounding box center [935, 179] width 362 height 301
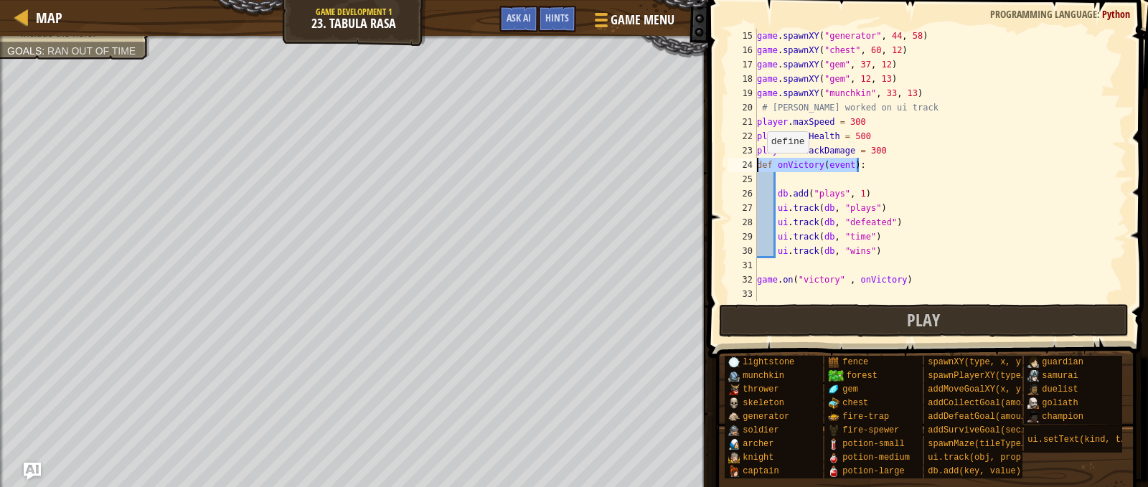
drag, startPoint x: 872, startPoint y: 164, endPoint x: 742, endPoint y: 169, distance: 130.0
click at [742, 169] on div "db.add("plays", 1) 15 16 17 18 19 20 21 22 23 24 25 26 27 28 29 30 31 32 33 gam…" at bounding box center [925, 165] width 401 height 273
type textarea "def onVictory(event):"
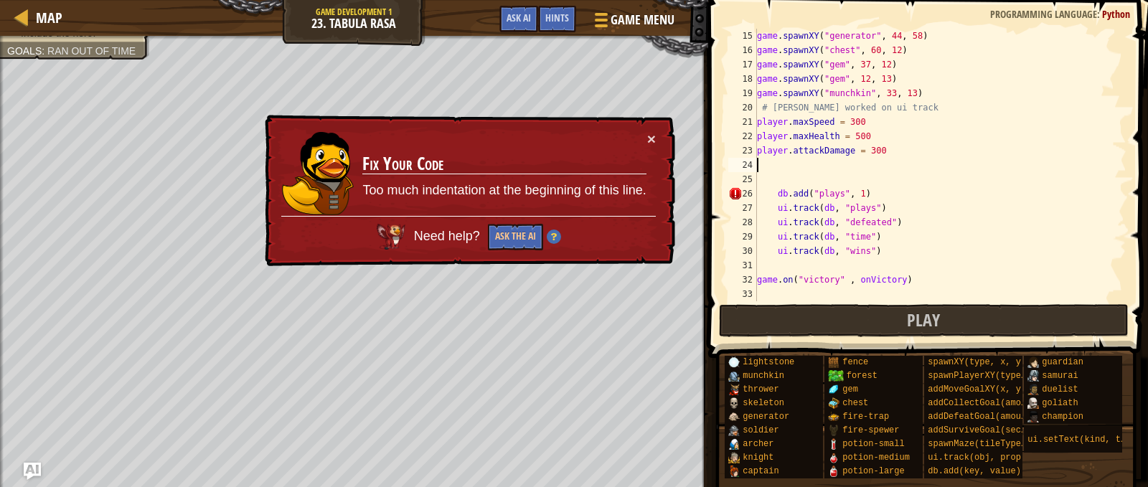
scroll to position [187, 0]
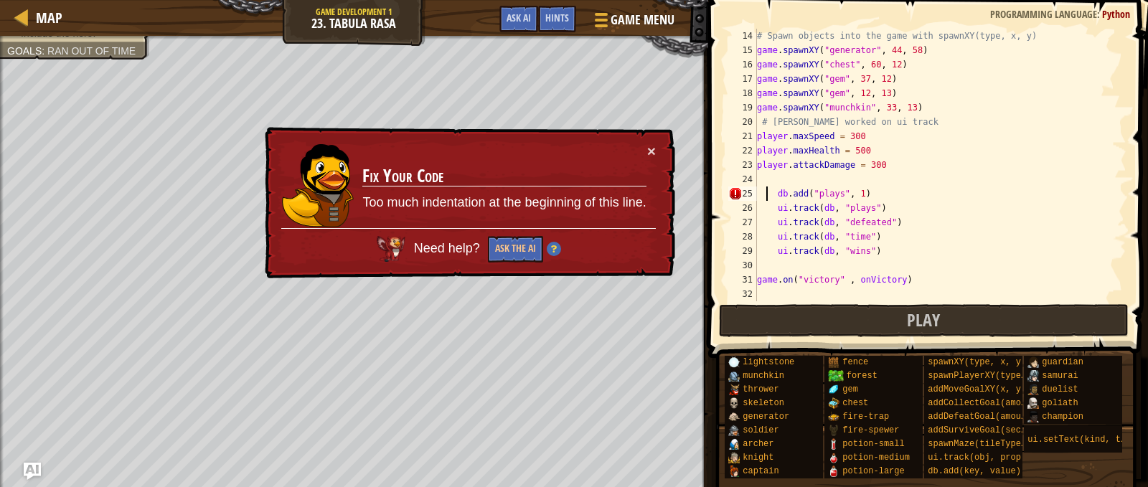
click at [768, 193] on div "# Spawn objects into the game with spawnXY(type, x, y) game . spawnXY ( "genera…" at bounding box center [935, 179] width 362 height 301
click at [770, 193] on div "# Spawn objects into the game with spawnXY(type, x, y) game . spawnXY ( "genera…" at bounding box center [935, 179] width 362 height 301
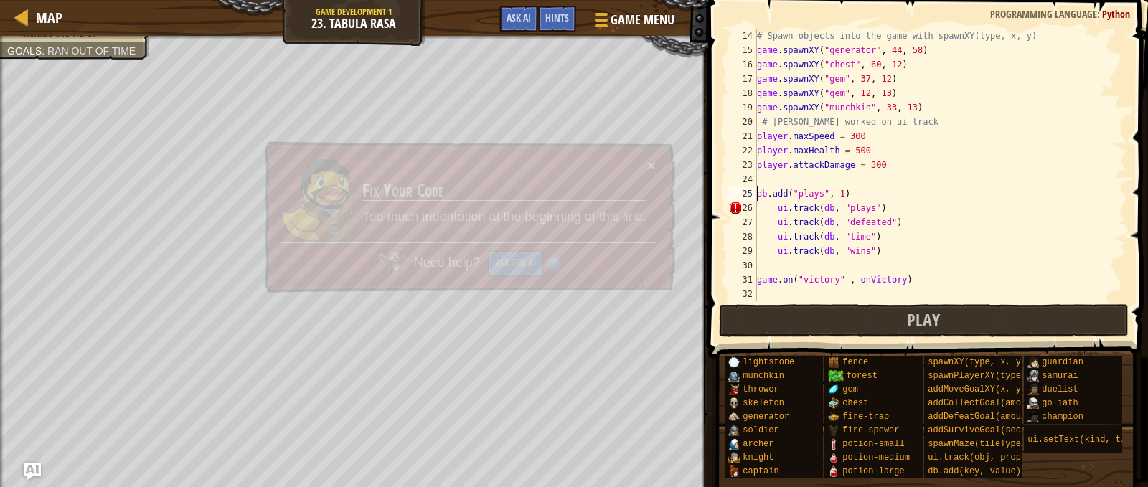
click at [773, 208] on div "# Spawn objects into the game with spawnXY(type, x, y) game . spawnXY ( "genera…" at bounding box center [935, 179] width 362 height 301
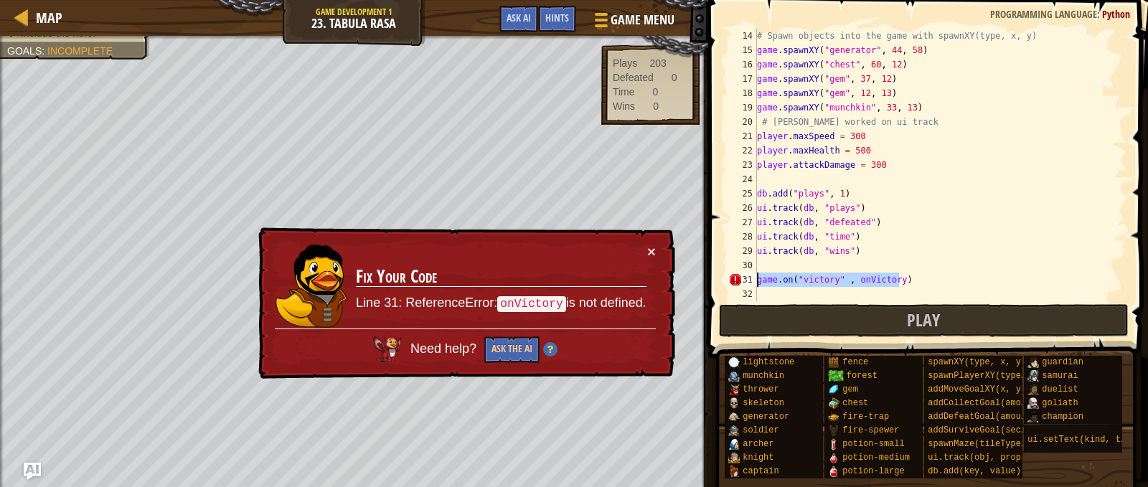
drag, startPoint x: 920, startPoint y: 286, endPoint x: 738, endPoint y: 276, distance: 182.5
click at [738, 276] on div "ui.track(db, "wins") 14 15 16 17 18 19 20 21 22 23 24 25 26 27 28 29 30 31 32 #…" at bounding box center [925, 165] width 401 height 273
type textarea "game.on("victory" , onVictory)"
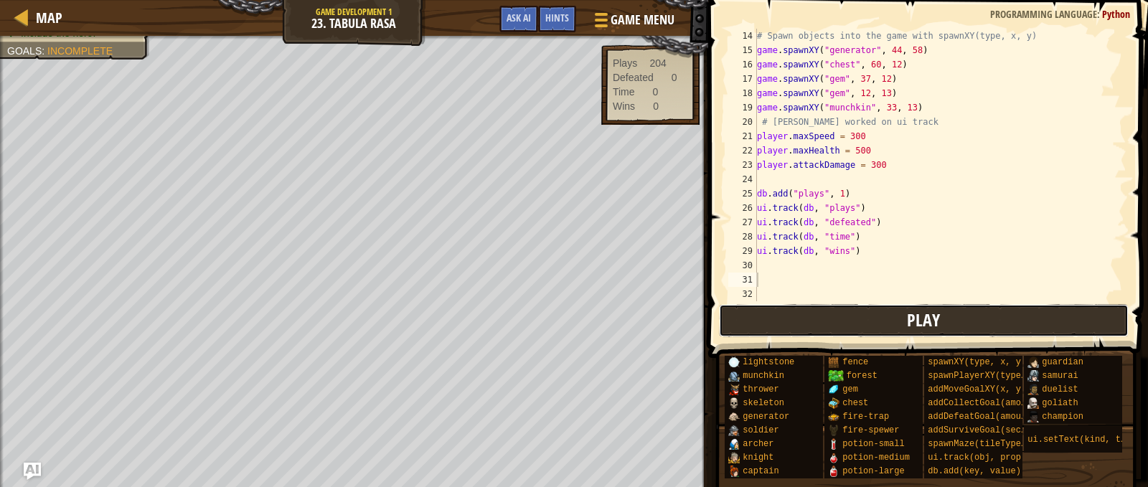
click at [872, 329] on button "Play" at bounding box center [924, 320] width 410 height 33
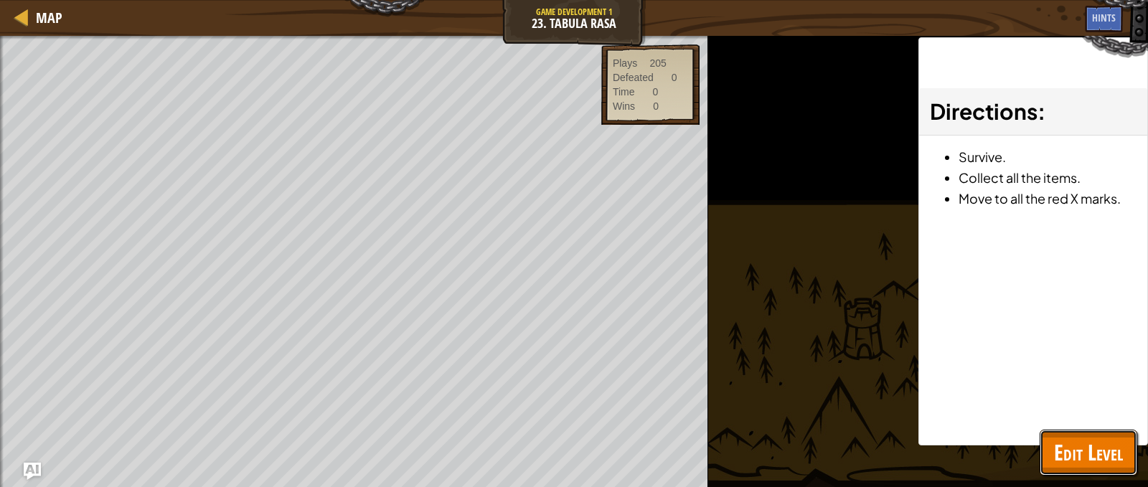
click at [1092, 445] on span "Edit Level" at bounding box center [1088, 452] width 69 height 29
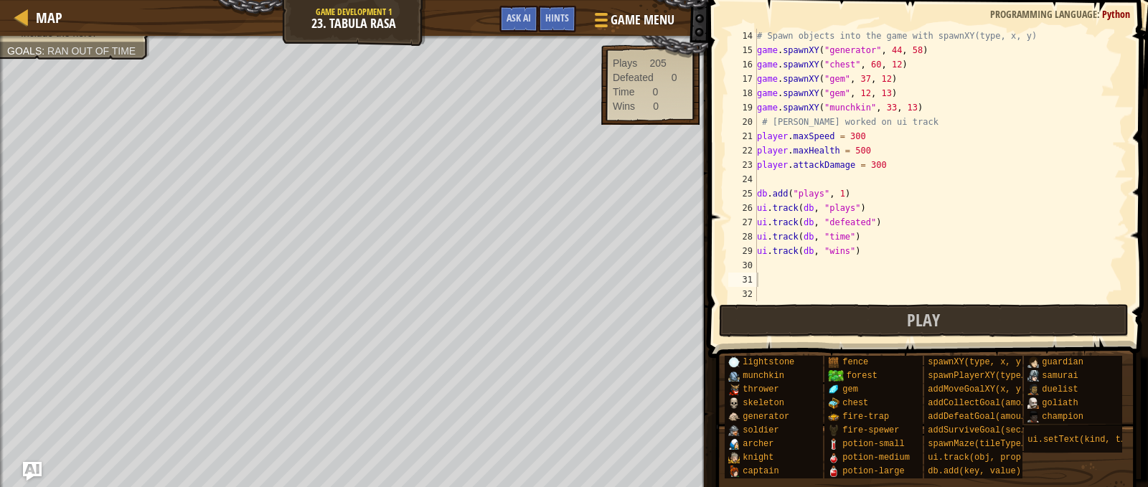
click at [27, 470] on img "Ask AI" at bounding box center [32, 471] width 19 height 19
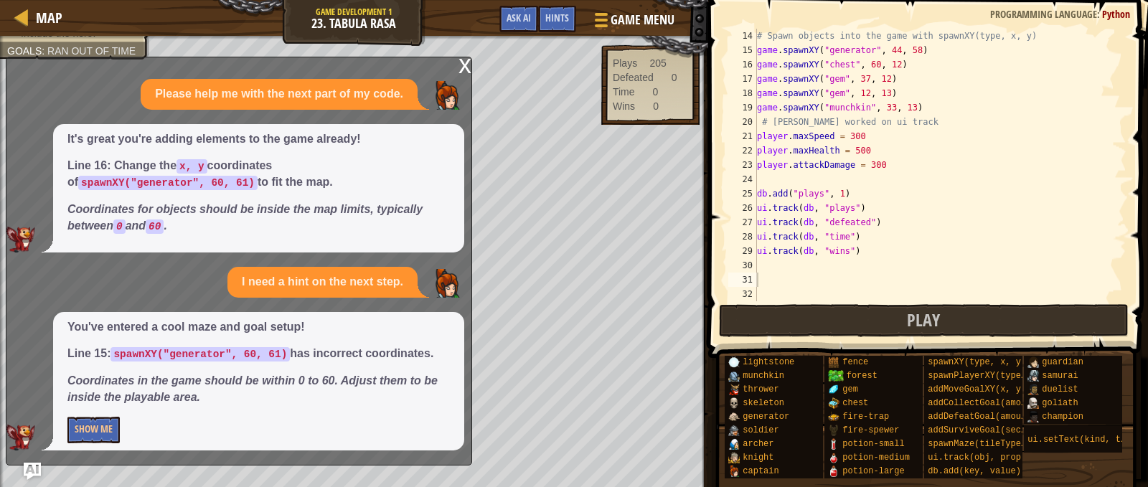
click at [461, 60] on div "x" at bounding box center [465, 64] width 13 height 14
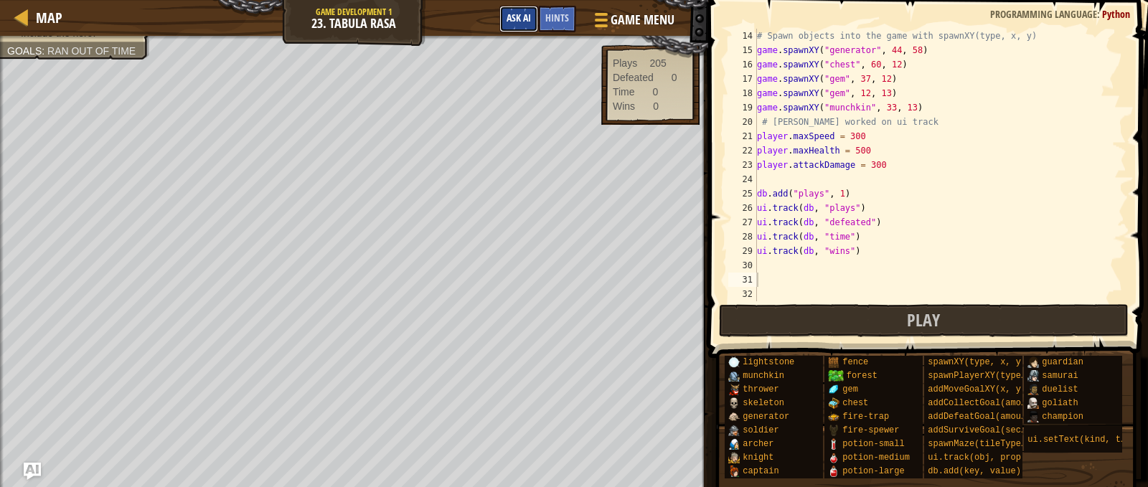
click at [520, 9] on button "Ask AI" at bounding box center [518, 19] width 39 height 27
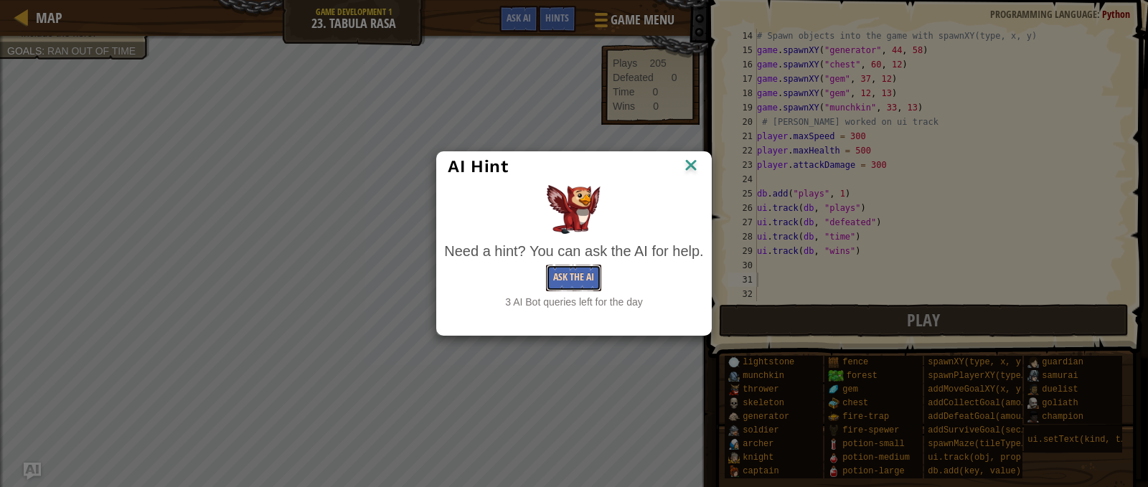
click at [569, 280] on button "Ask the AI" at bounding box center [573, 278] width 55 height 27
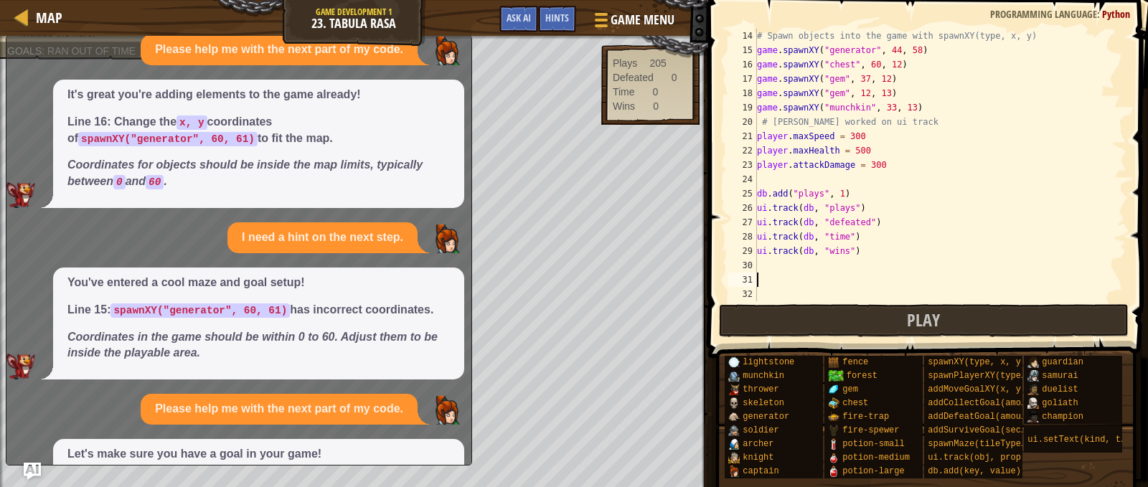
scroll to position [0, 0]
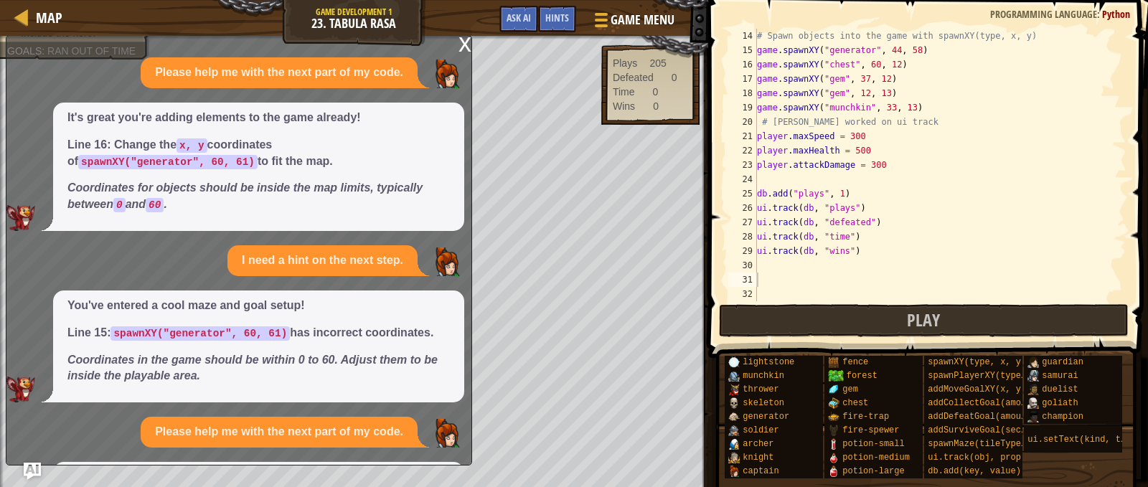
click at [465, 37] on div "x" at bounding box center [465, 43] width 13 height 14
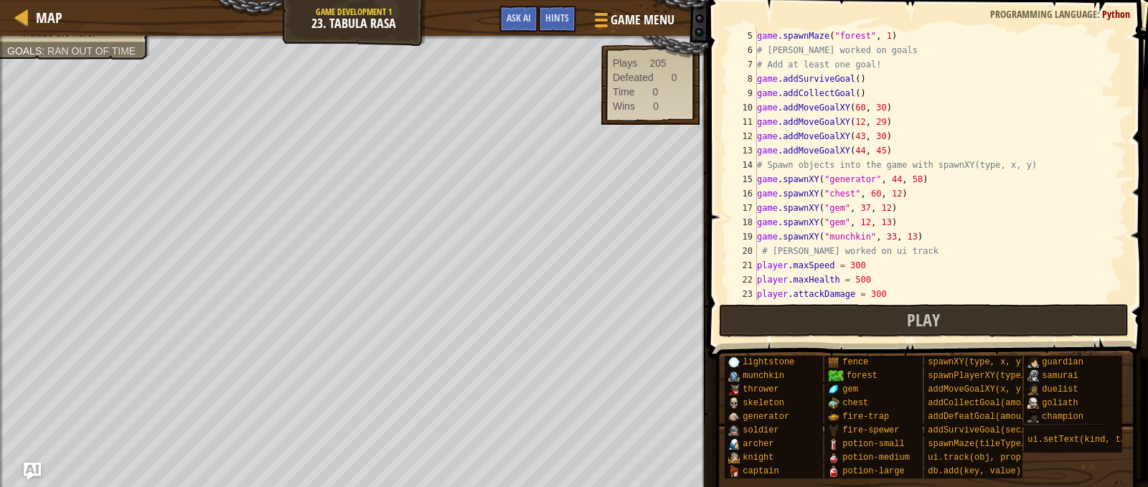
scroll to position [57, 0]
click at [850, 78] on div "game . spawnMaze ( "forest" , 1 ) # [PERSON_NAME] worked on goals # Add at leas…" at bounding box center [935, 179] width 362 height 301
click at [932, 274] on div "game . spawnMaze ( "forest" , 1 ) # [PERSON_NAME] worked on goals # Add at leas…" at bounding box center [935, 179] width 362 height 301
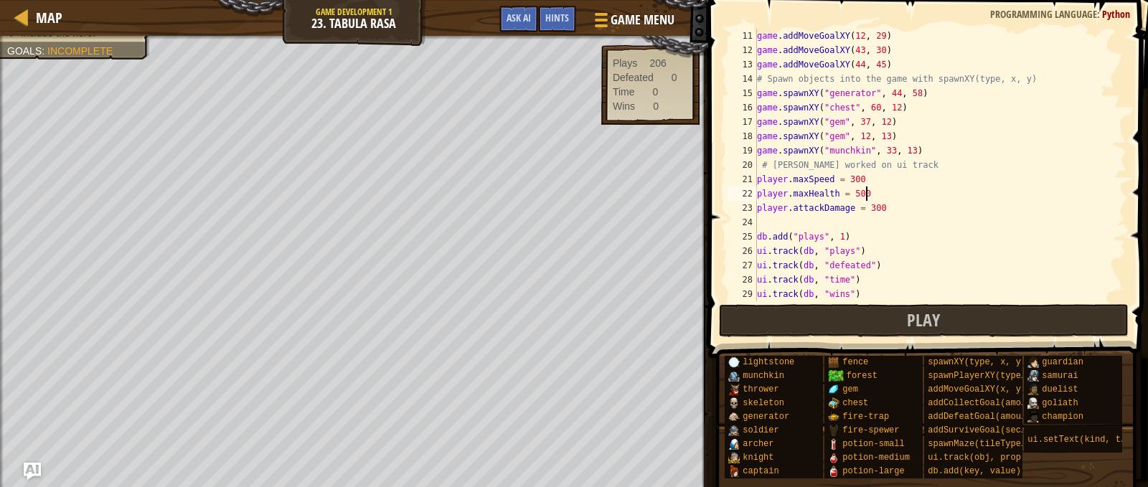
scroll to position [187, 0]
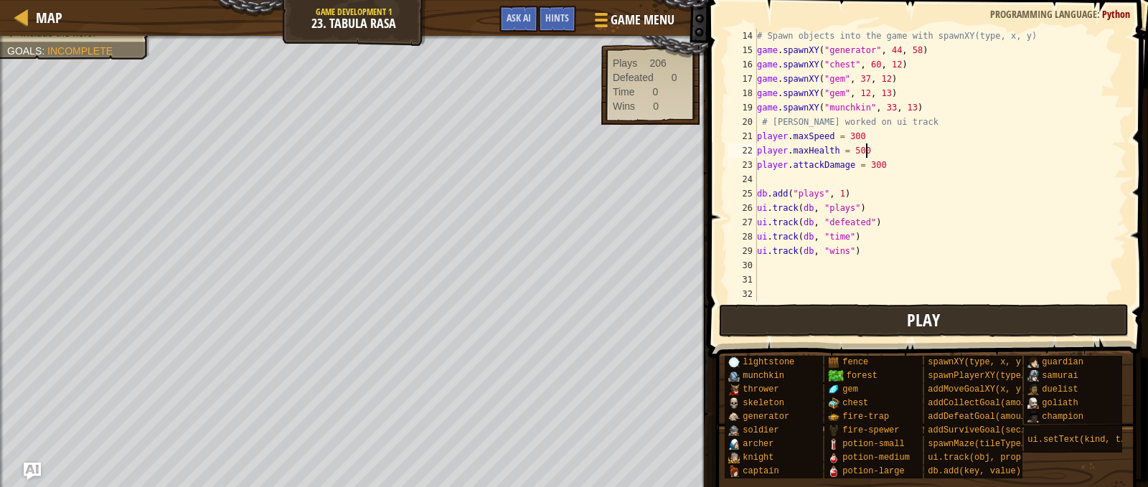
type textarea "player.maxHealth = 500"
click at [886, 320] on button "Play" at bounding box center [924, 320] width 410 height 33
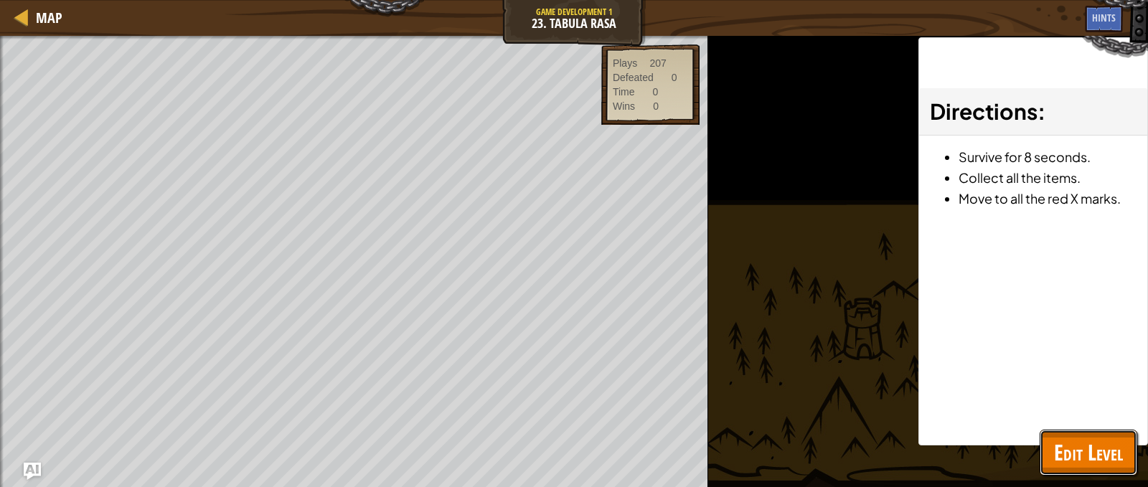
click at [1073, 441] on span "Edit Level" at bounding box center [1088, 452] width 69 height 29
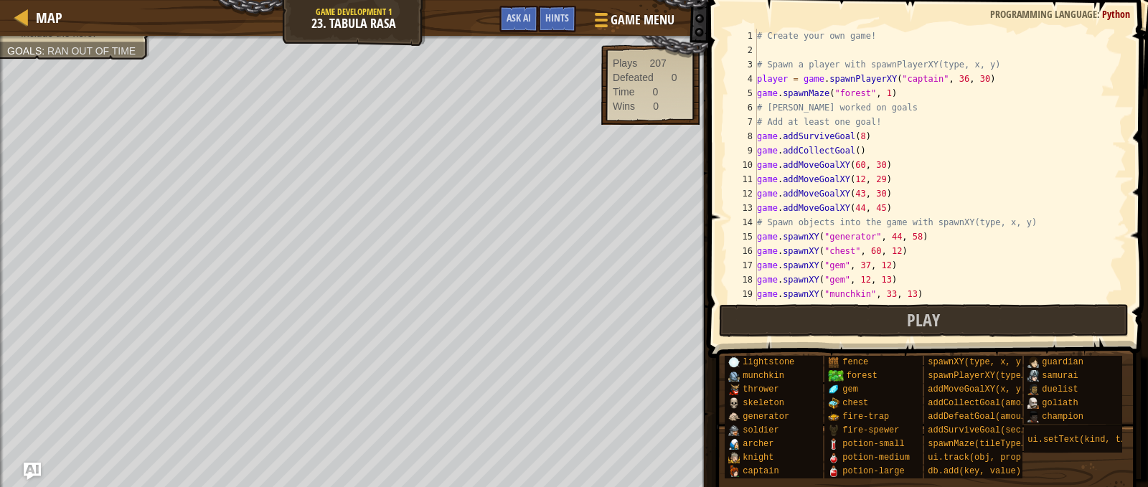
scroll to position [43, 0]
